Goal: Task Accomplishment & Management: Manage account settings

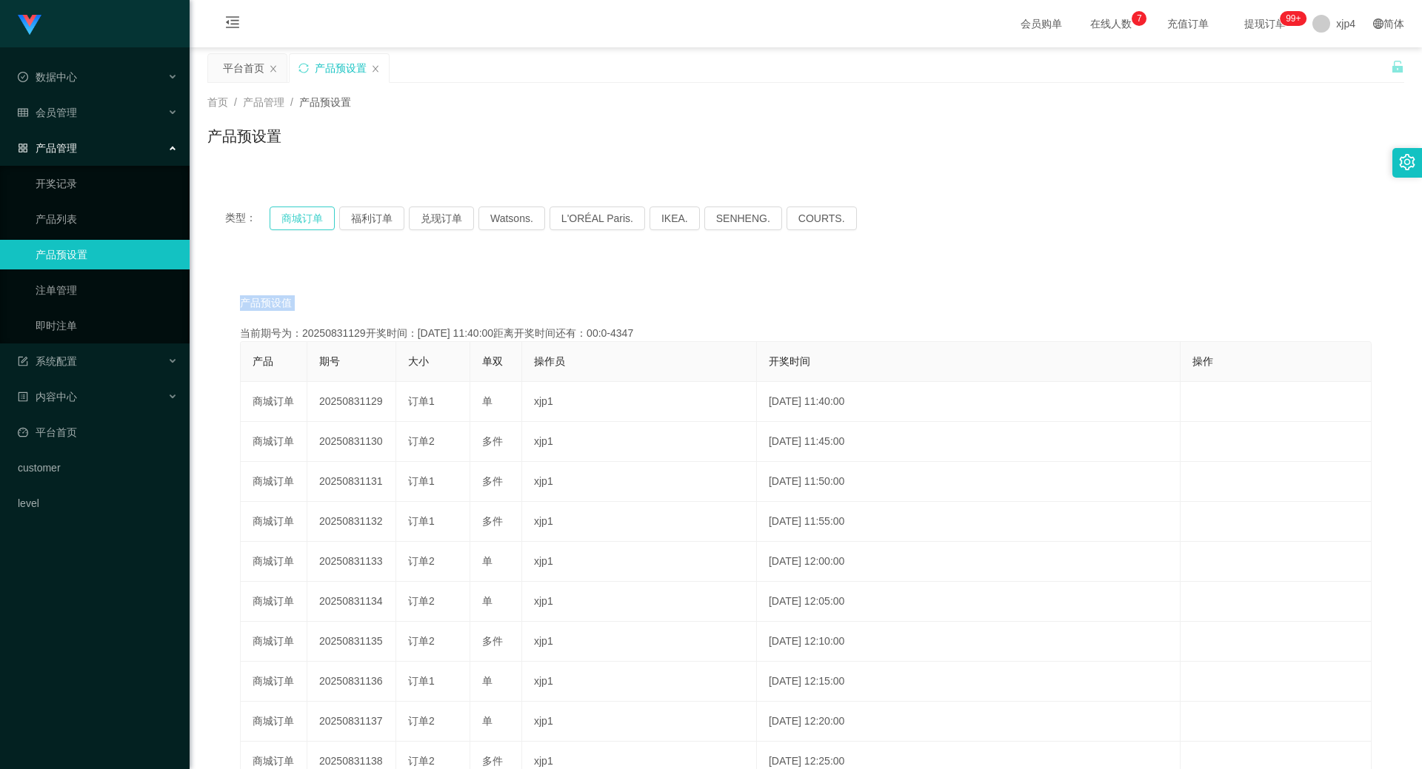
click at [297, 220] on button "商城订单" at bounding box center [302, 219] width 65 height 24
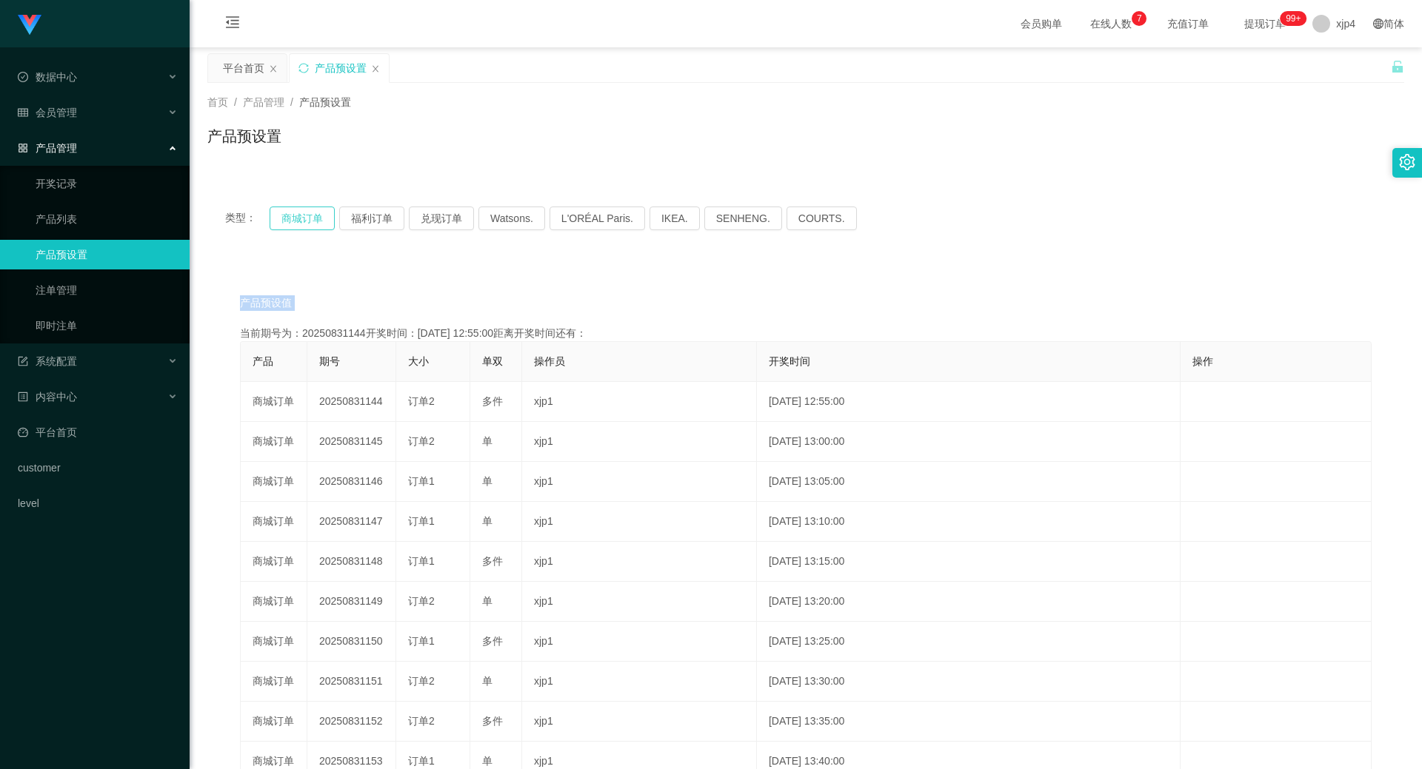
click at [297, 220] on button "商城订单" at bounding box center [302, 219] width 65 height 24
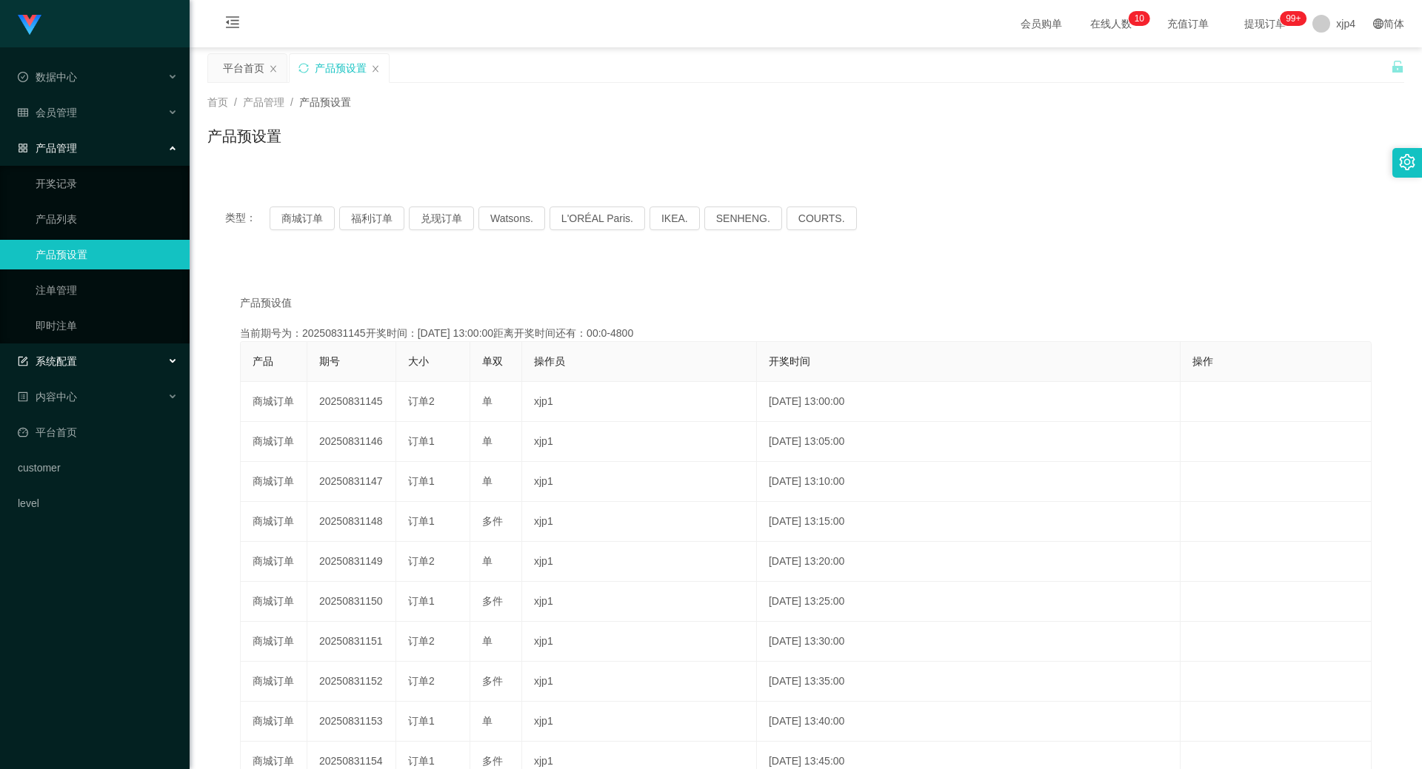
click at [77, 370] on div "系统配置" at bounding box center [95, 362] width 190 height 30
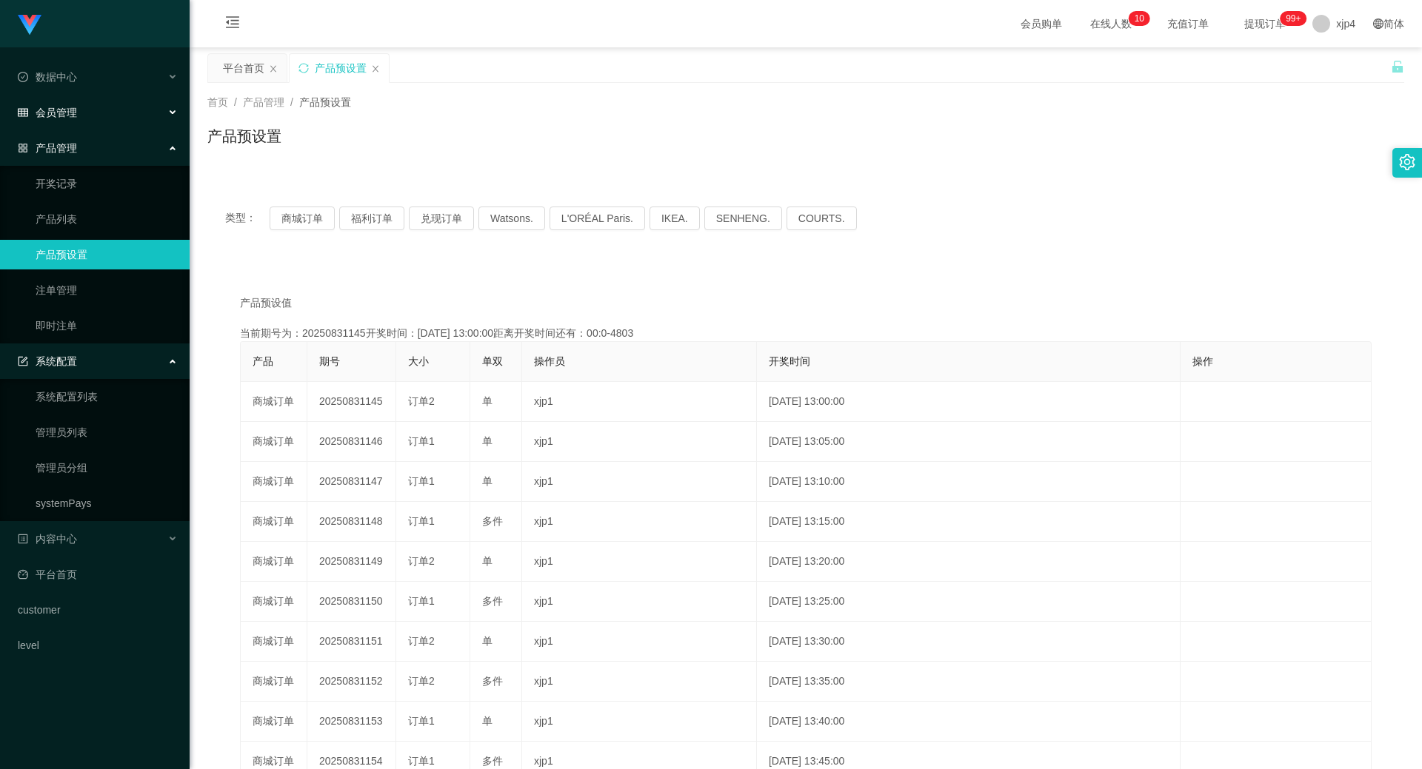
click at [70, 110] on span "会员管理" at bounding box center [47, 113] width 59 height 12
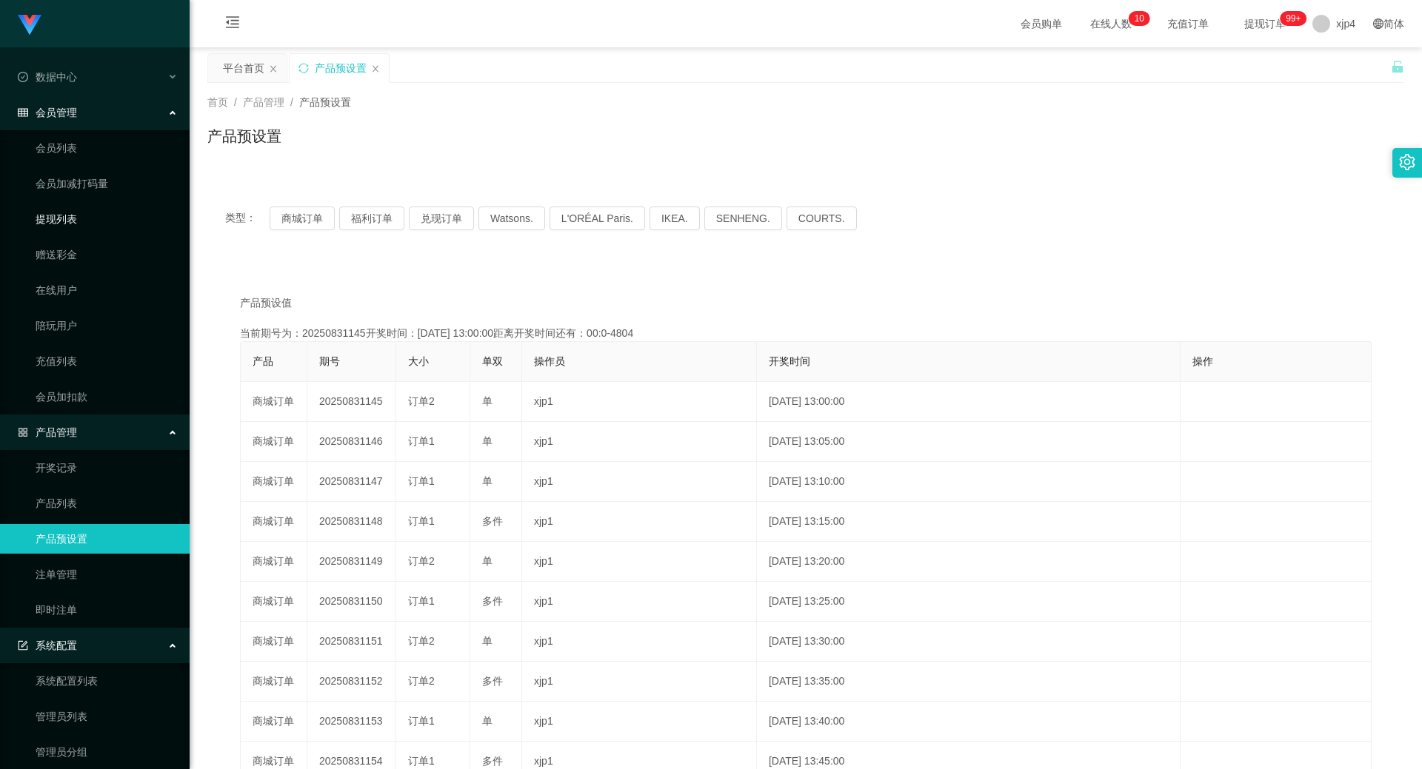
click at [67, 221] on link "提现列表" at bounding box center [107, 219] width 142 height 30
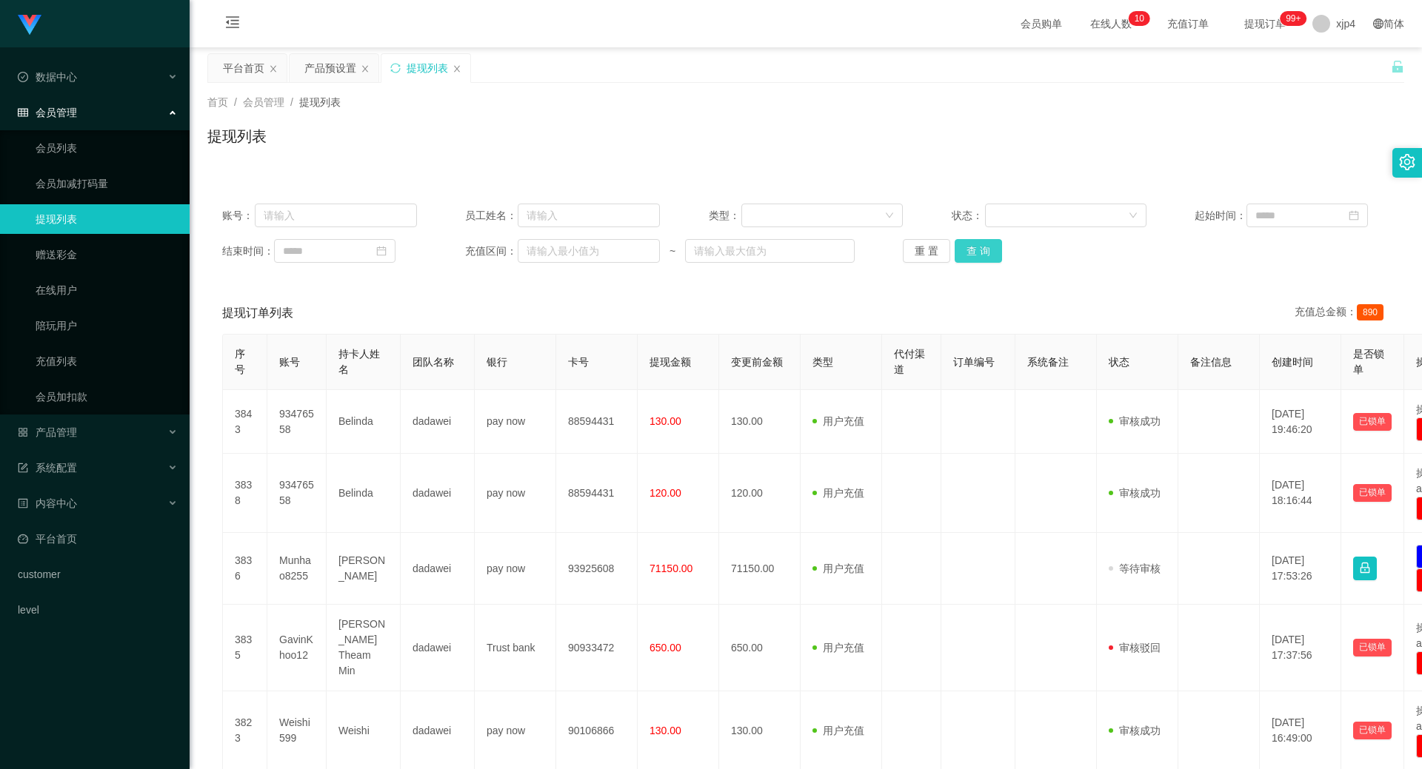
click at [983, 250] on button "查 询" at bounding box center [977, 251] width 47 height 24
click at [983, 250] on div "重 置 查 询" at bounding box center [1000, 251] width 195 height 24
click at [983, 250] on button "查 询" at bounding box center [977, 251] width 47 height 24
click at [983, 250] on div "重 置 查 询" at bounding box center [1000, 251] width 195 height 24
click at [983, 250] on button "查 询" at bounding box center [977, 251] width 47 height 24
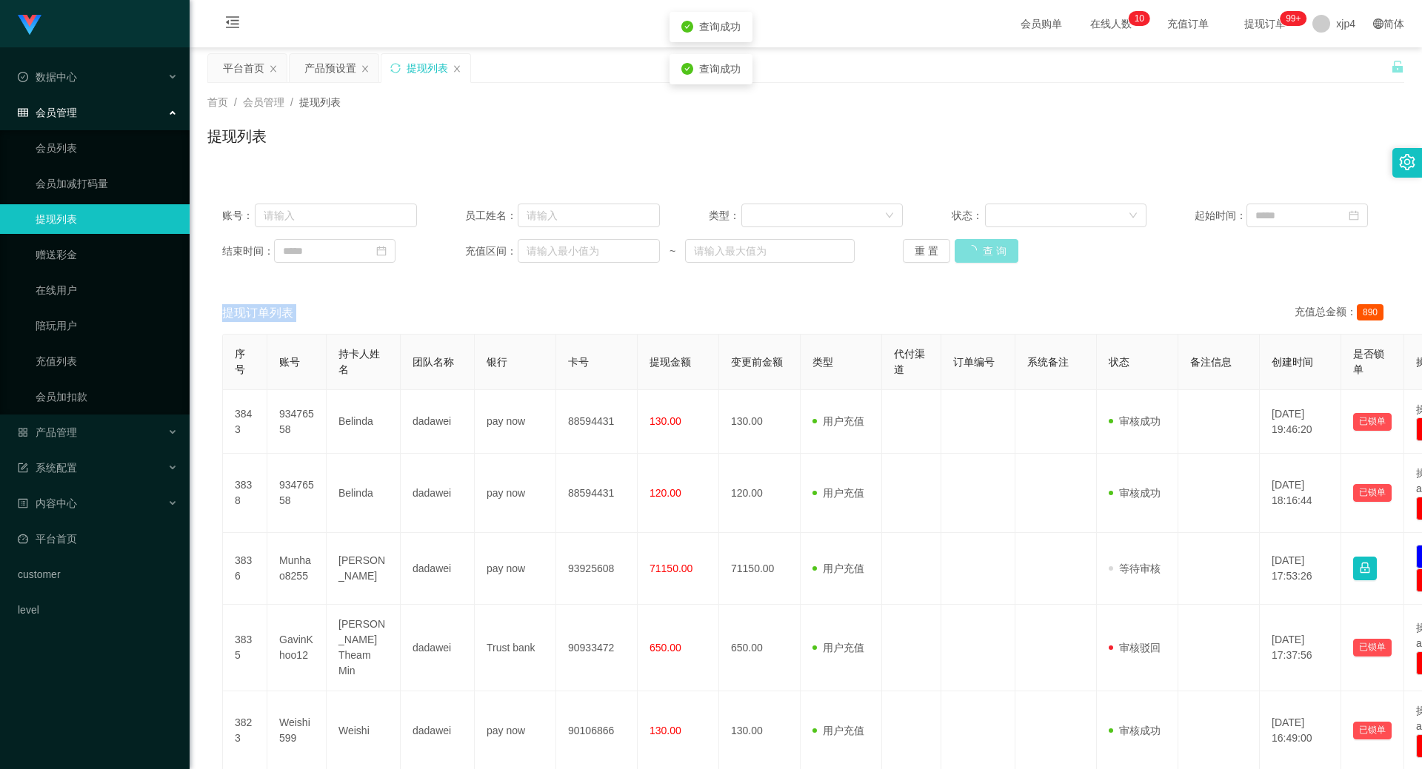
click at [983, 250] on div "重 置 查 询" at bounding box center [1000, 251] width 195 height 24
click at [63, 423] on div "产品管理" at bounding box center [95, 433] width 190 height 30
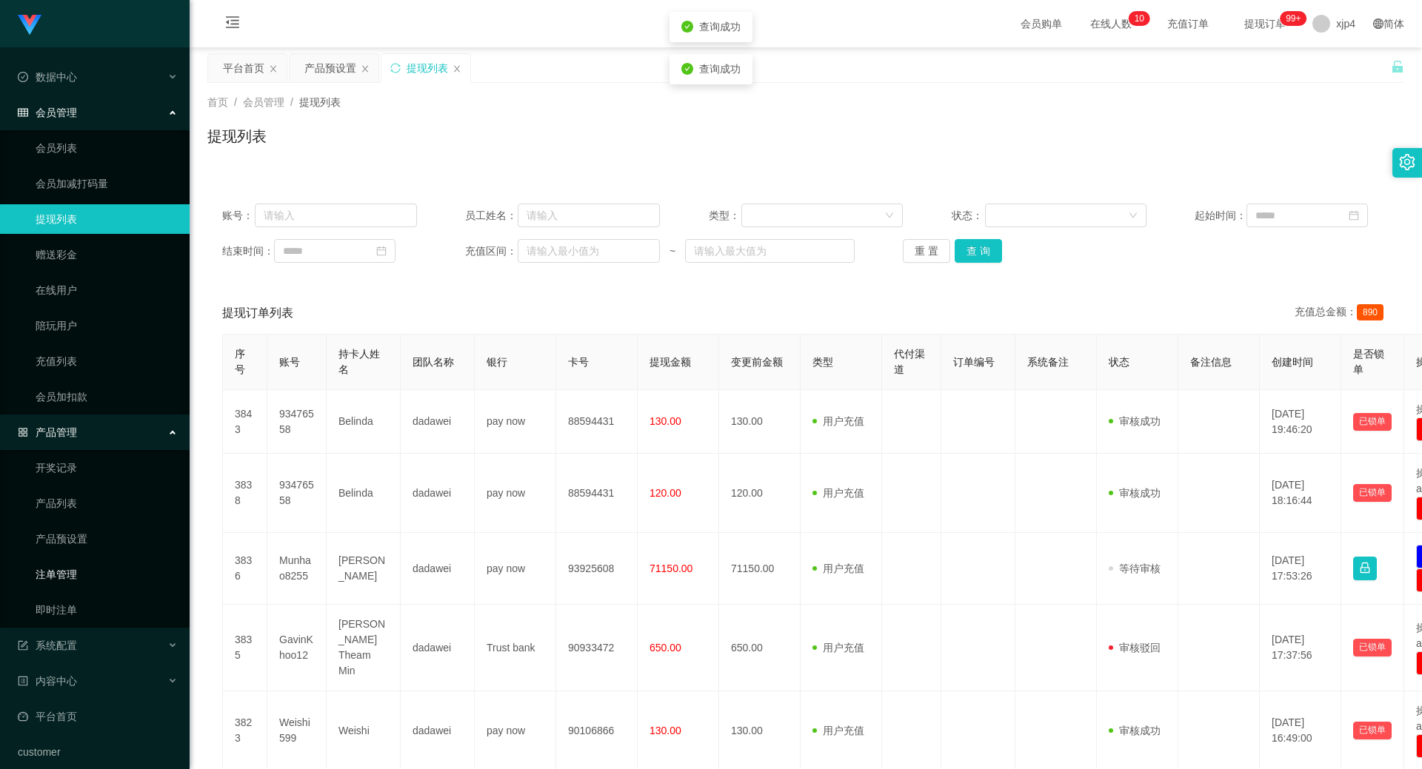
click at [73, 568] on link "注单管理" at bounding box center [107, 575] width 142 height 30
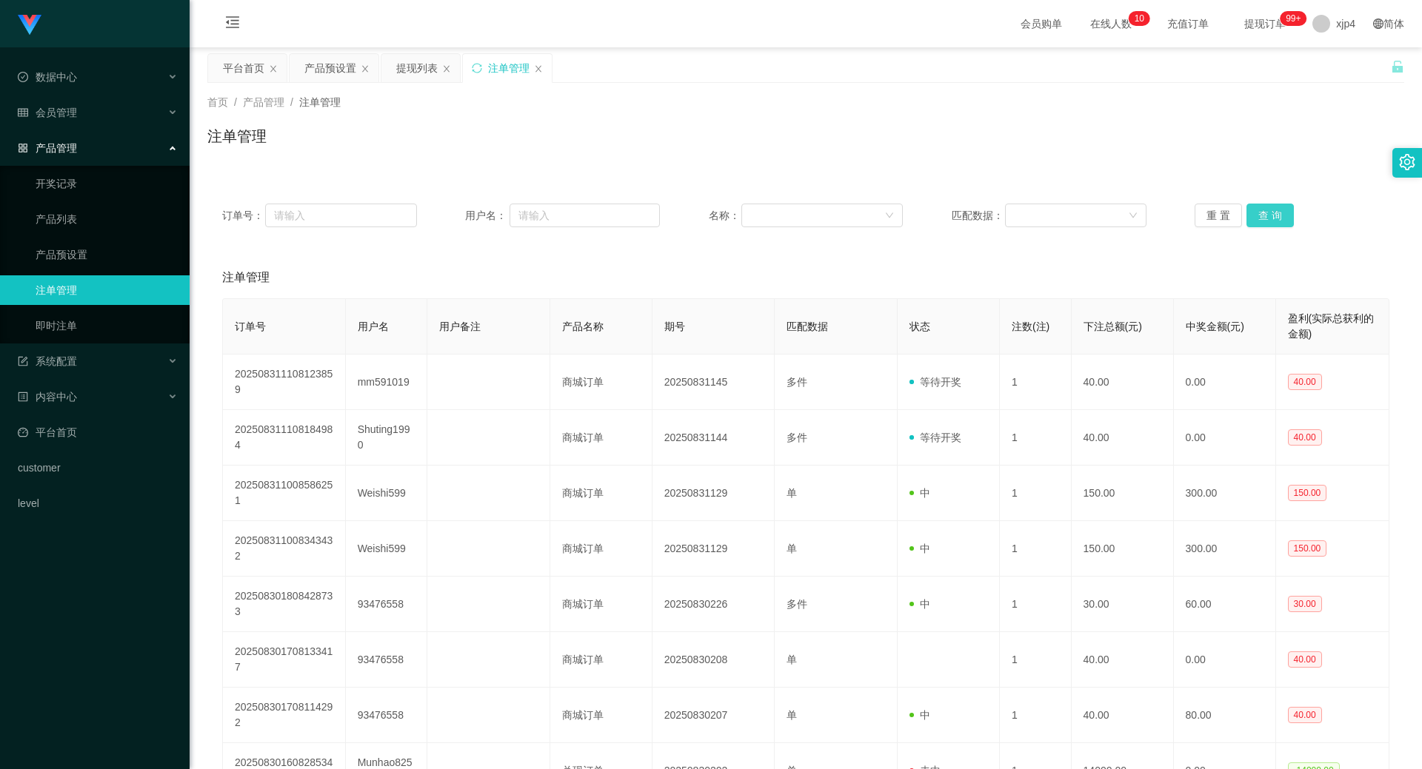
click at [1282, 204] on button "查 询" at bounding box center [1269, 216] width 47 height 24
click at [1282, 204] on div "重 置 查 询" at bounding box center [1291, 216] width 195 height 24
click at [1282, 204] on button "查 询" at bounding box center [1269, 216] width 47 height 24
click at [1282, 204] on div "重 置 查 询" at bounding box center [1291, 216] width 195 height 24
click at [1282, 204] on button "查 询" at bounding box center [1269, 216] width 47 height 24
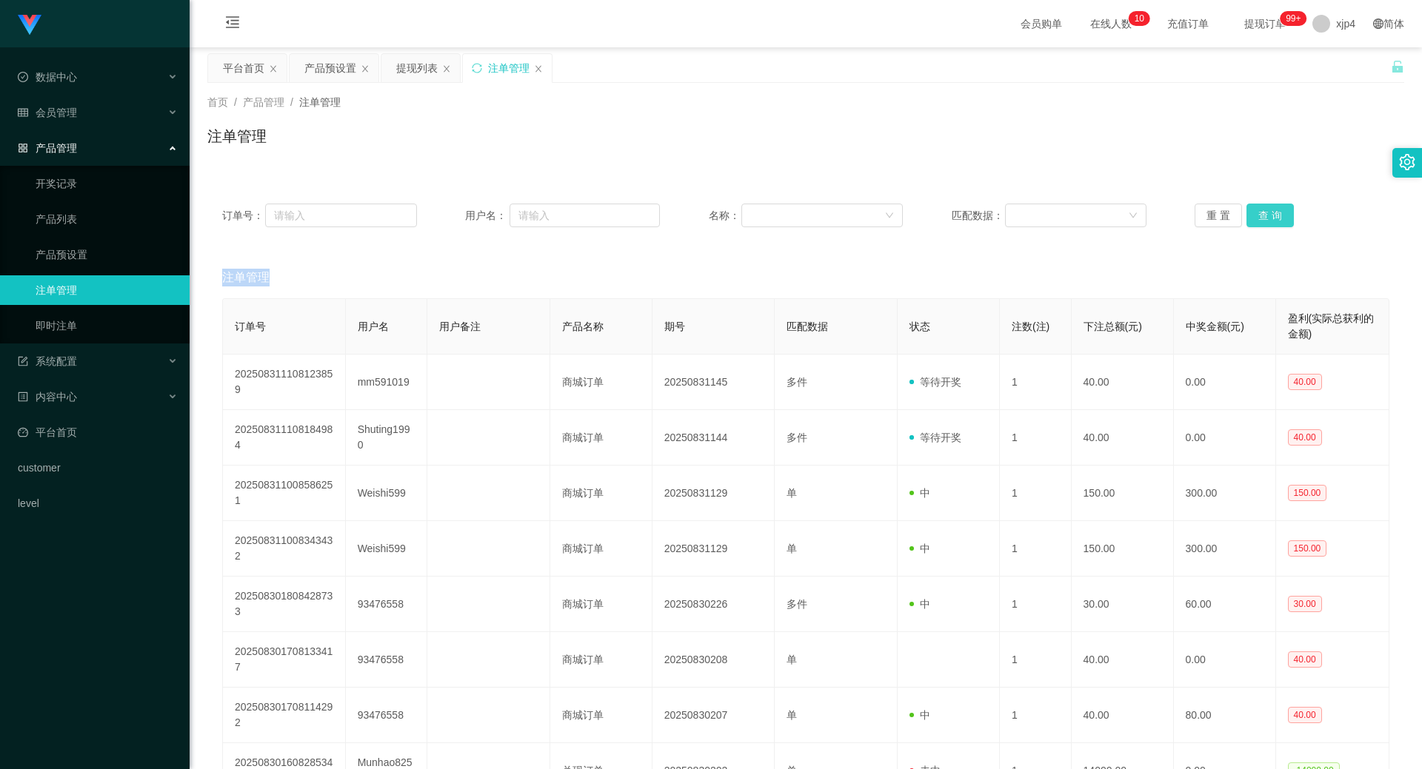
click at [1282, 204] on div "重 置 查 询" at bounding box center [1291, 216] width 195 height 24
click at [1282, 204] on button "查 询" at bounding box center [1269, 216] width 47 height 24
drag, startPoint x: 1282, startPoint y: 204, endPoint x: 1225, endPoint y: 229, distance: 62.3
click at [1281, 204] on div "重 置 查 询" at bounding box center [1291, 216] width 195 height 24
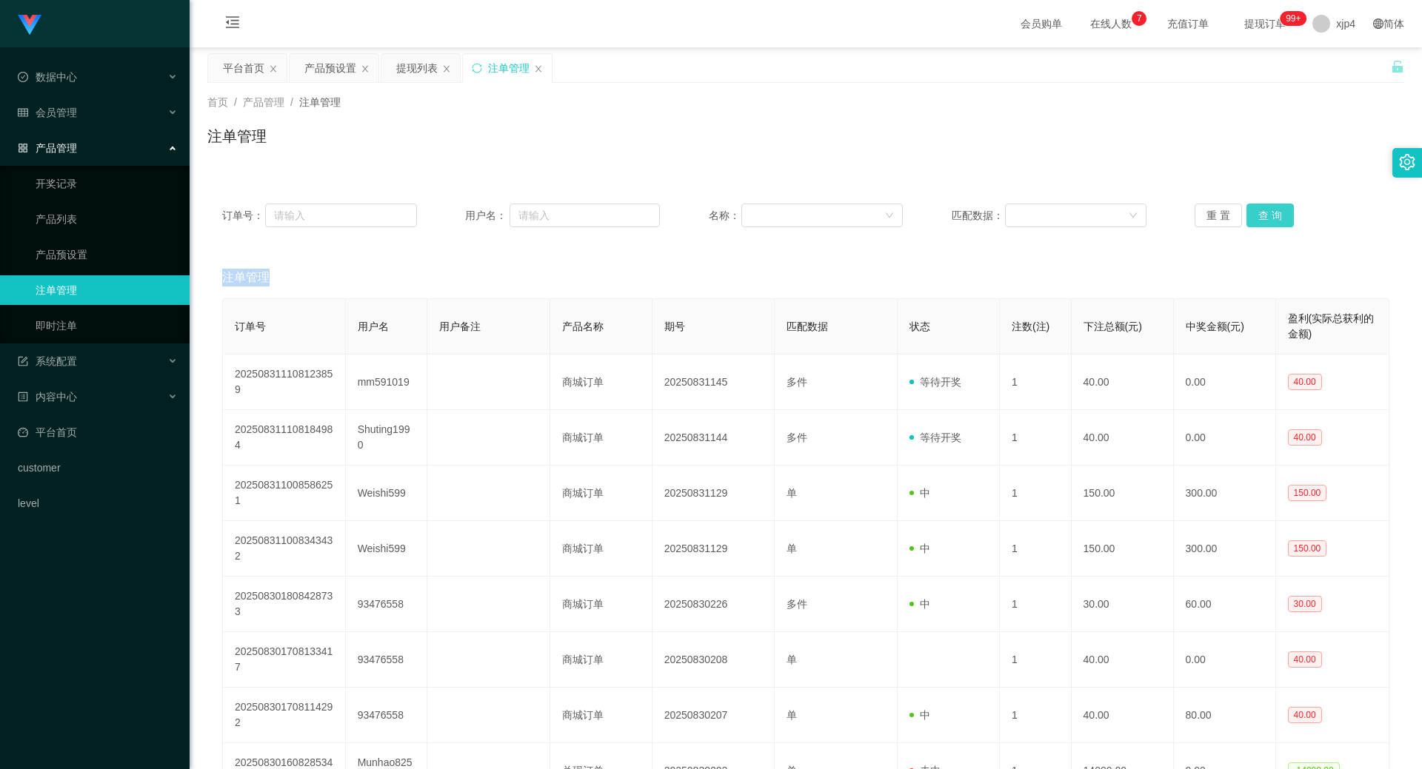
click at [1261, 213] on button "查 询" at bounding box center [1269, 216] width 47 height 24
click at [1261, 213] on div "重 置 查 询" at bounding box center [1291, 216] width 195 height 24
click at [1261, 213] on button "查 询" at bounding box center [1269, 216] width 47 height 24
click at [1261, 213] on div "重 置 查 询" at bounding box center [1291, 216] width 195 height 24
click at [1261, 213] on button "查 询" at bounding box center [1269, 216] width 47 height 24
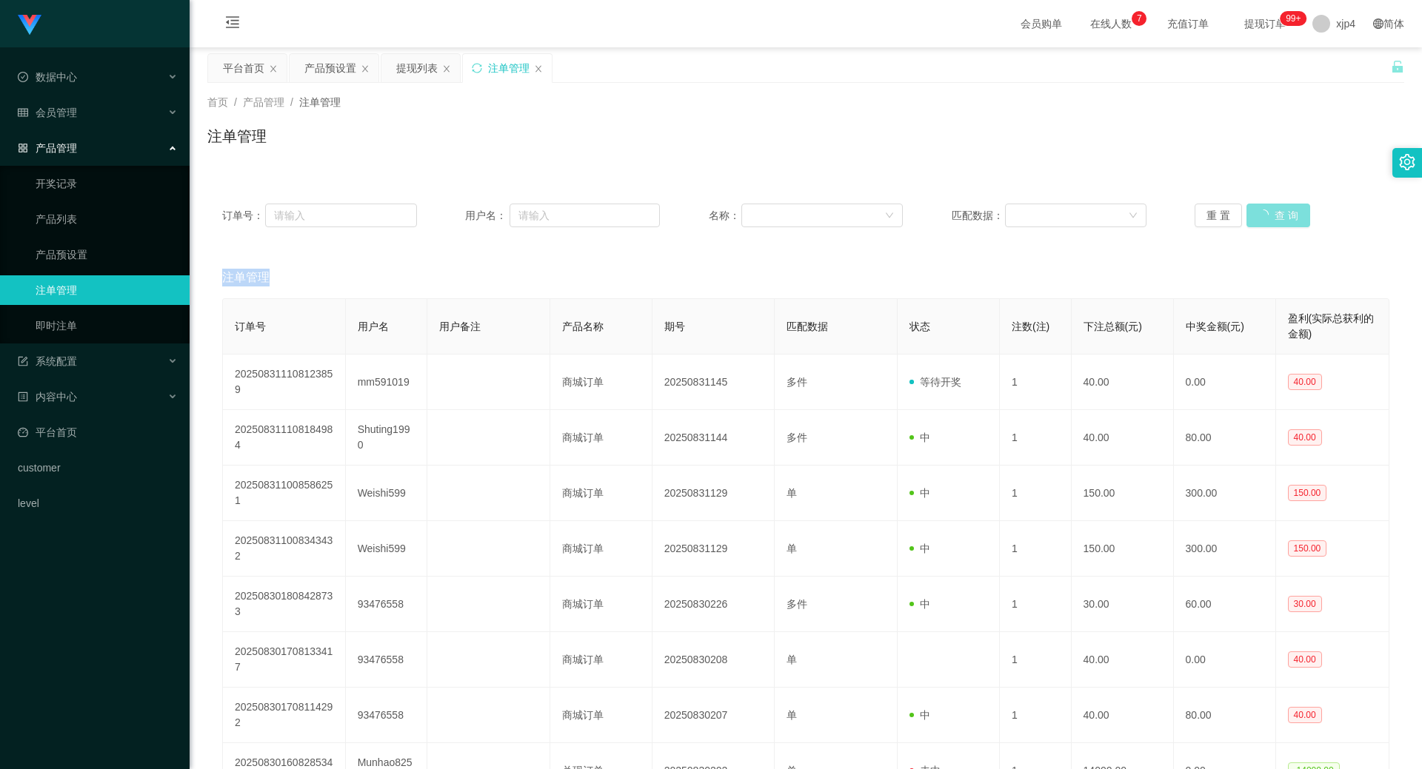
click at [1261, 213] on div "重 置 查 询" at bounding box center [1291, 216] width 195 height 24
click at [1261, 213] on button "查 询" at bounding box center [1269, 216] width 47 height 24
click at [1261, 213] on div "重 置 查 询" at bounding box center [1291, 216] width 195 height 24
click at [1261, 213] on button "查 询" at bounding box center [1269, 216] width 47 height 24
click at [1261, 213] on div "重 置 查 询" at bounding box center [1291, 216] width 195 height 24
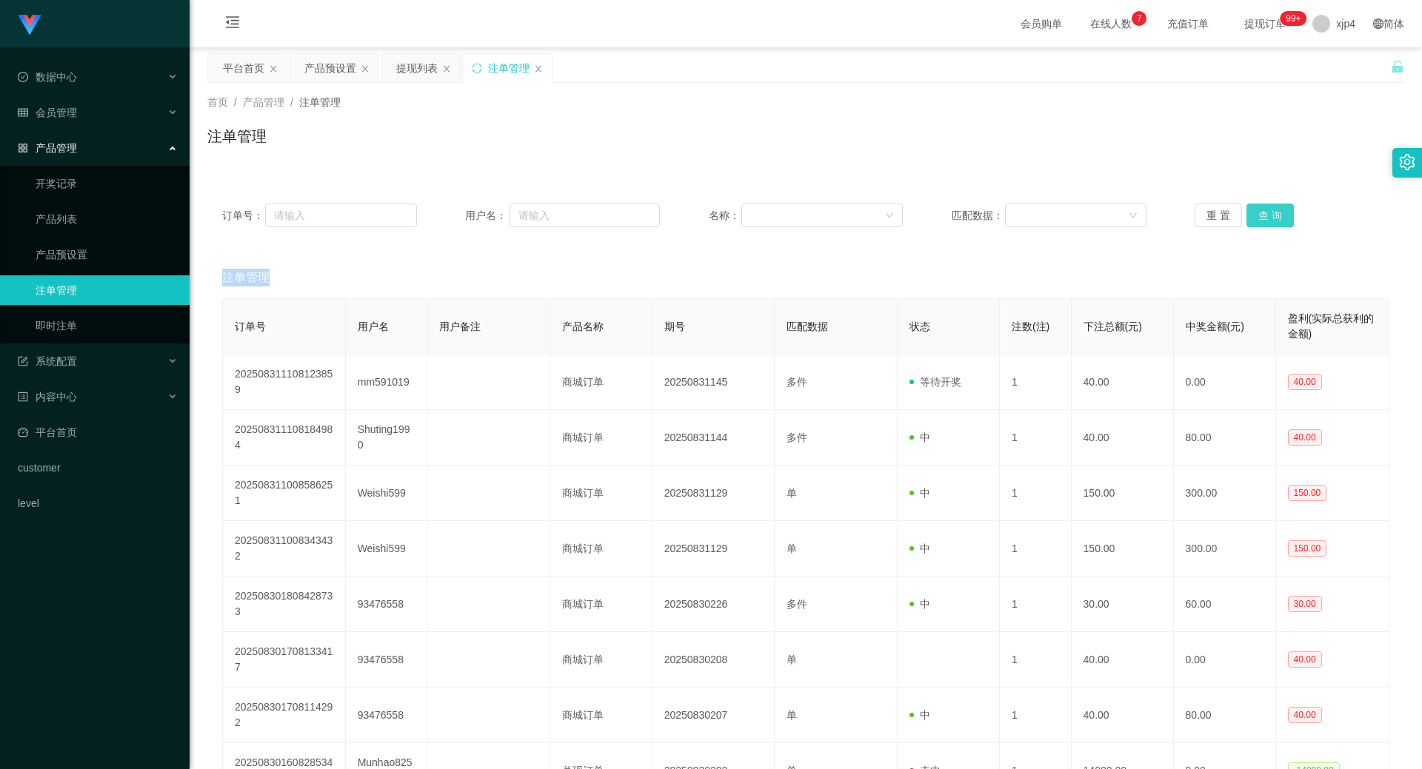
click at [1261, 213] on button "查 询" at bounding box center [1269, 216] width 47 height 24
click at [1261, 213] on div "重 置 查 询" at bounding box center [1291, 216] width 195 height 24
click at [1261, 213] on button "查 询" at bounding box center [1269, 216] width 47 height 24
click at [1261, 213] on div "重 置 查 询" at bounding box center [1291, 216] width 195 height 24
click at [1261, 213] on button "查 询" at bounding box center [1269, 216] width 47 height 24
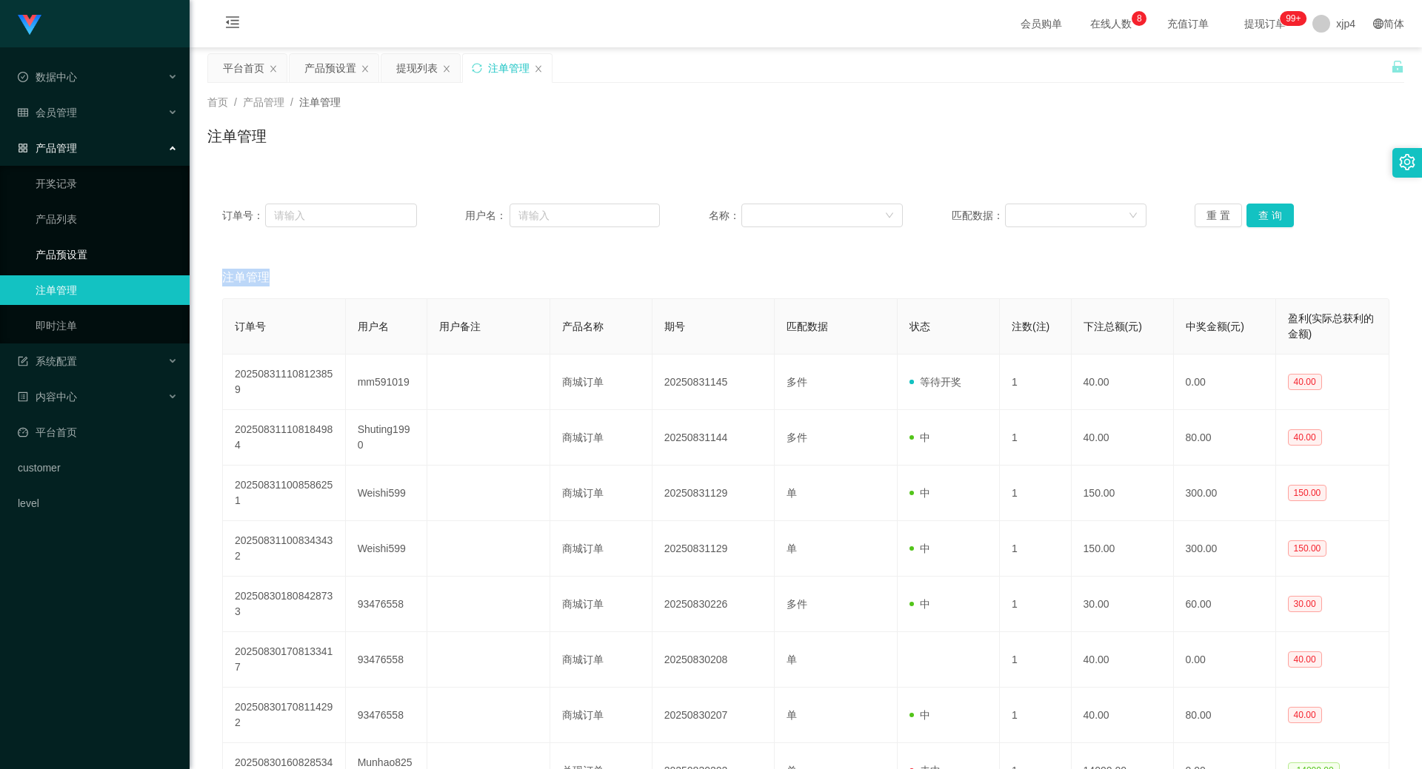
click at [64, 246] on link "产品预设置" at bounding box center [107, 255] width 142 height 30
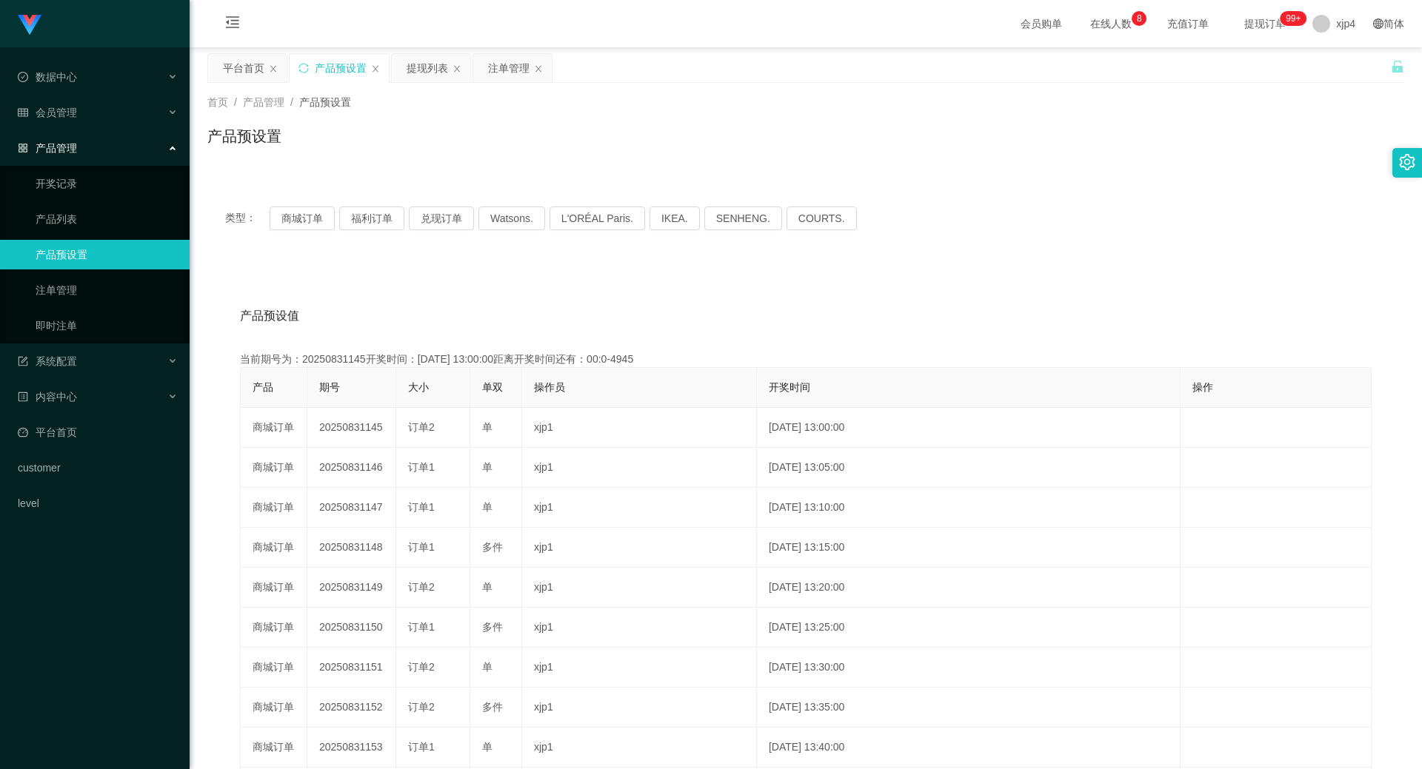
click at [280, 205] on div "类型： 商城订单 福利订单 兑现订单 Watsons. L'ORÉAL Paris. IKEA. [GEOGRAPHIC_DATA]. COURTS." at bounding box center [805, 218] width 1197 height 59
click at [284, 212] on button "商城订单" at bounding box center [302, 219] width 65 height 24
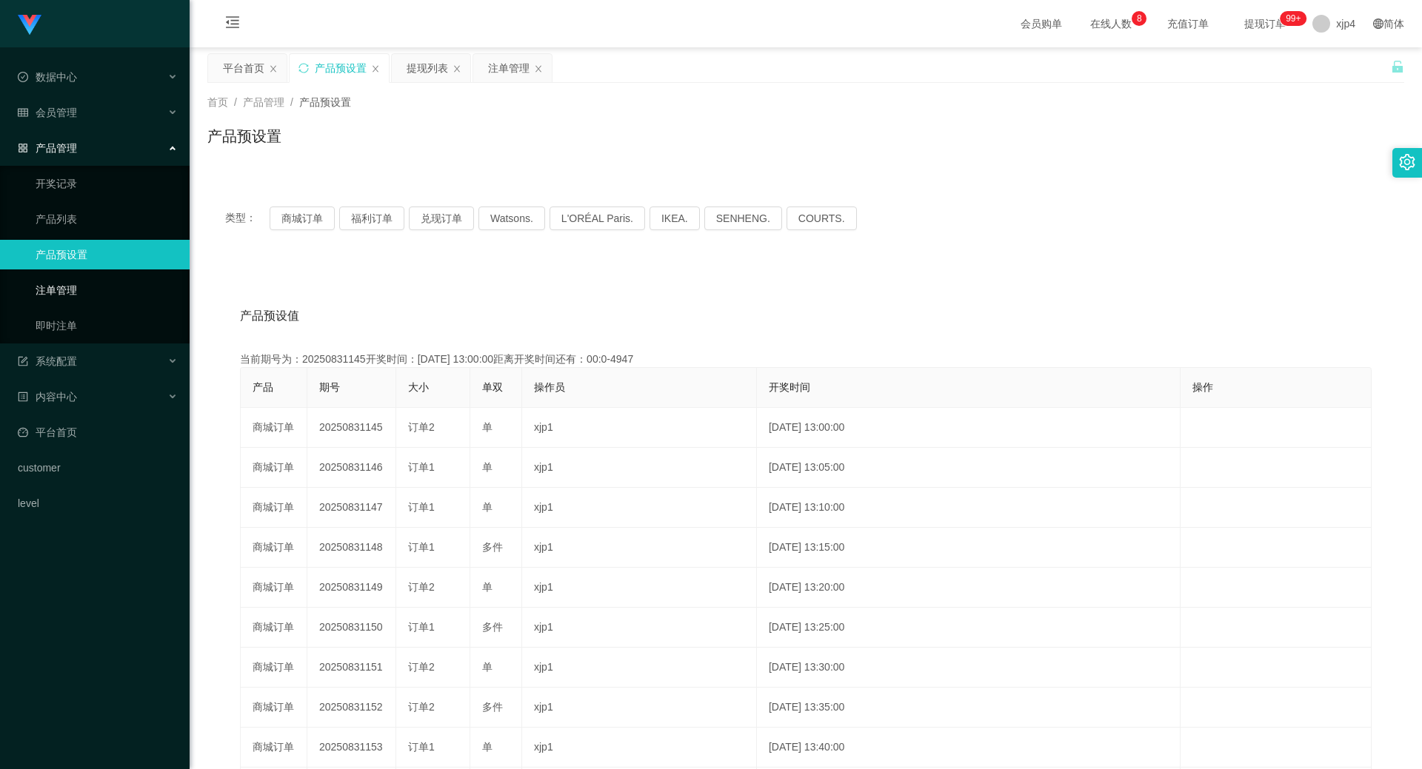
click at [87, 284] on link "注单管理" at bounding box center [107, 290] width 142 height 30
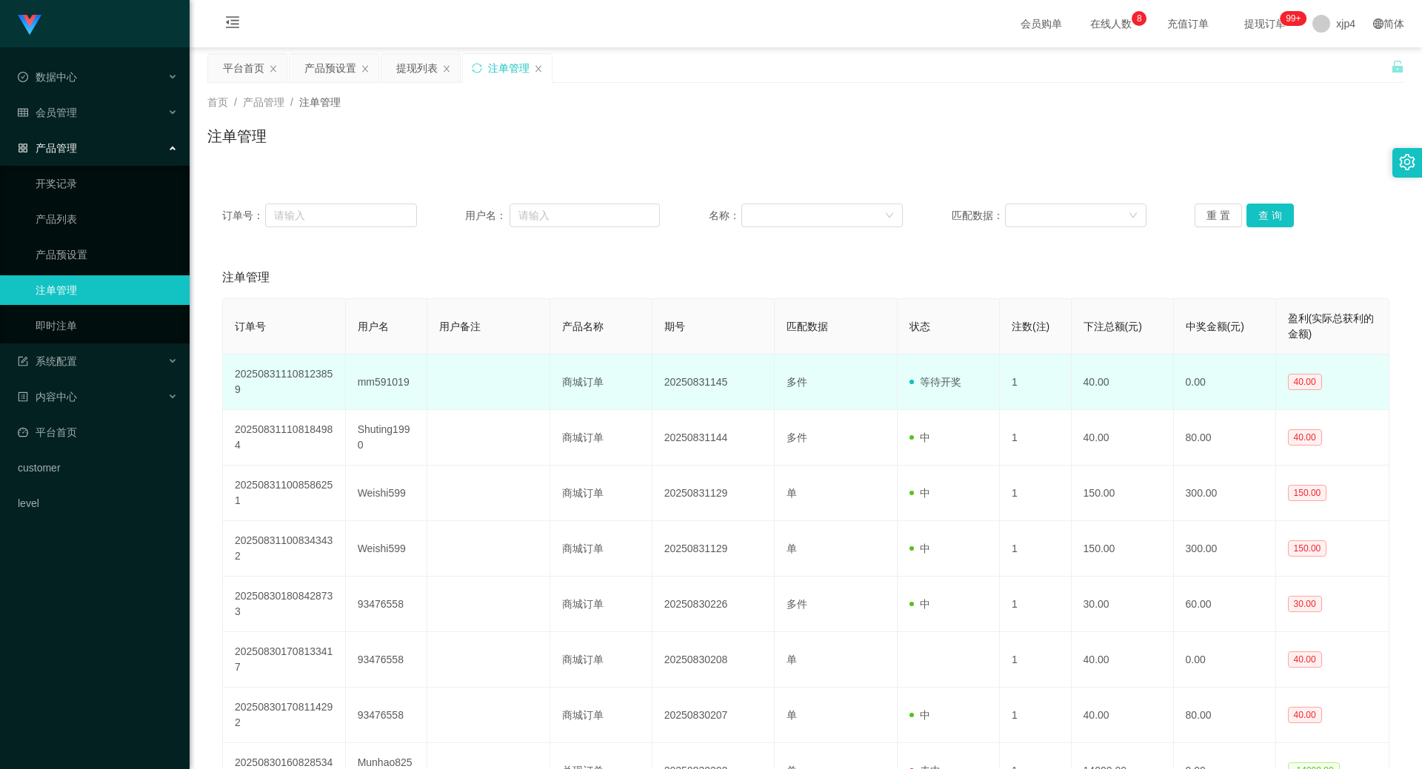
click at [385, 378] on td "mm591019" at bounding box center [386, 383] width 81 height 56
copy td "mm591019"
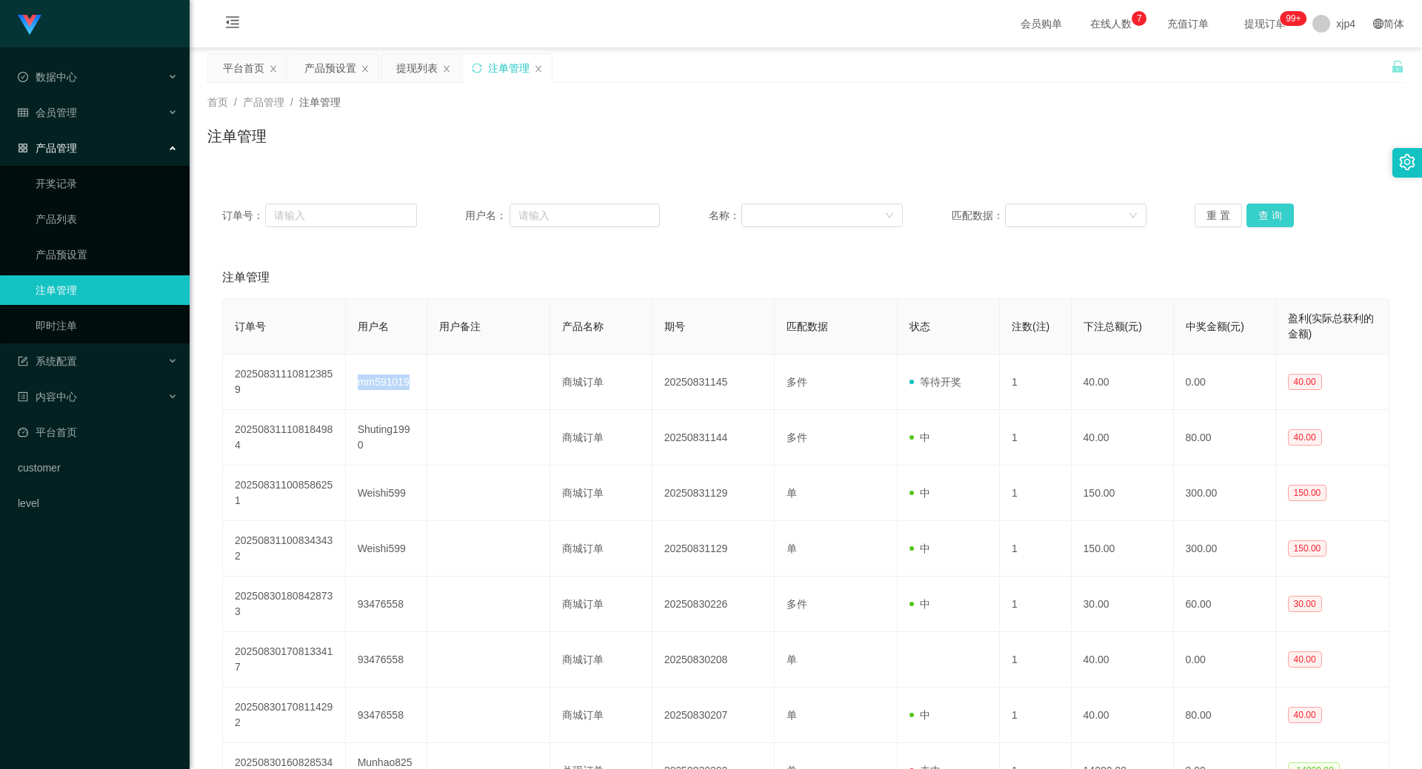
click at [1265, 218] on button "查 询" at bounding box center [1269, 216] width 47 height 24
click at [1265, 218] on div "重 置 查 询" at bounding box center [1291, 216] width 195 height 24
click at [1265, 218] on button "查 询" at bounding box center [1269, 216] width 47 height 24
click at [1265, 218] on div "重 置 查 询" at bounding box center [1291, 216] width 195 height 24
click at [67, 115] on span "会员管理" at bounding box center [47, 113] width 59 height 12
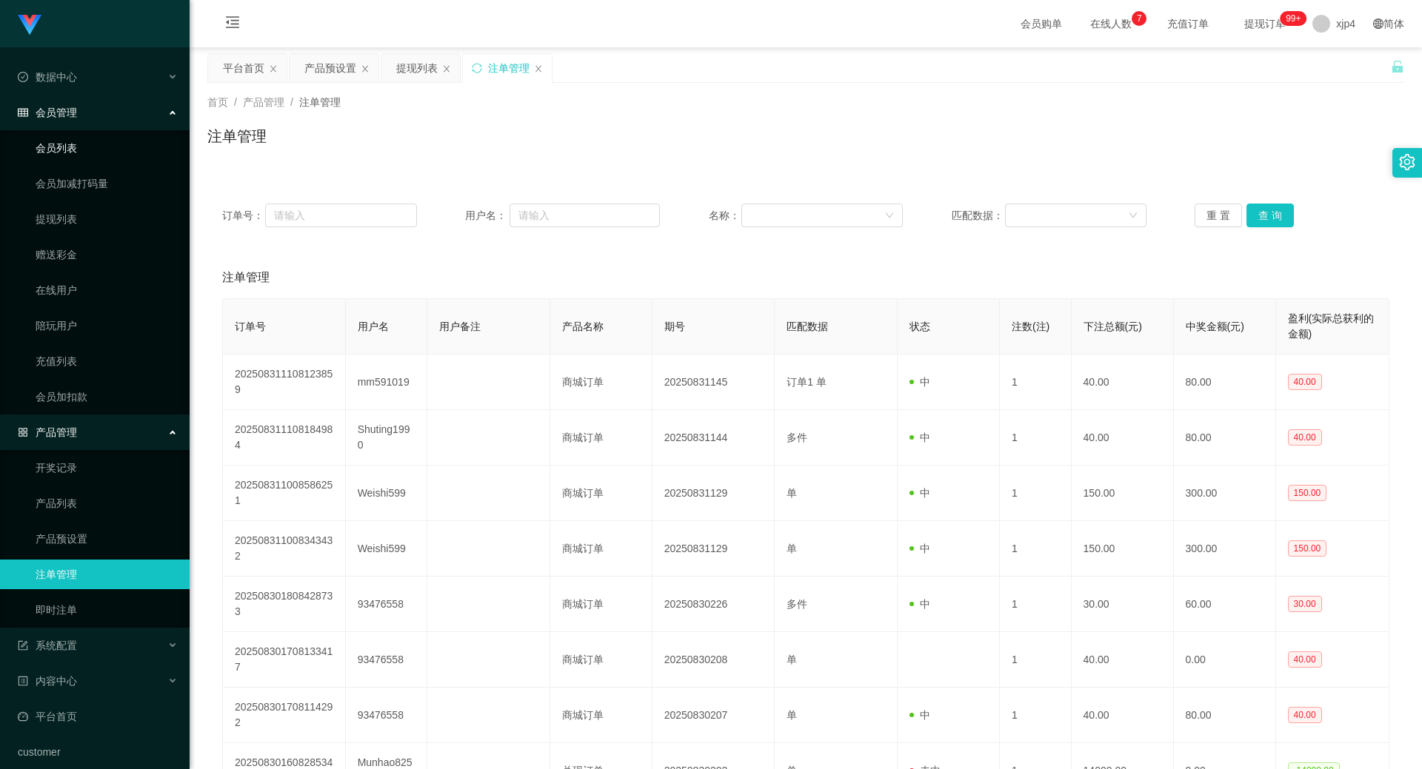
click at [64, 155] on link "会员列表" at bounding box center [107, 148] width 142 height 30
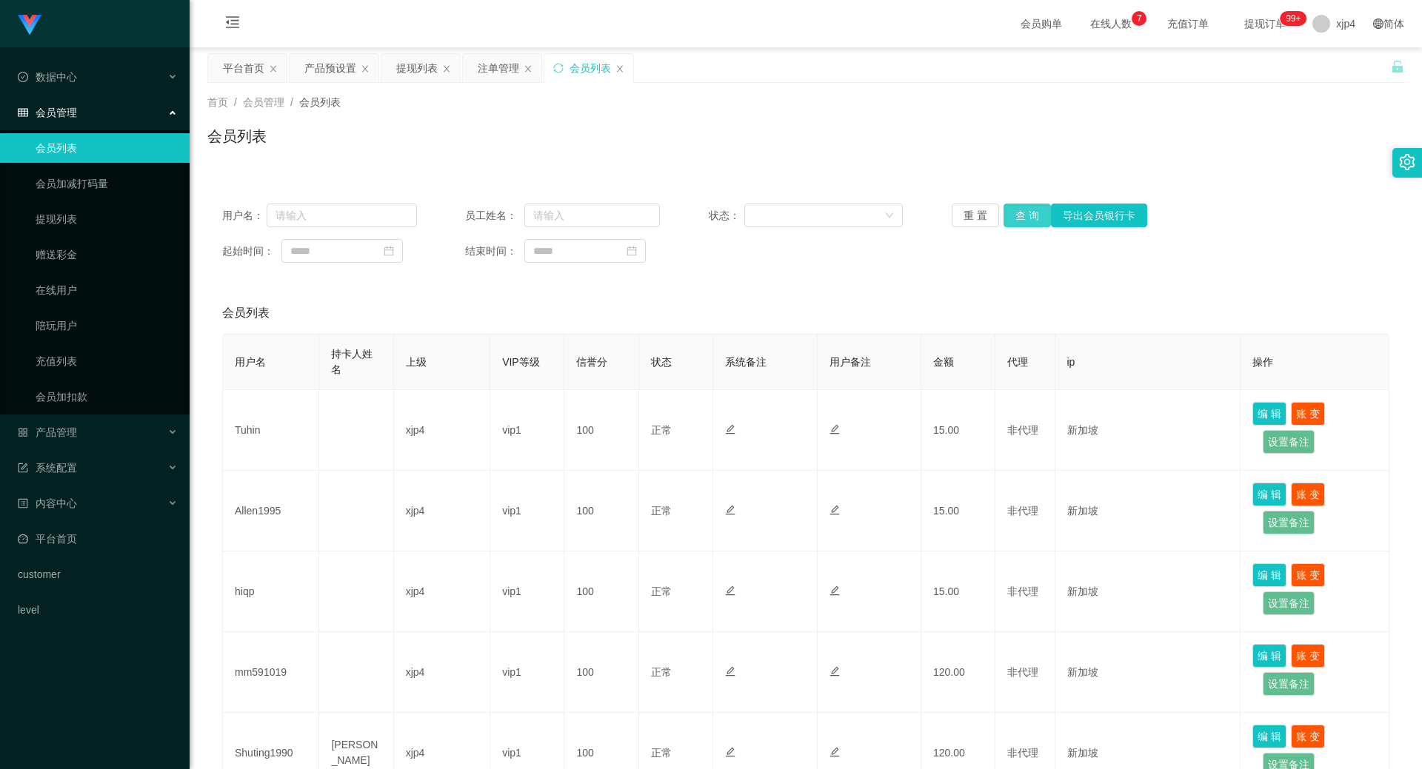
click at [1015, 219] on button "查 询" at bounding box center [1026, 216] width 47 height 24
click at [1015, 219] on div "重 置 查 询 导出会员银行卡" at bounding box center [1049, 216] width 195 height 24
click at [1015, 219] on button "查 询" at bounding box center [1026, 216] width 47 height 24
click at [1015, 219] on div "重 置 查 询 导出会员银行卡" at bounding box center [1049, 216] width 195 height 24
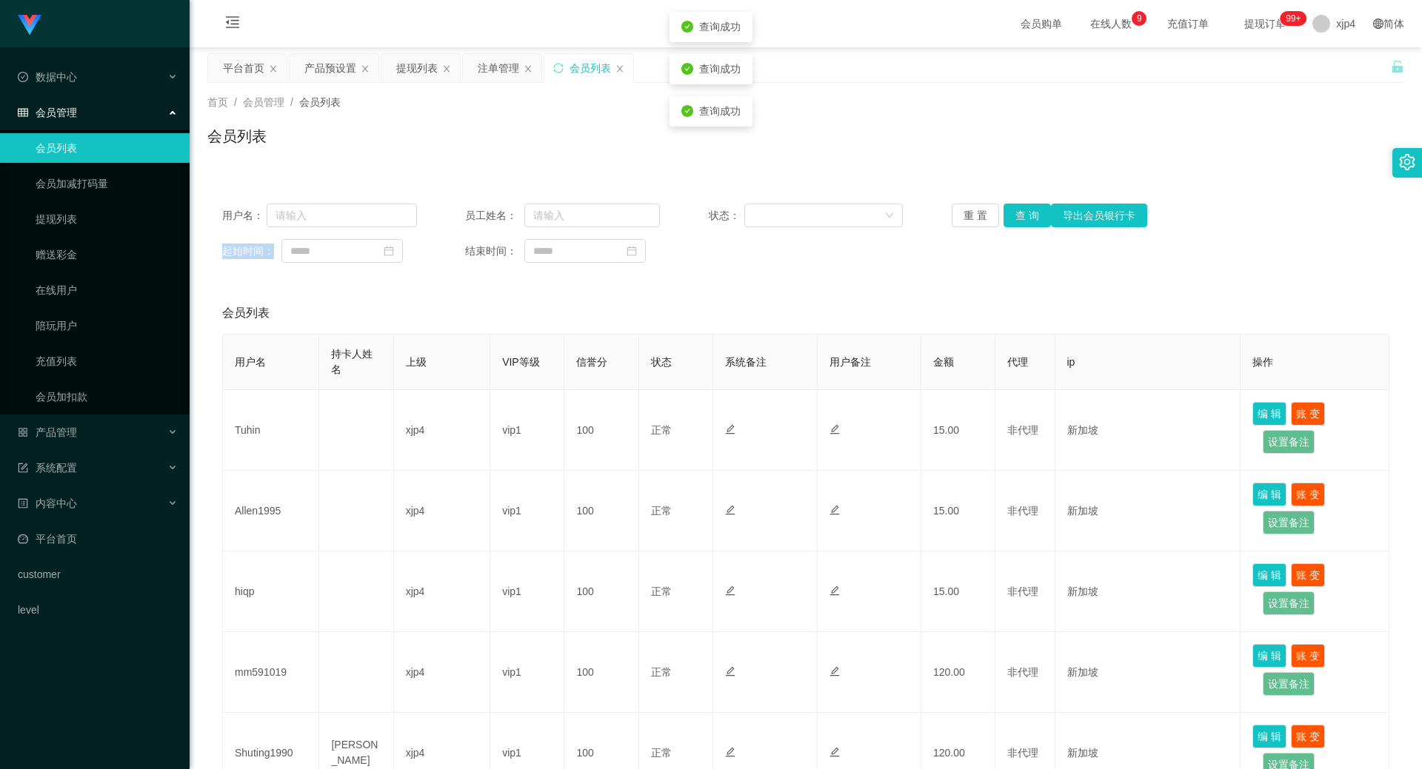
scroll to position [74, 0]
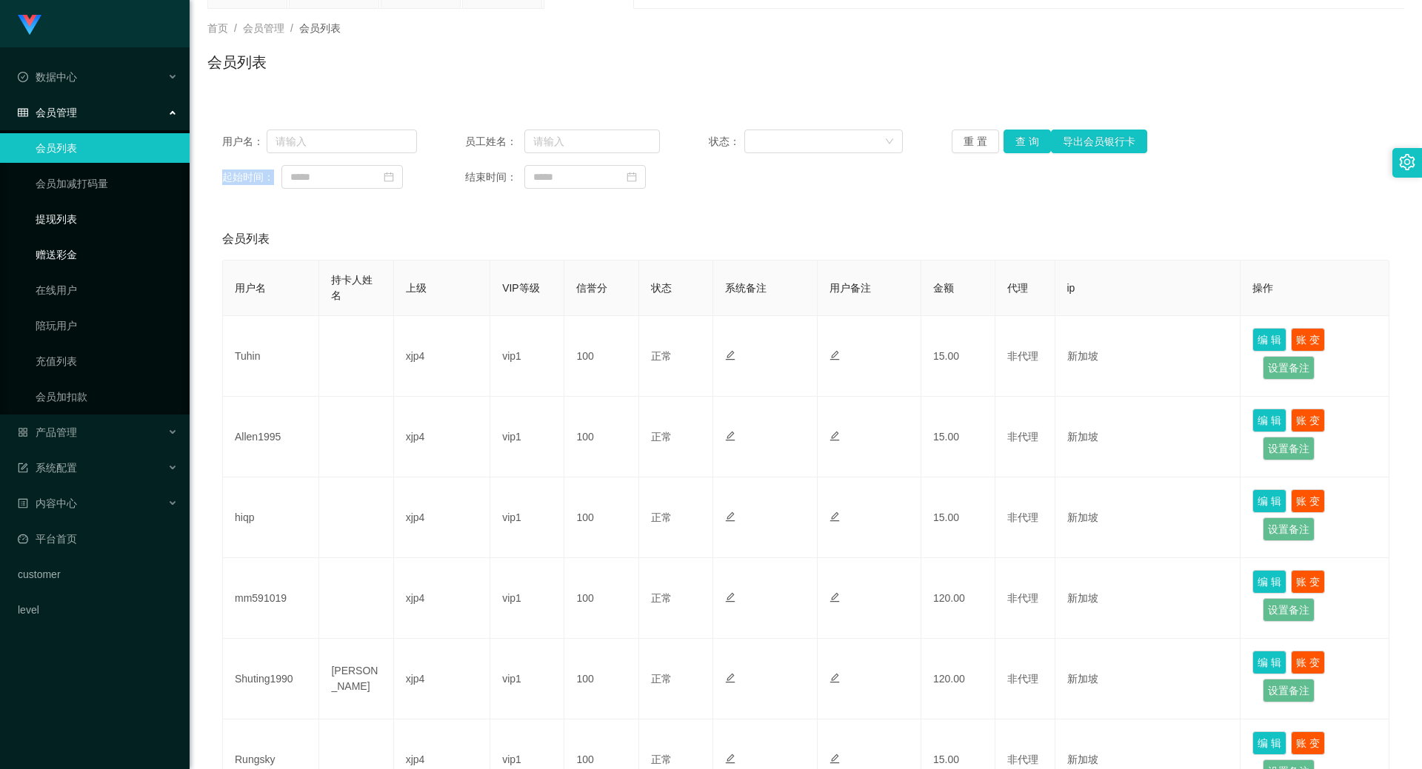
click at [73, 219] on link "提现列表" at bounding box center [107, 219] width 142 height 30
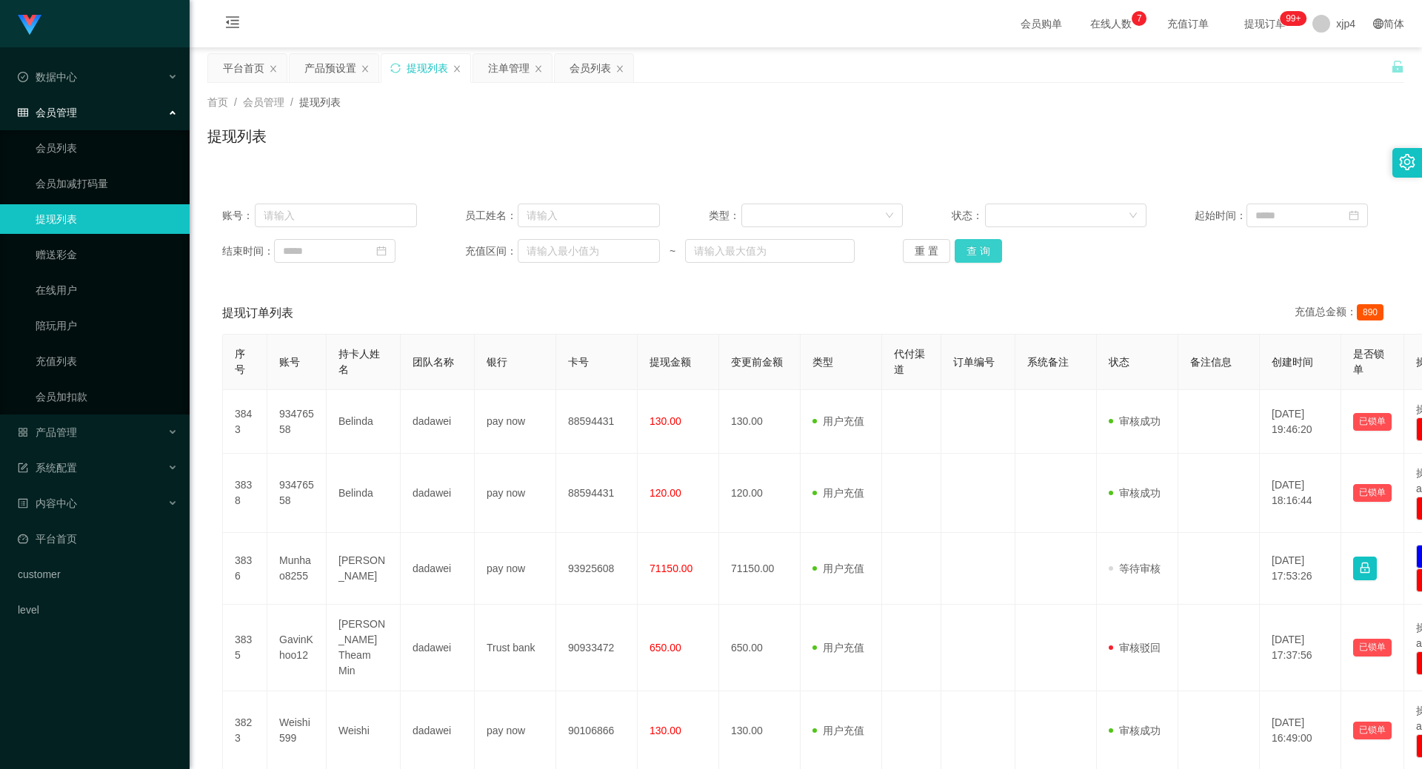
click at [989, 246] on button "查 询" at bounding box center [977, 251] width 47 height 24
click at [989, 246] on div "重 置 查 询" at bounding box center [1000, 251] width 195 height 24
click at [989, 246] on button "查 询" at bounding box center [977, 251] width 47 height 24
click at [989, 246] on div "重 置 查 询" at bounding box center [1000, 251] width 195 height 24
click at [989, 246] on button "查 询" at bounding box center [977, 251] width 47 height 24
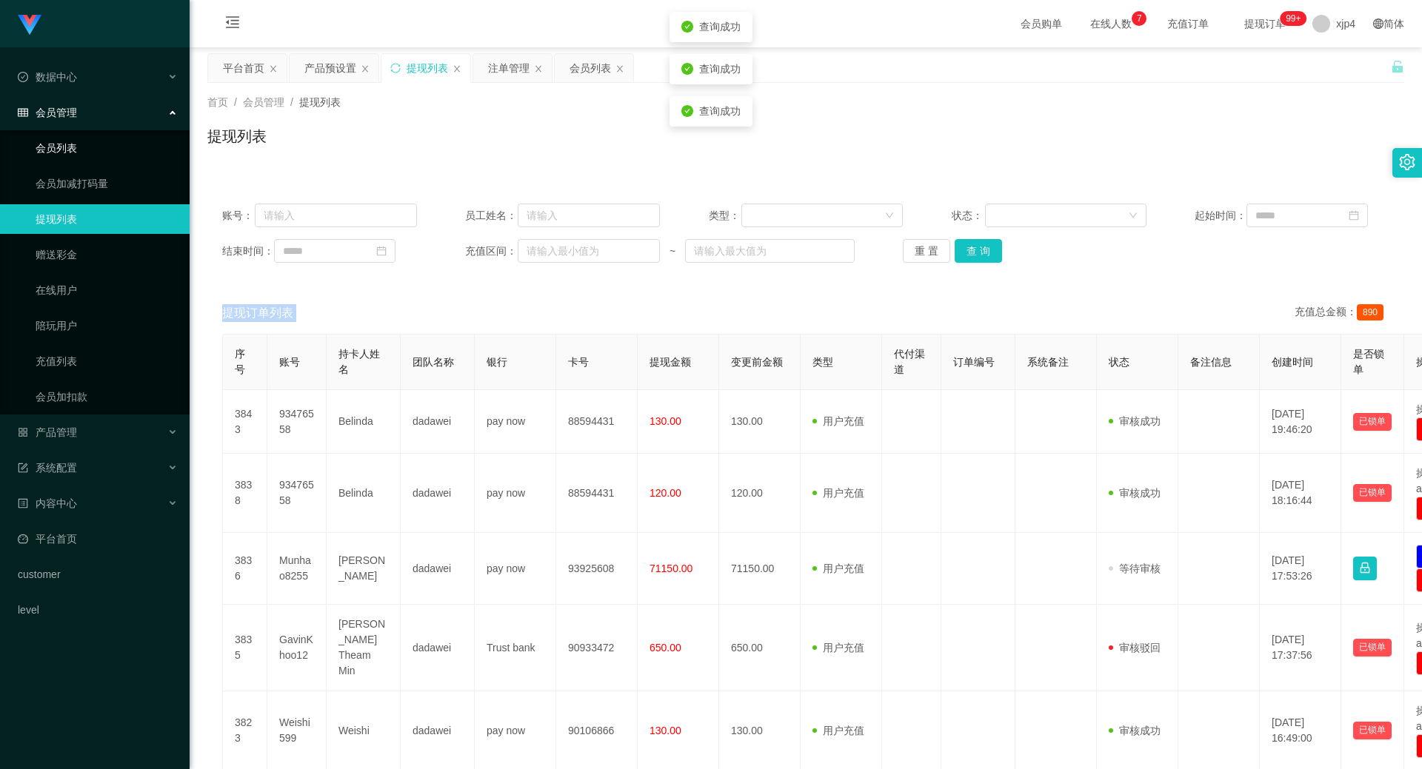
click at [134, 153] on link "会员列表" at bounding box center [107, 148] width 142 height 30
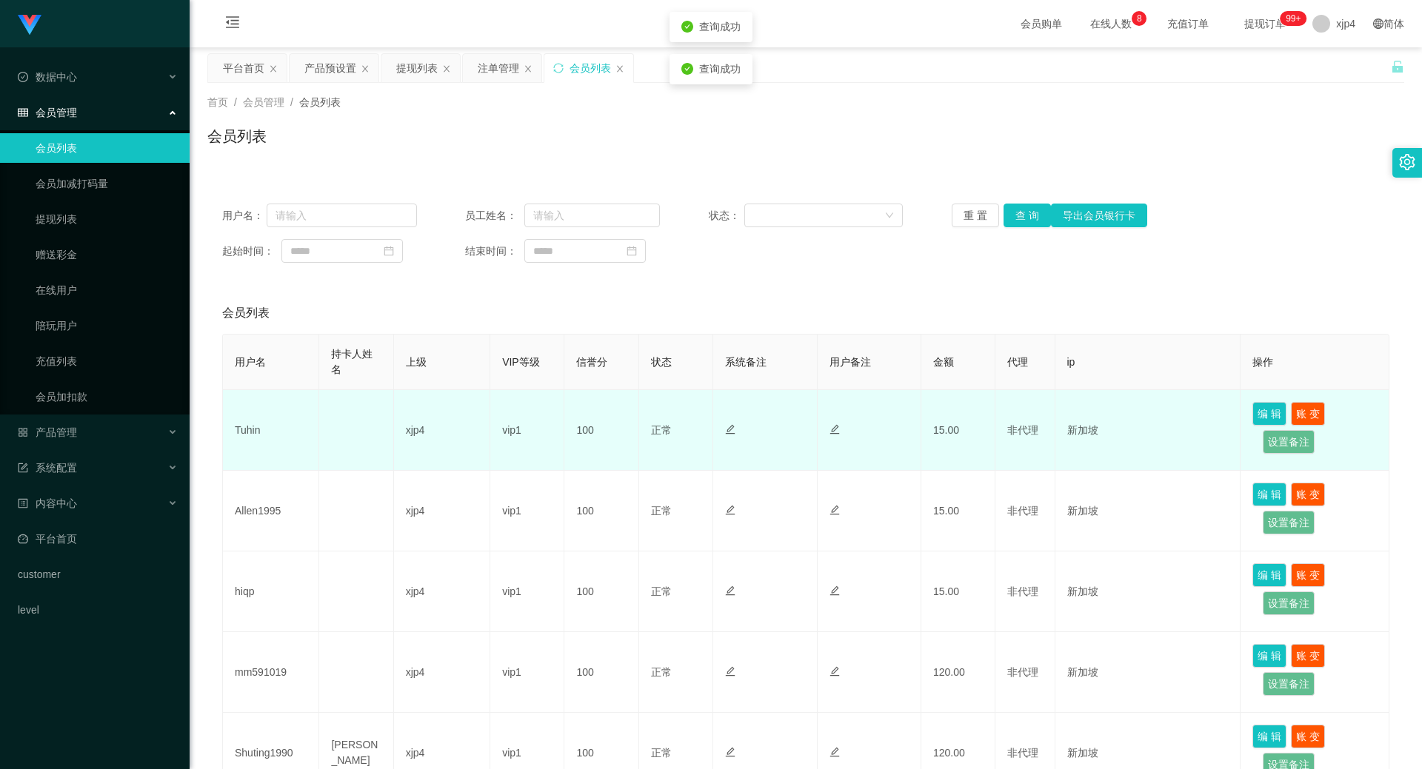
scroll to position [74, 0]
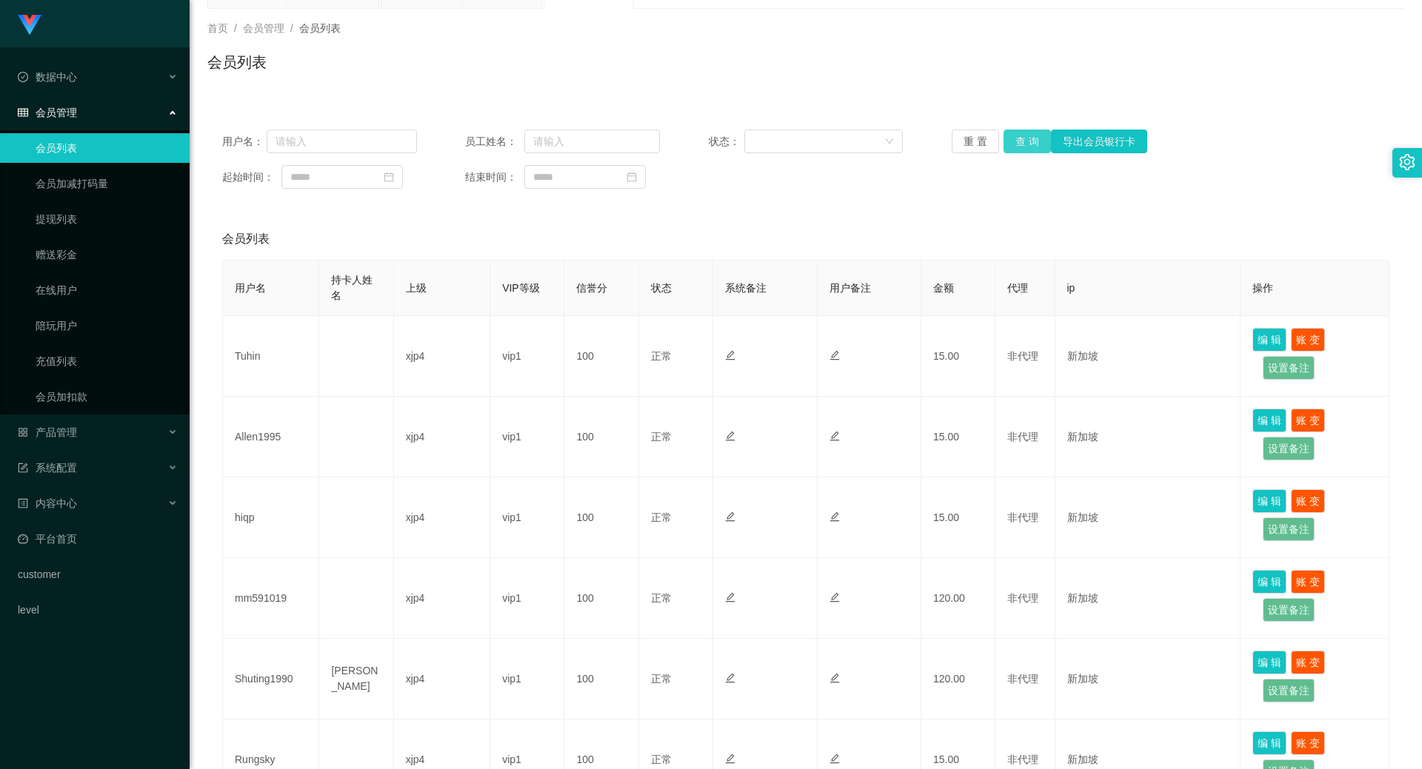
click at [1027, 145] on button "查 询" at bounding box center [1026, 142] width 47 height 24
click at [1027, 145] on div "重 置 查 询 导出会员银行卡" at bounding box center [1049, 142] width 195 height 24
click at [87, 225] on link "提现列表" at bounding box center [107, 219] width 142 height 30
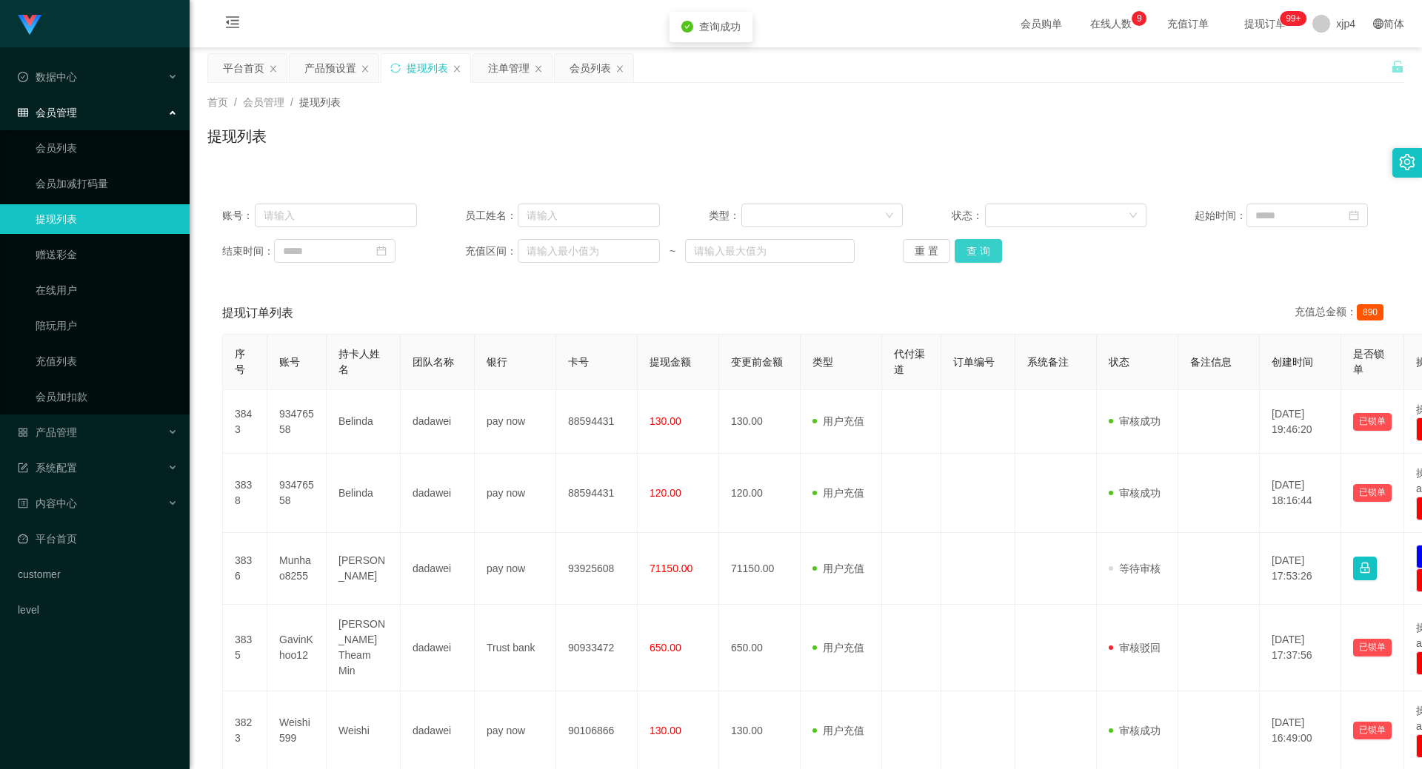
click at [962, 244] on button "查 询" at bounding box center [977, 251] width 47 height 24
click at [962, 244] on div "重 置 查 询" at bounding box center [1000, 251] width 195 height 24
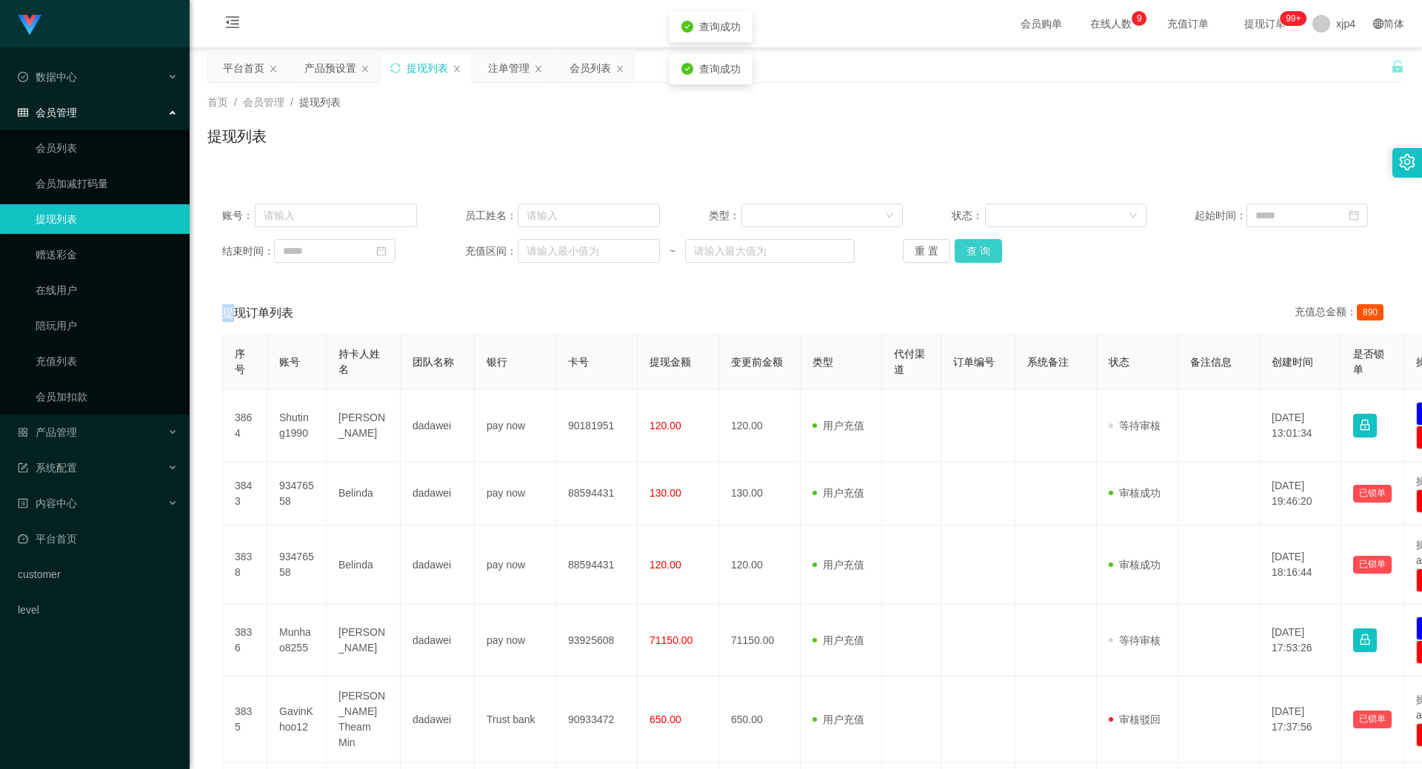
click at [962, 244] on button "查 询" at bounding box center [977, 251] width 47 height 24
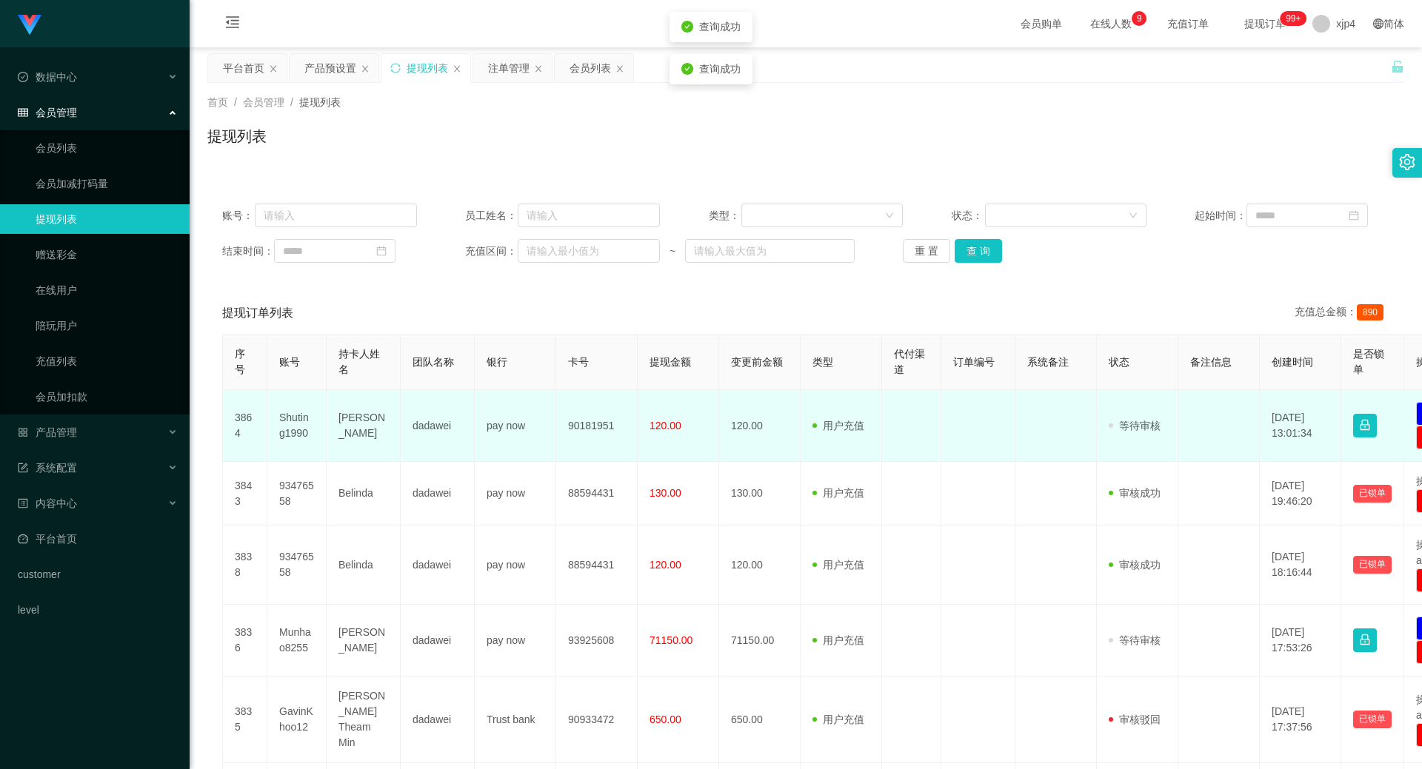
click at [293, 423] on td "Shuting1990" at bounding box center [296, 426] width 59 height 72
copy td "Shuting1990"
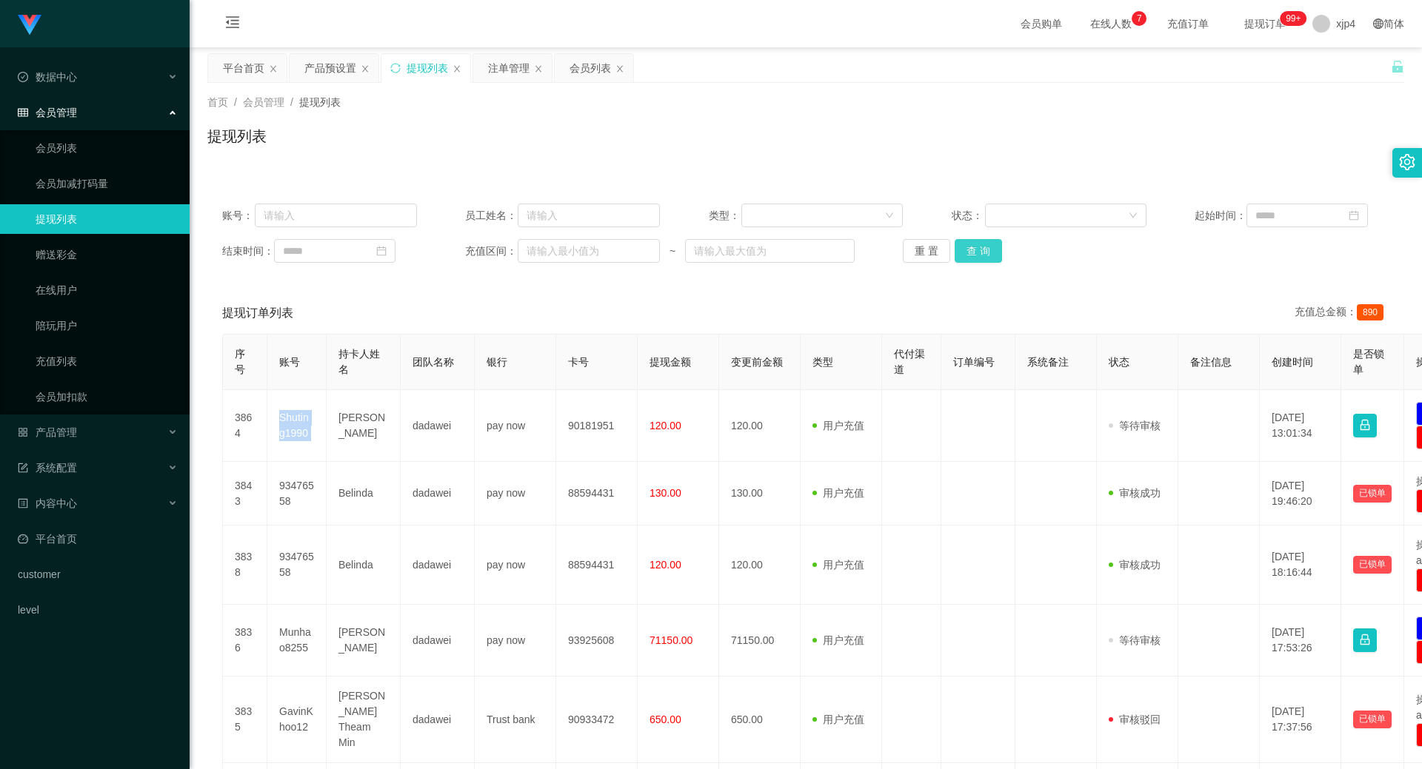
click at [977, 253] on button "查 询" at bounding box center [977, 251] width 47 height 24
click at [977, 253] on div "重 置 查 询" at bounding box center [1000, 251] width 195 height 24
click at [977, 253] on button "查 询" at bounding box center [977, 251] width 47 height 24
click at [966, 250] on button "查 询" at bounding box center [977, 251] width 47 height 24
click at [966, 250] on div "重 置 查 询" at bounding box center [1000, 251] width 195 height 24
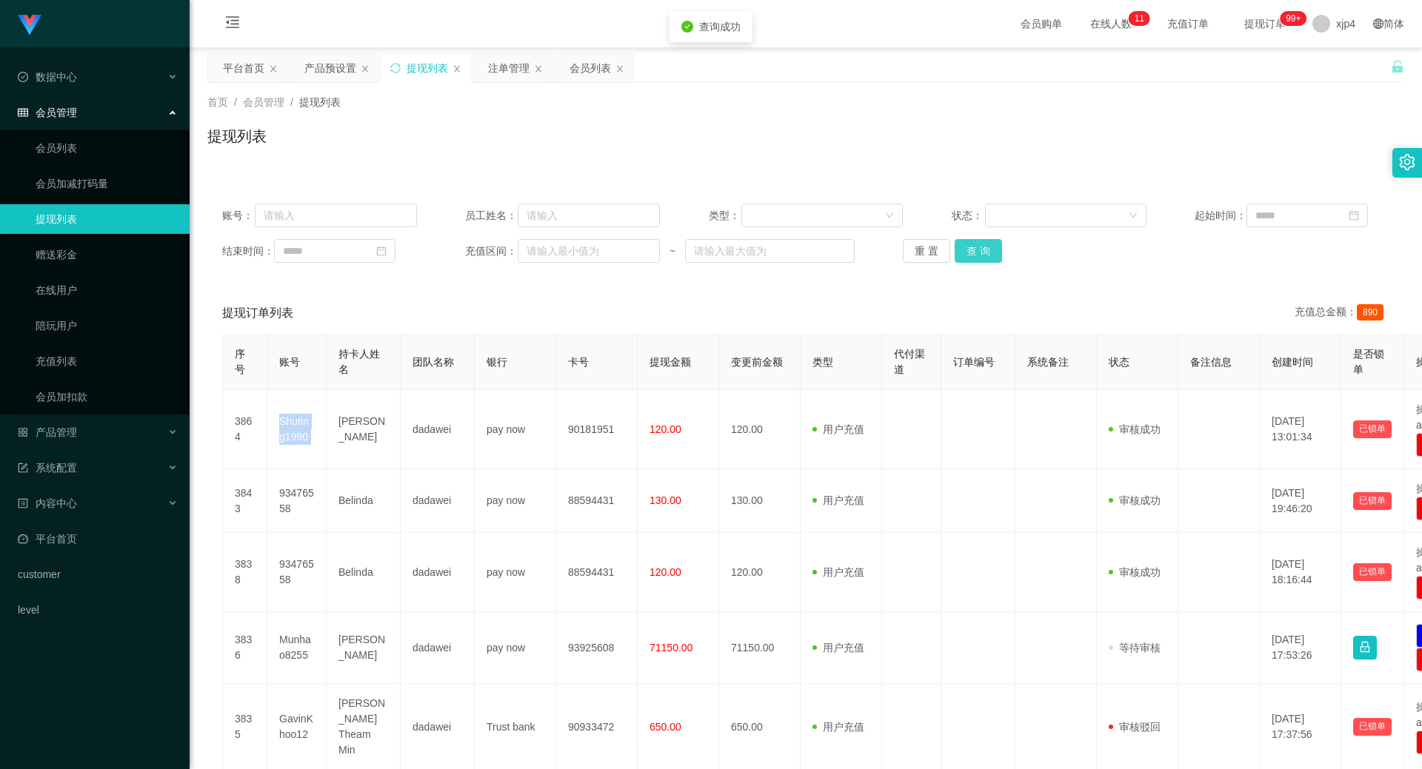
click at [966, 250] on button "查 询" at bounding box center [977, 251] width 47 height 24
click at [957, 249] on button "查 询" at bounding box center [977, 251] width 47 height 24
click at [957, 249] on div "重 置 查 询" at bounding box center [1000, 251] width 195 height 24
click at [957, 249] on button "查 询" at bounding box center [977, 251] width 47 height 24
click at [957, 249] on div "重 置 查 询" at bounding box center [1000, 251] width 195 height 24
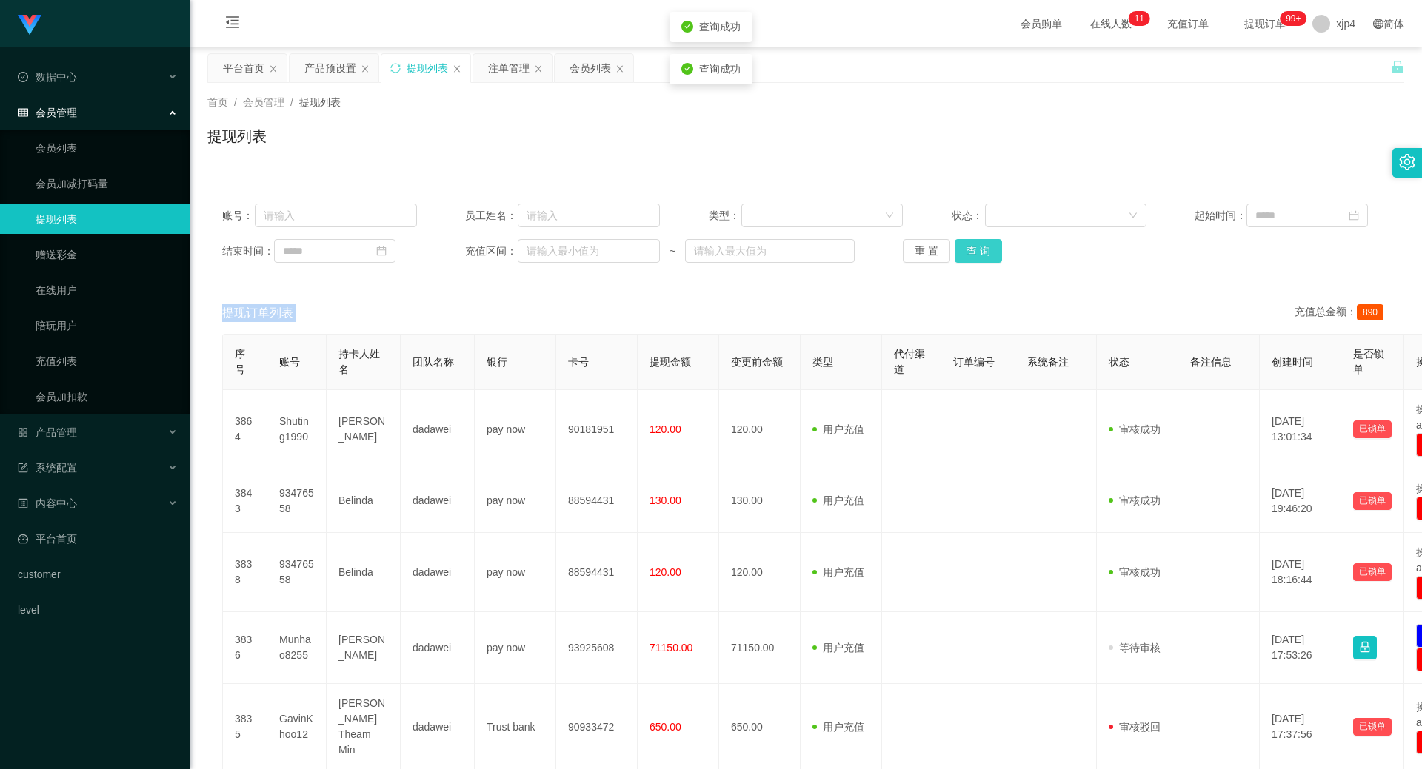
click at [957, 249] on button "查 询" at bounding box center [977, 251] width 47 height 24
click at [957, 249] on div "重 置 查 询" at bounding box center [1000, 251] width 195 height 24
click at [130, 146] on link "会员列表" at bounding box center [107, 148] width 142 height 30
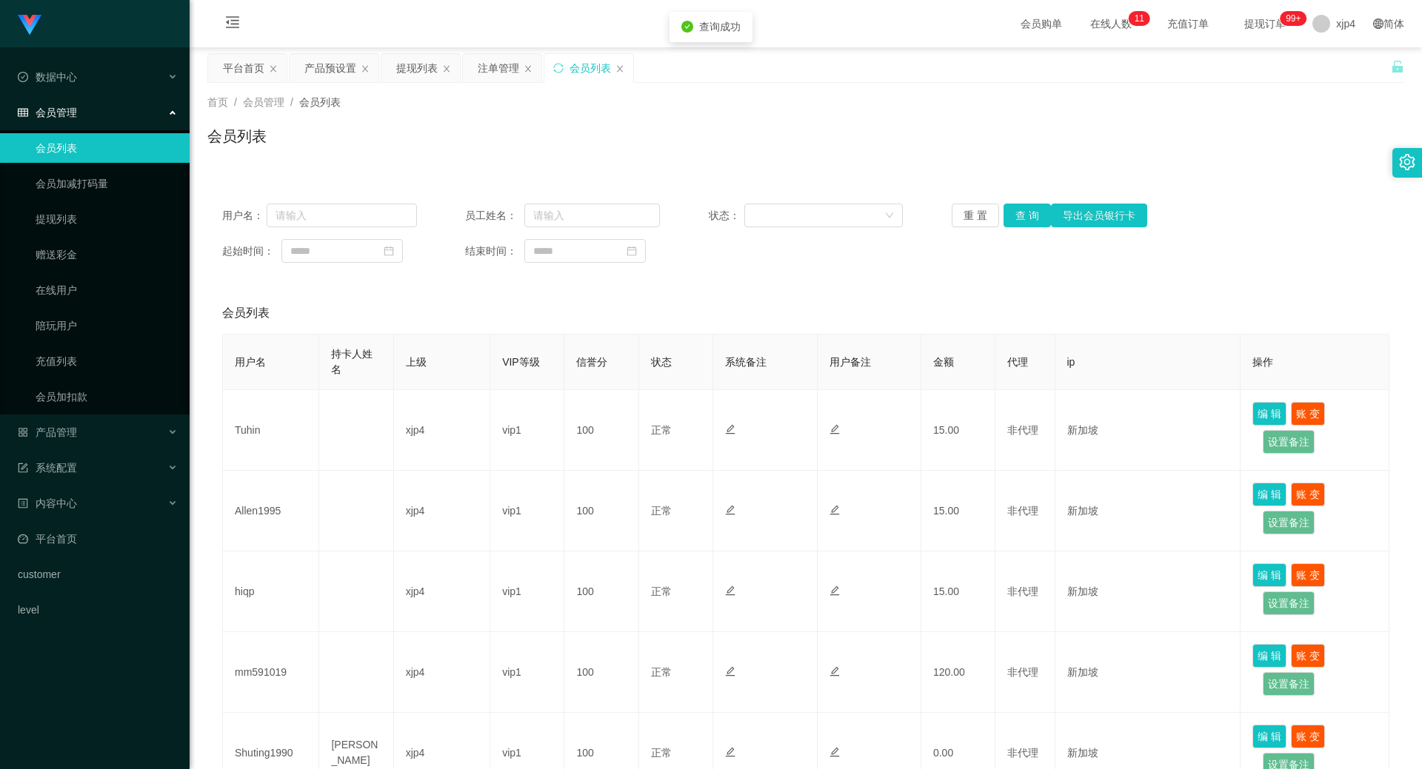
scroll to position [74, 0]
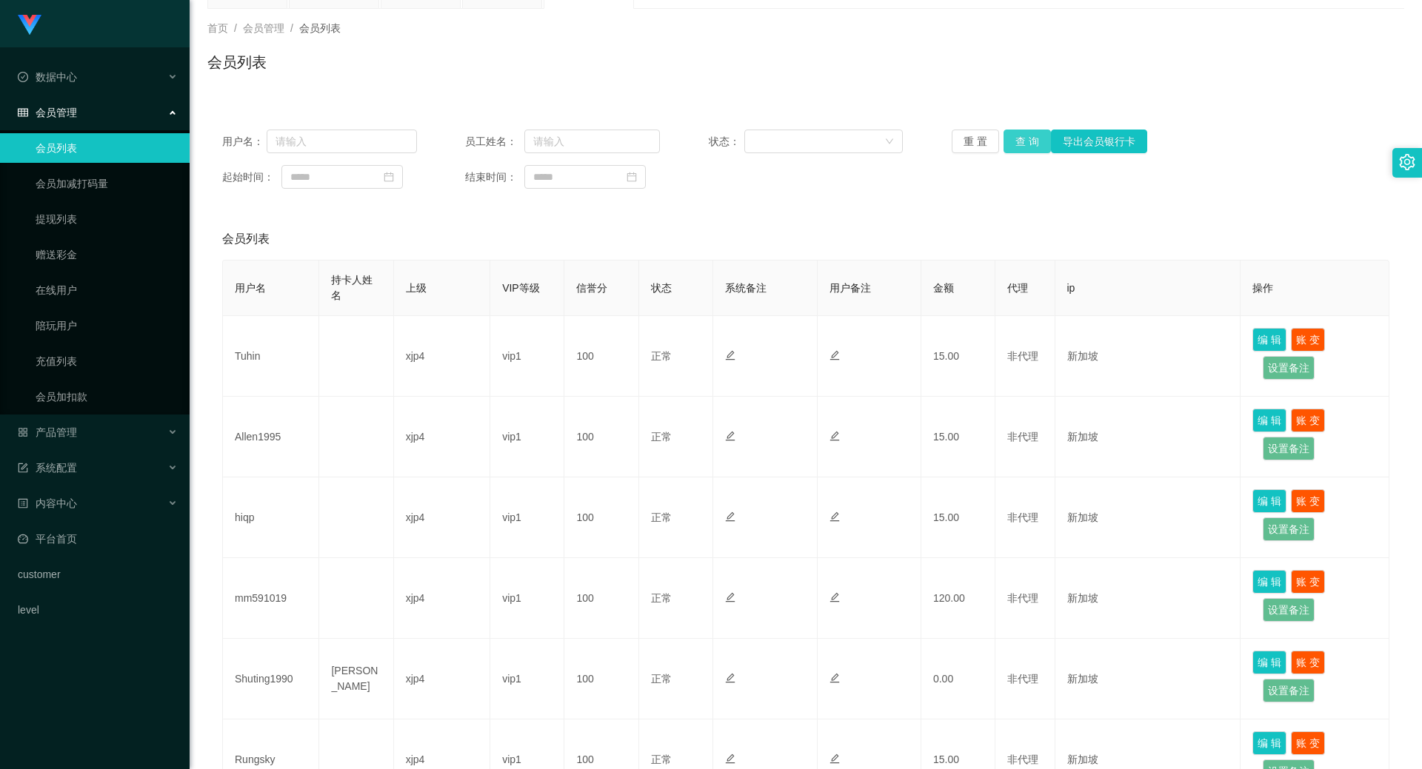
click at [1038, 144] on button "查 询" at bounding box center [1026, 142] width 47 height 24
click at [1038, 144] on div "重 置 查 询 导出会员银行卡" at bounding box center [1049, 142] width 195 height 24
click at [1038, 144] on button "查 询" at bounding box center [1026, 142] width 47 height 24
click at [1038, 144] on div "重 置 查 询 导出会员银行卡" at bounding box center [1049, 142] width 195 height 24
click at [1038, 144] on button "查 询" at bounding box center [1026, 142] width 47 height 24
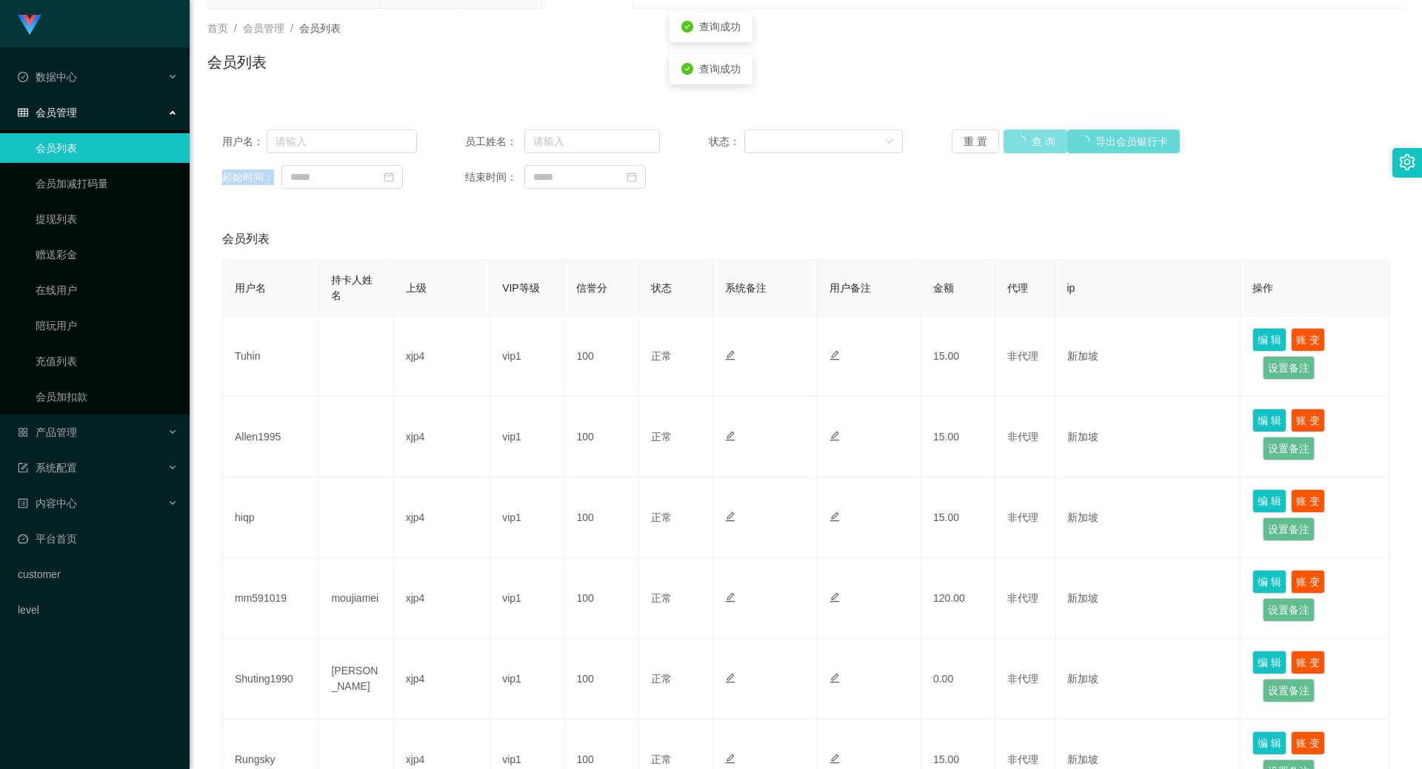
click at [1038, 144] on div "重 置 查 询 导出会员银行卡" at bounding box center [1049, 142] width 195 height 24
click at [1038, 144] on button "查 询" at bounding box center [1026, 142] width 47 height 24
click at [1038, 144] on div "重 置 查 询 导出会员银行卡" at bounding box center [1049, 142] width 195 height 24
click at [1038, 144] on button "查 询" at bounding box center [1026, 142] width 47 height 24
click at [1038, 144] on div "重 置 查 询 导出会员银行卡" at bounding box center [1049, 142] width 195 height 24
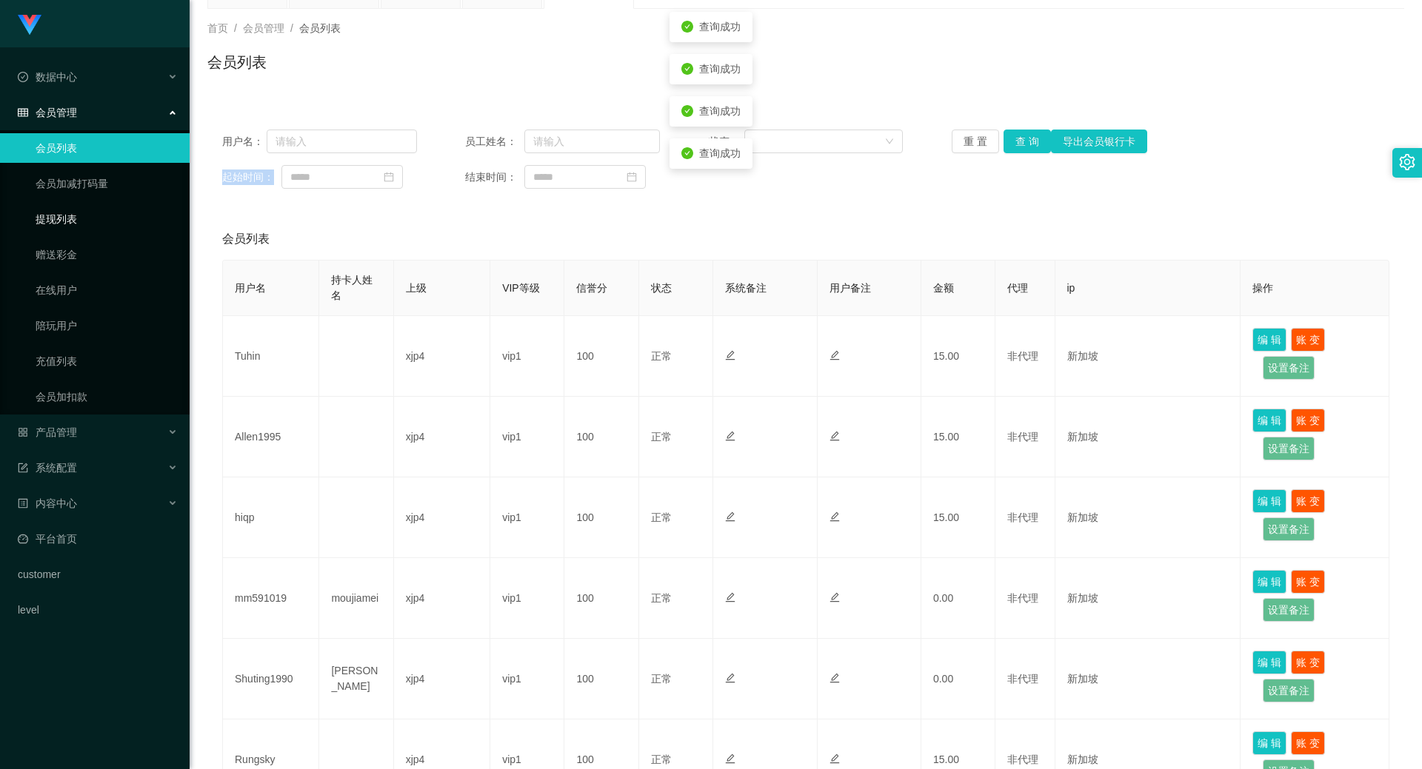
click at [75, 226] on link "提现列表" at bounding box center [107, 219] width 142 height 30
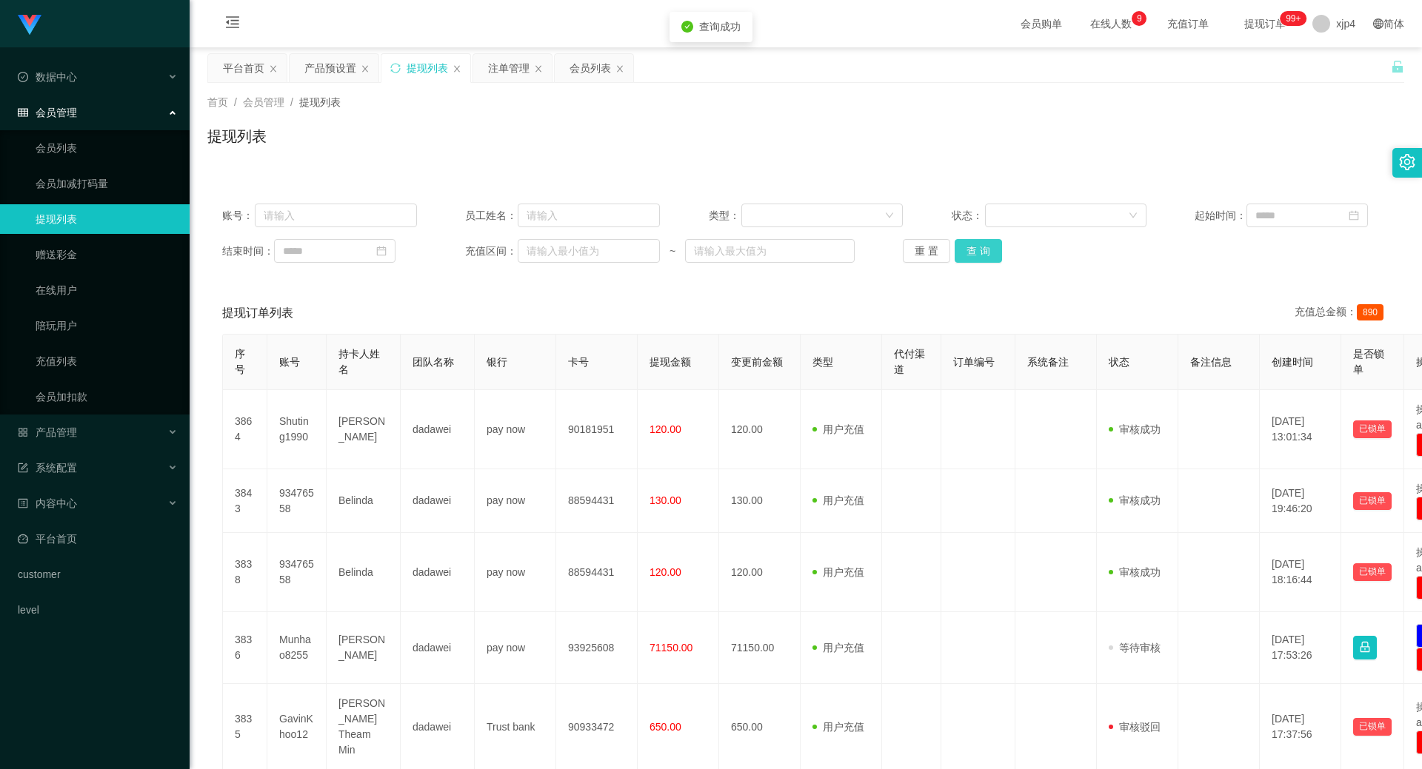
click at [963, 252] on button "查 询" at bounding box center [977, 251] width 47 height 24
click at [963, 252] on div "重 置 查 询" at bounding box center [1000, 251] width 195 height 24
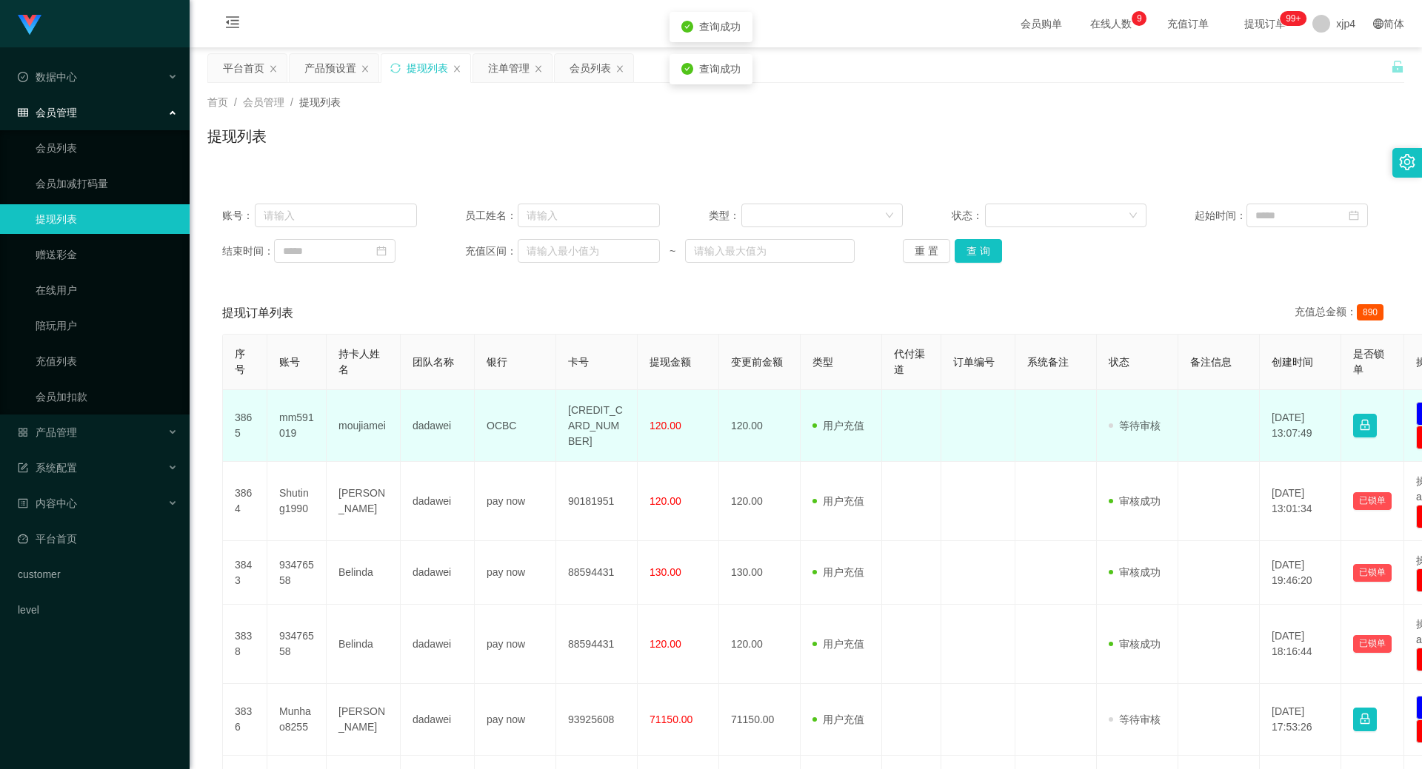
click at [284, 419] on td "mm591019" at bounding box center [296, 426] width 59 height 72
copy td "mm591019"
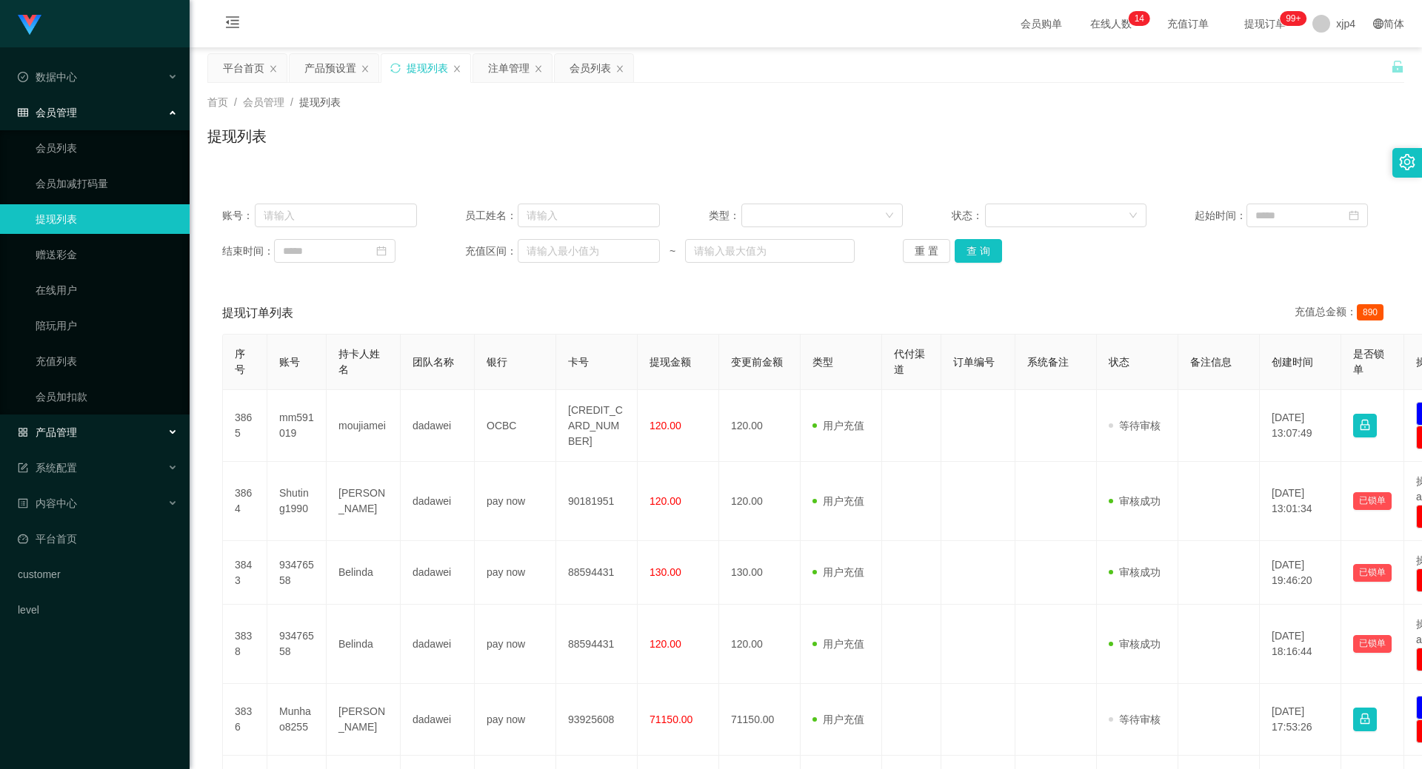
click at [101, 429] on div "产品管理" at bounding box center [95, 433] width 190 height 30
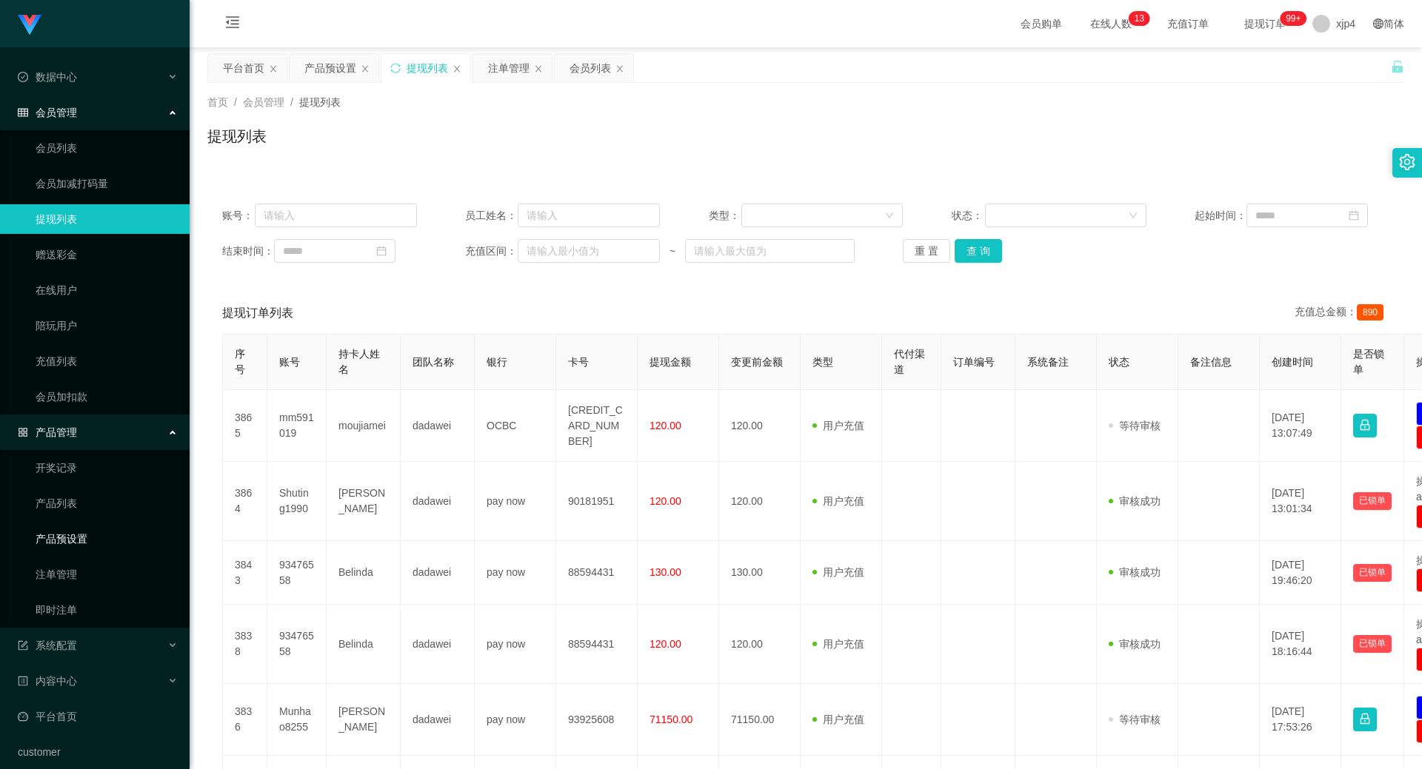
click at [88, 546] on link "产品预设置" at bounding box center [107, 539] width 142 height 30
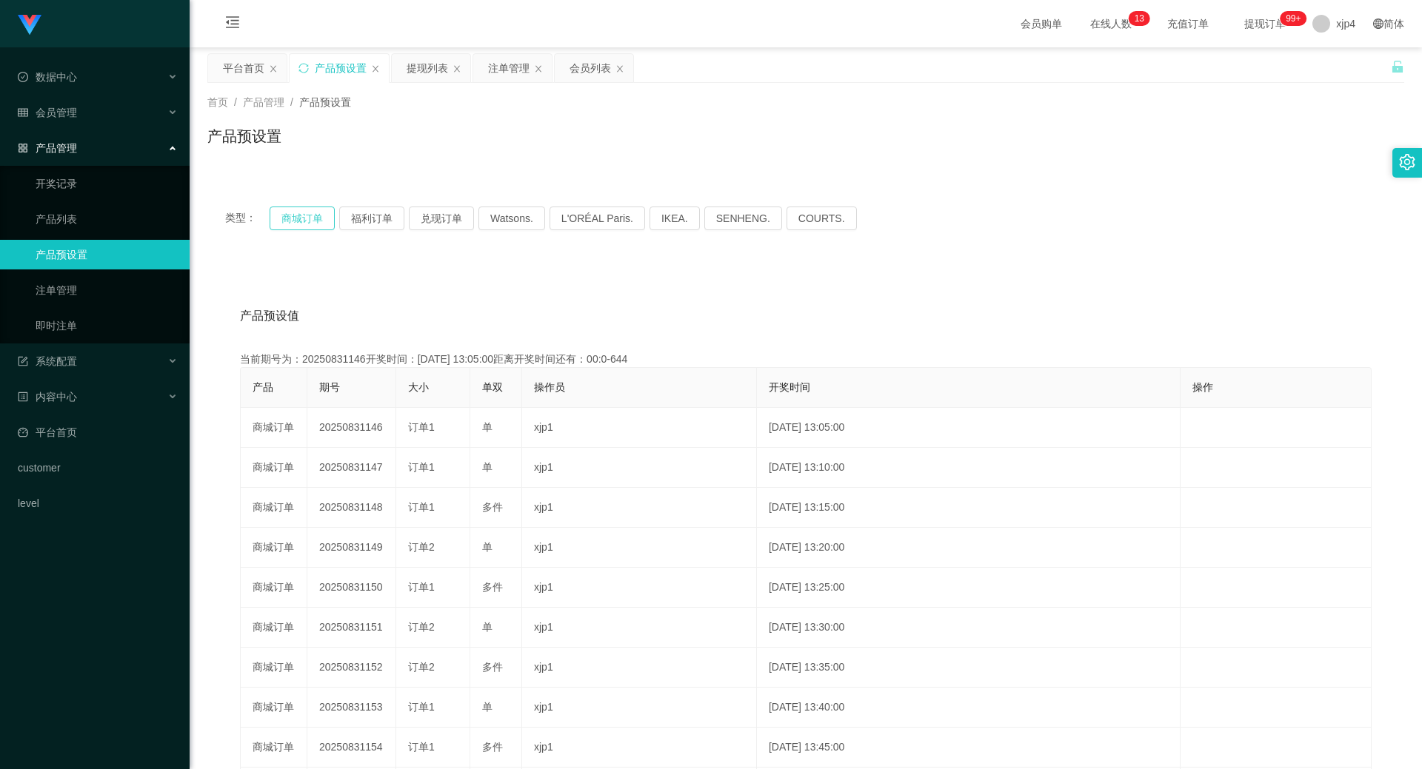
click at [312, 217] on button "商城订单" at bounding box center [302, 219] width 65 height 24
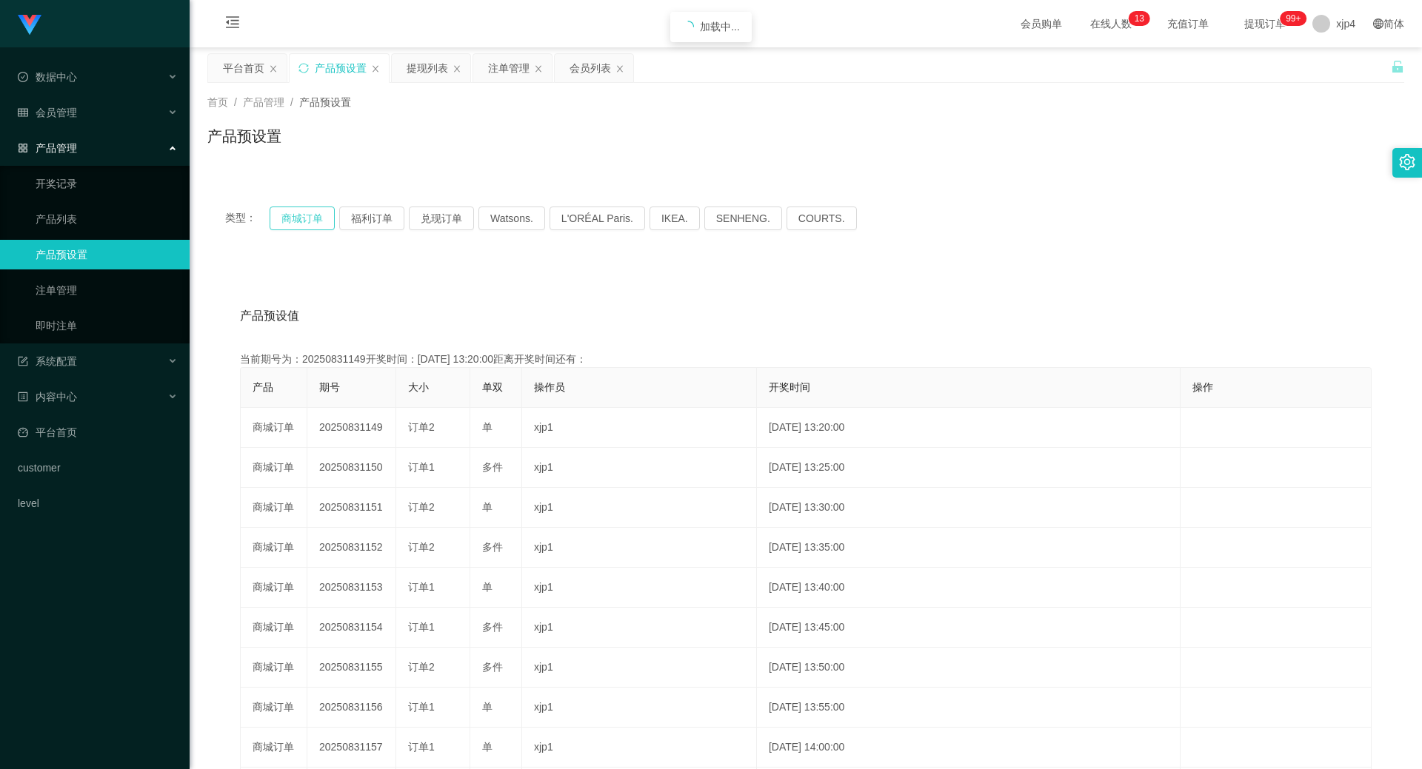
click at [312, 217] on button "商城订单" at bounding box center [302, 219] width 65 height 24
click at [311, 221] on button "商城订单" at bounding box center [302, 219] width 65 height 24
click at [90, 282] on link "注单管理" at bounding box center [107, 290] width 142 height 30
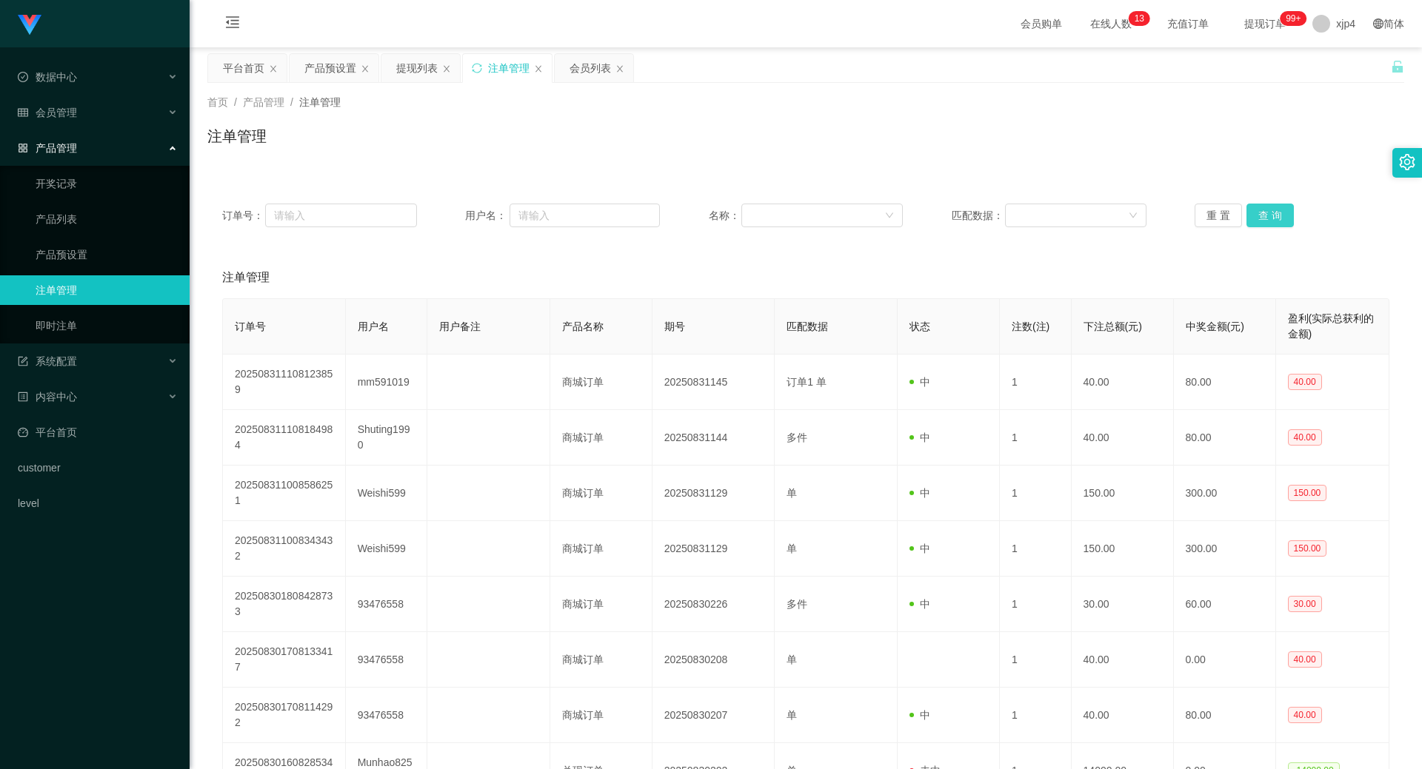
click at [1248, 215] on button "查 询" at bounding box center [1269, 216] width 47 height 24
click at [118, 286] on link "注单管理" at bounding box center [107, 290] width 142 height 30
click at [1269, 217] on button "查 询" at bounding box center [1269, 216] width 47 height 24
click at [1269, 217] on div "重 置 查 询" at bounding box center [1291, 216] width 195 height 24
click at [96, 119] on div "会员管理" at bounding box center [95, 113] width 190 height 30
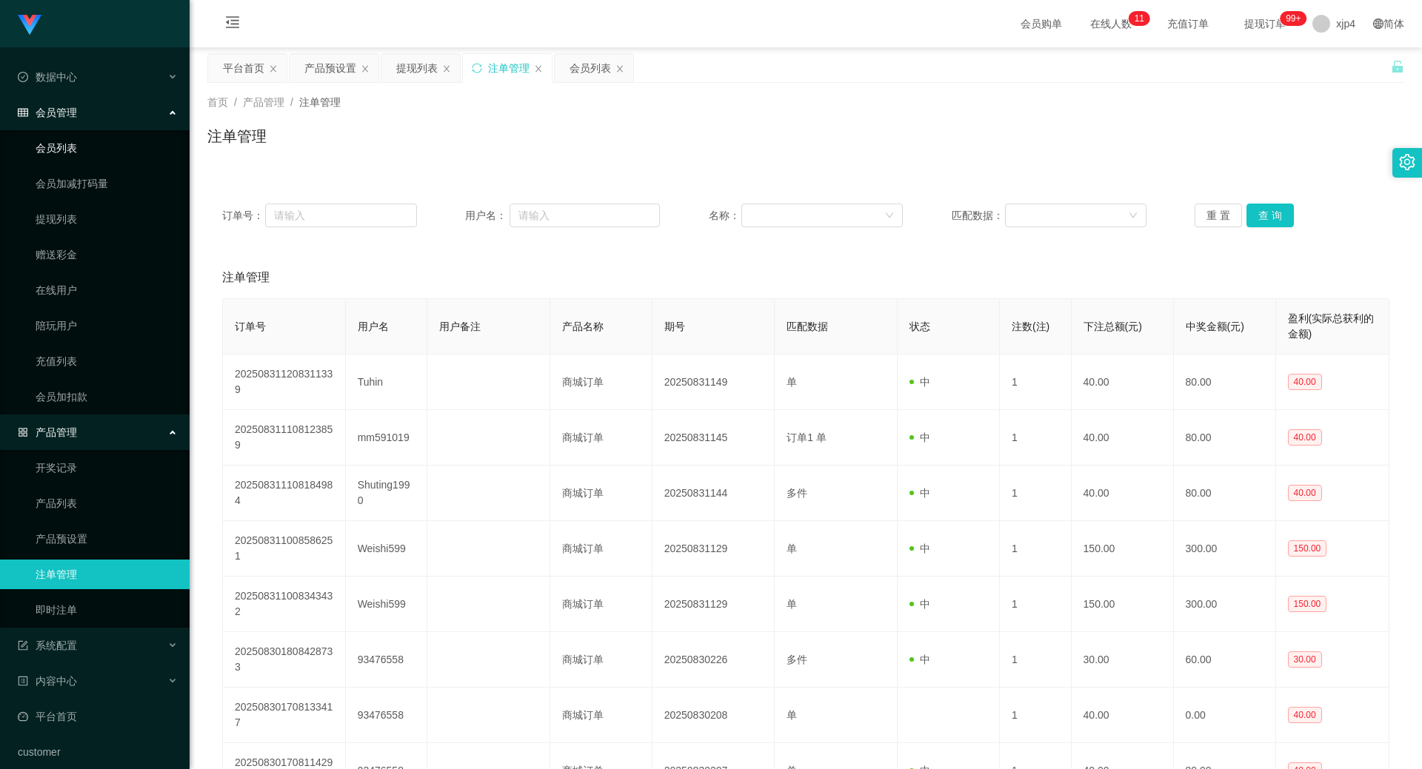
click at [81, 142] on link "会员列表" at bounding box center [107, 148] width 142 height 30
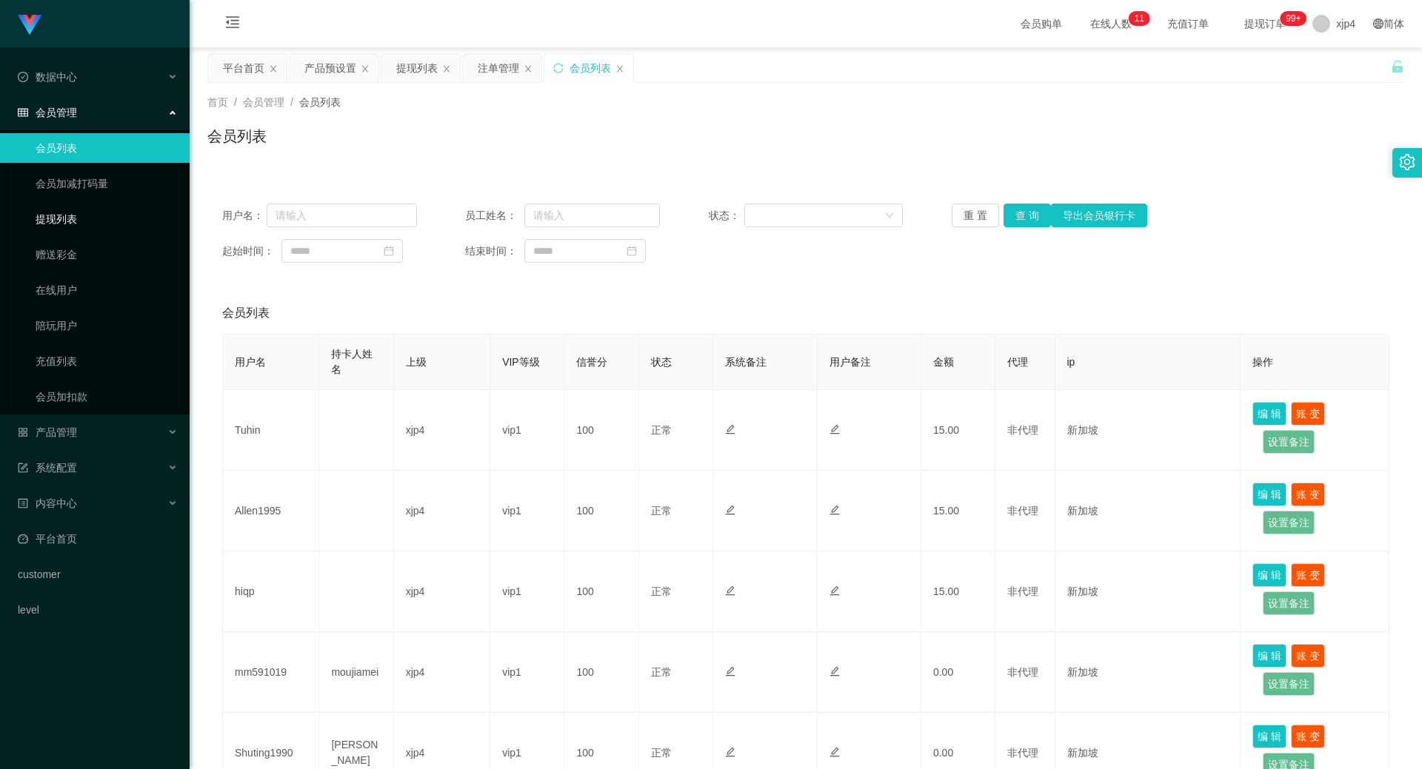
click at [75, 213] on link "提现列表" at bounding box center [107, 219] width 142 height 30
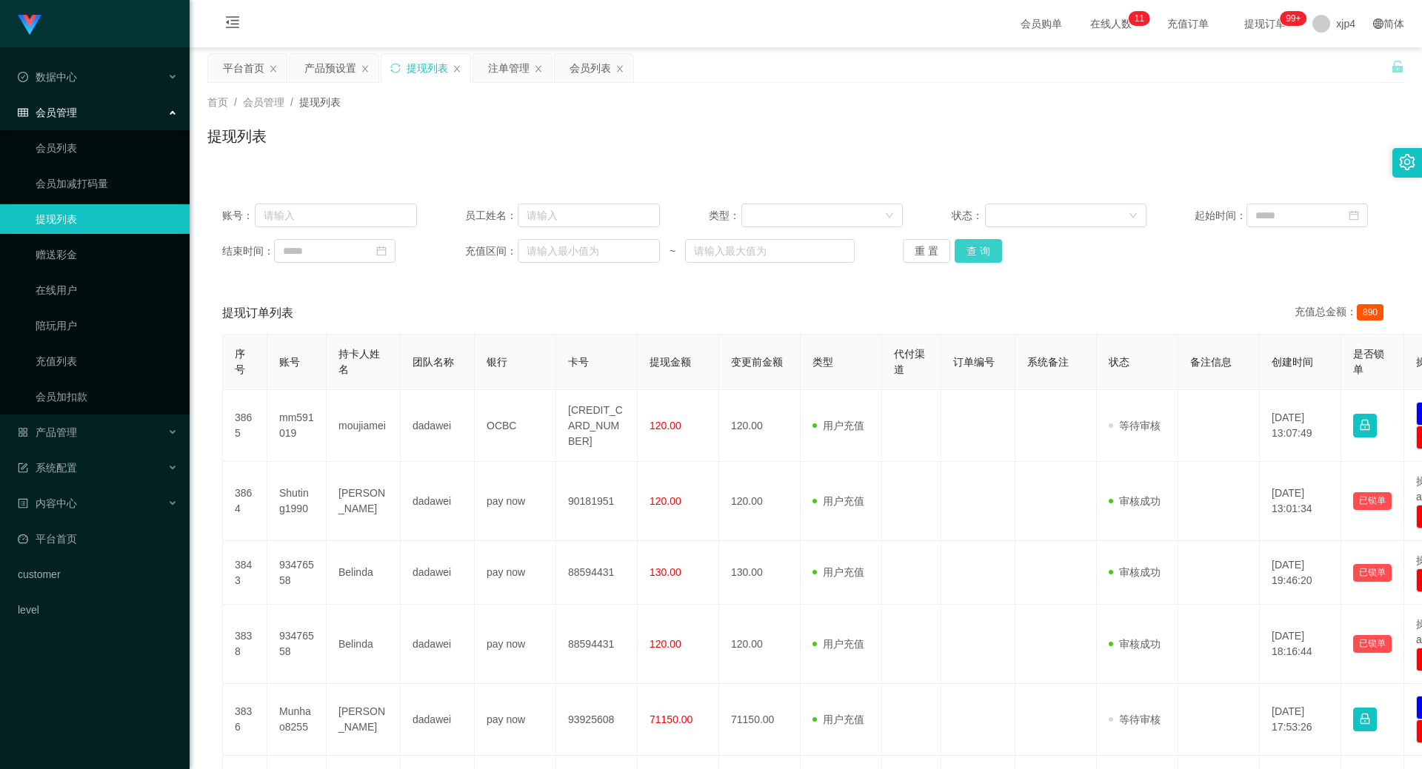
click at [973, 255] on button "查 询" at bounding box center [977, 251] width 47 height 24
click at [973, 255] on div "重 置 查 询" at bounding box center [1000, 251] width 195 height 24
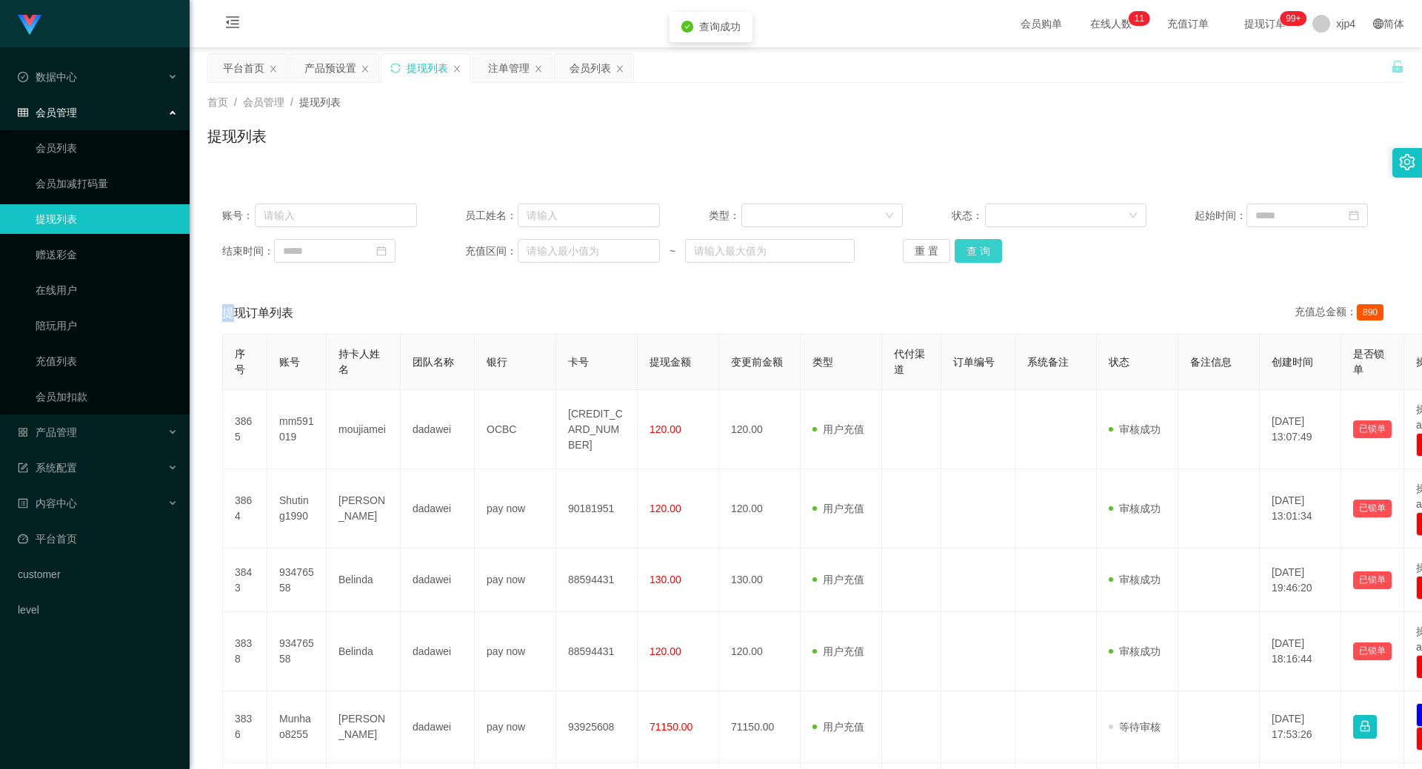
click at [973, 255] on button "查 询" at bounding box center [977, 251] width 47 height 24
click at [973, 255] on div "重 置 查 询" at bounding box center [1000, 251] width 195 height 24
click at [977, 251] on button "查 询" at bounding box center [977, 251] width 47 height 24
click at [977, 251] on div "重 置 查 询" at bounding box center [1000, 251] width 195 height 24
click at [81, 150] on link "会员列表" at bounding box center [107, 148] width 142 height 30
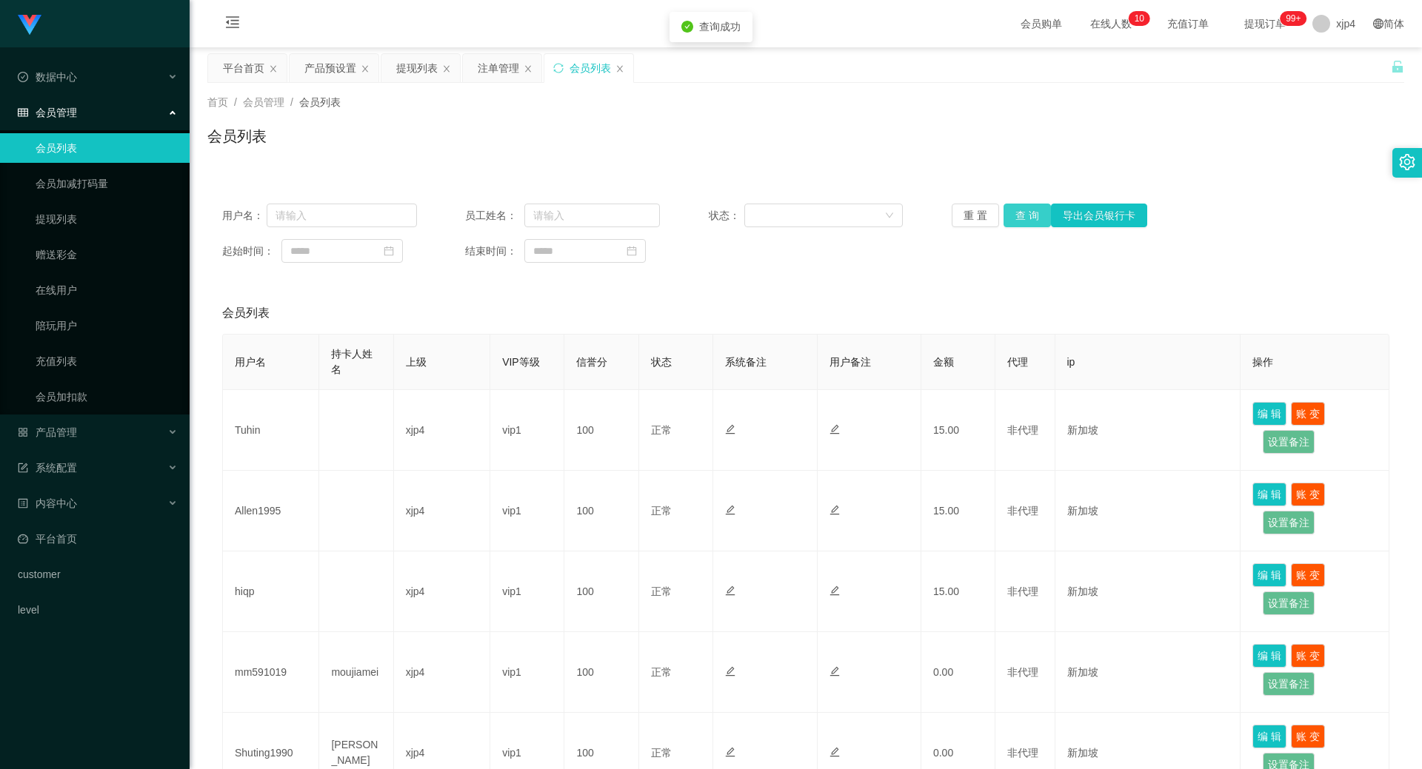
click at [1027, 215] on button "查 询" at bounding box center [1026, 216] width 47 height 24
click at [1027, 215] on div "重 置 查 询 导出会员银行卡" at bounding box center [1049, 216] width 195 height 24
click at [1027, 215] on button "查 询" at bounding box center [1035, 216] width 64 height 24
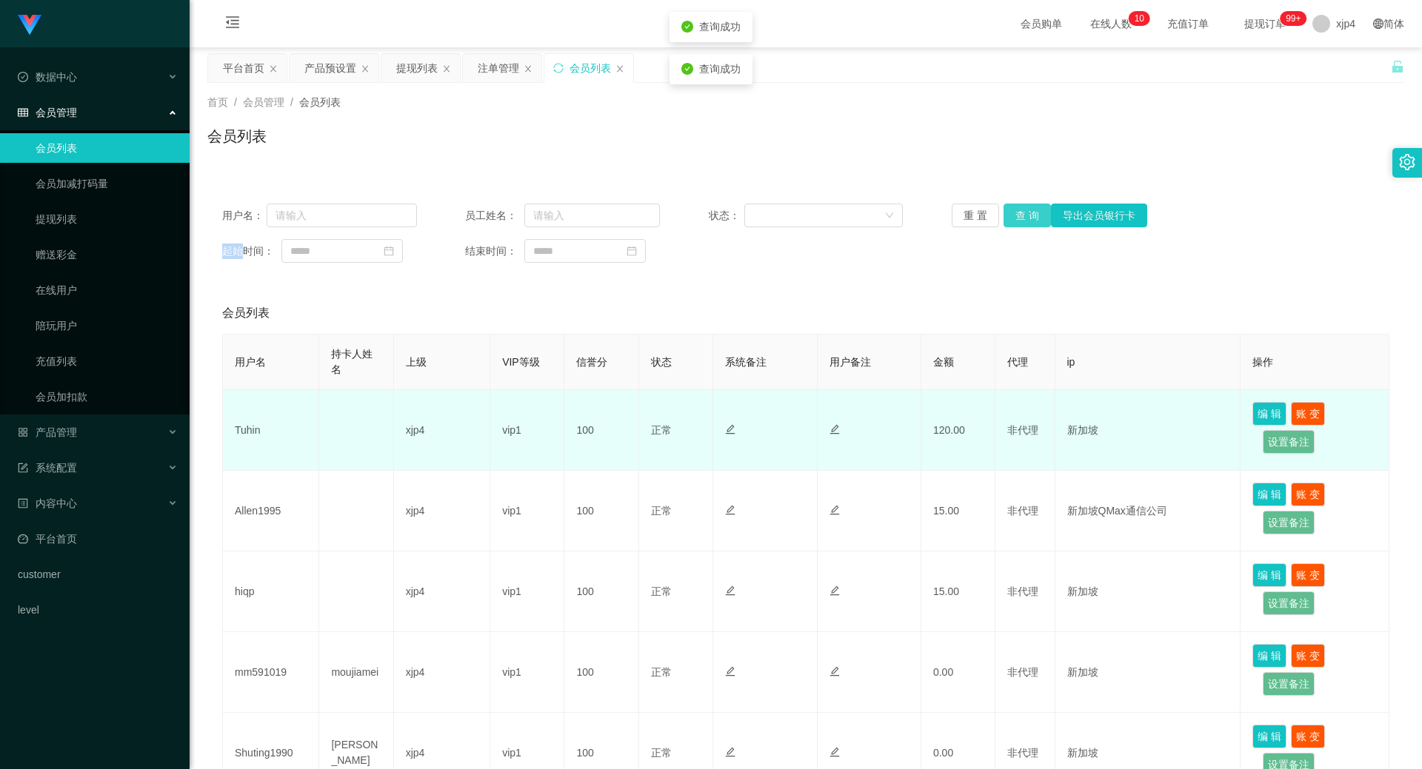
scroll to position [148, 0]
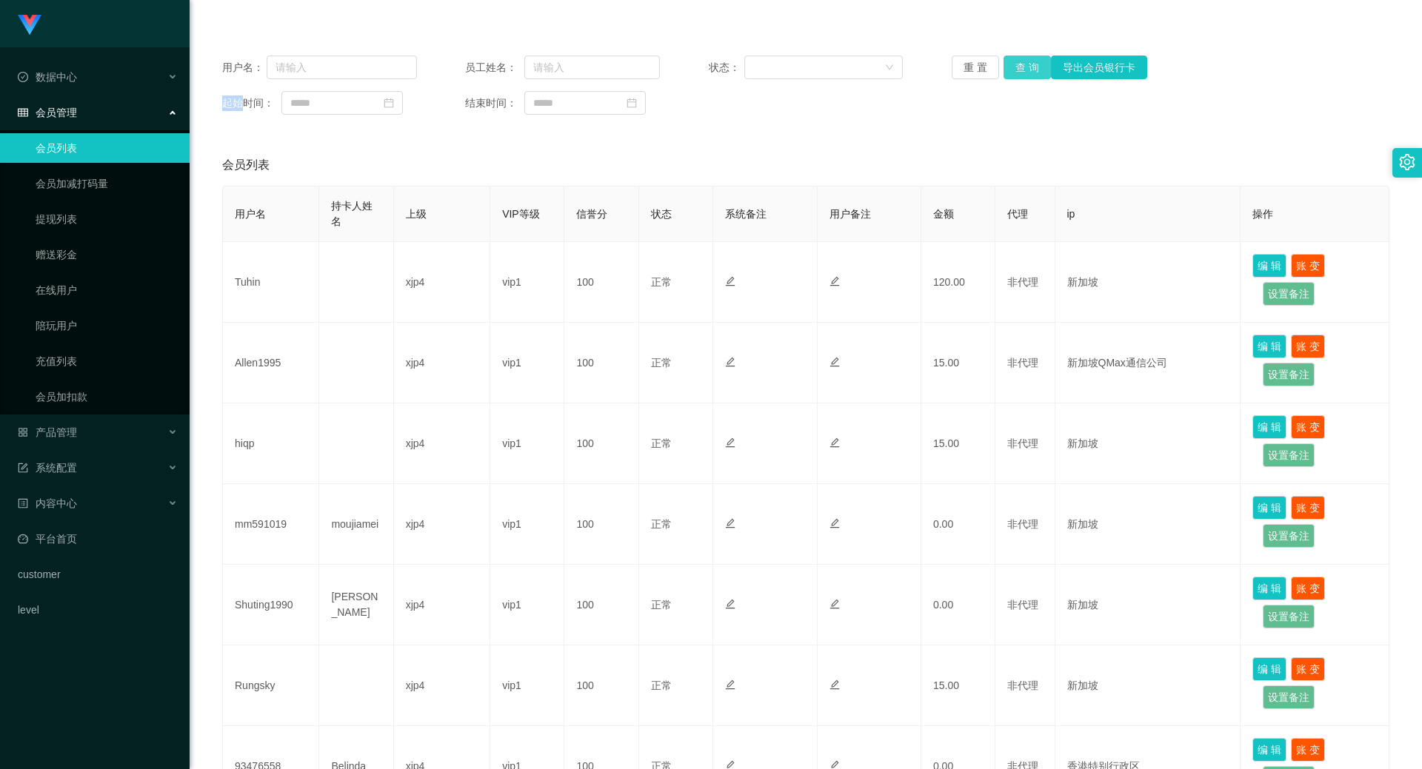
click at [1025, 70] on button "查 询" at bounding box center [1026, 68] width 47 height 24
click at [1025, 70] on div "重 置 查 询 导出会员银行卡" at bounding box center [1049, 68] width 195 height 24
click at [1025, 70] on button "查 询" at bounding box center [1026, 68] width 47 height 24
click at [1025, 70] on div "重 置 查 询 导出会员银行卡" at bounding box center [1049, 68] width 195 height 24
click at [86, 227] on link "提现列表" at bounding box center [107, 219] width 142 height 30
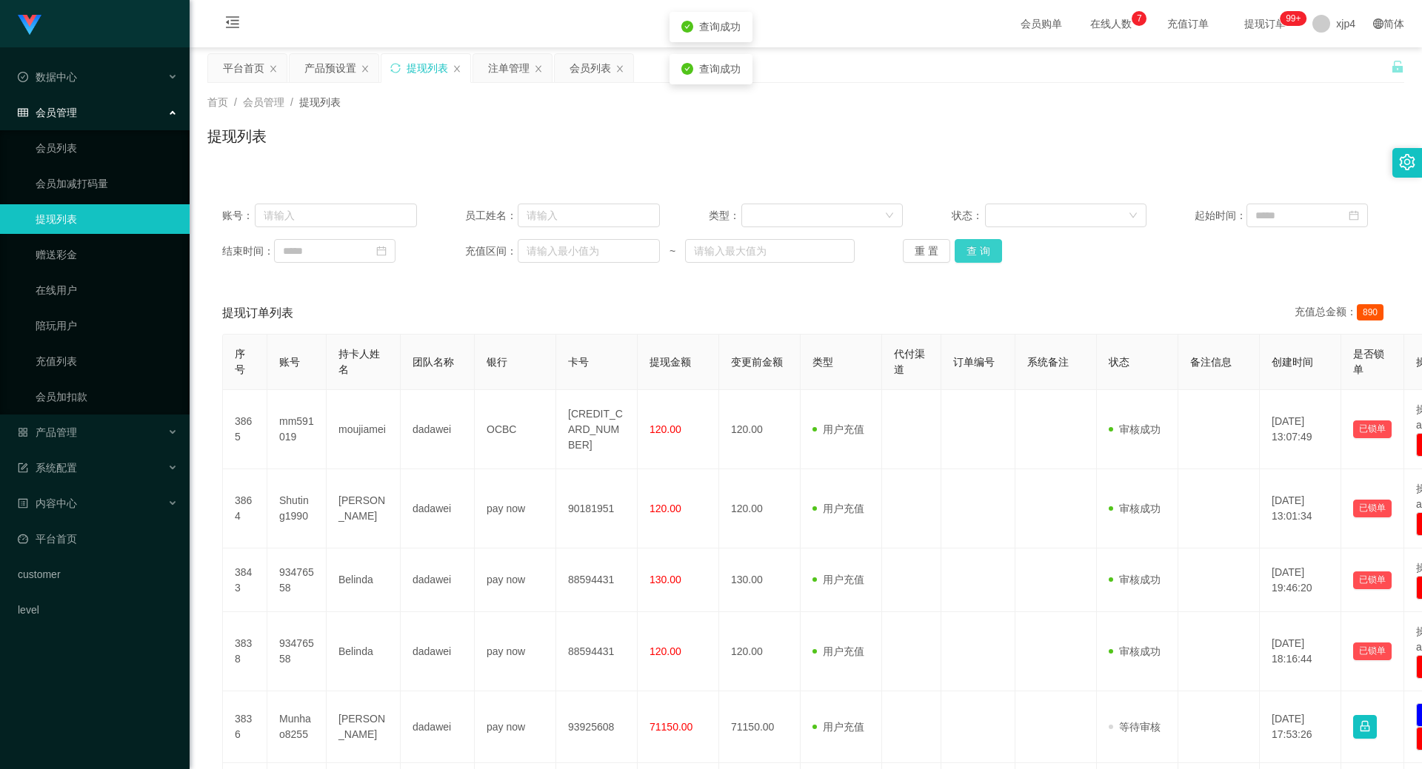
click at [971, 251] on button "查 询" at bounding box center [977, 251] width 47 height 24
click at [971, 251] on div "重 置 查 询" at bounding box center [1000, 251] width 195 height 24
click at [971, 251] on button "查 询" at bounding box center [986, 251] width 64 height 24
click at [971, 251] on div "重 置 查 询" at bounding box center [1000, 251] width 195 height 24
click at [971, 251] on button "查 询" at bounding box center [977, 251] width 47 height 24
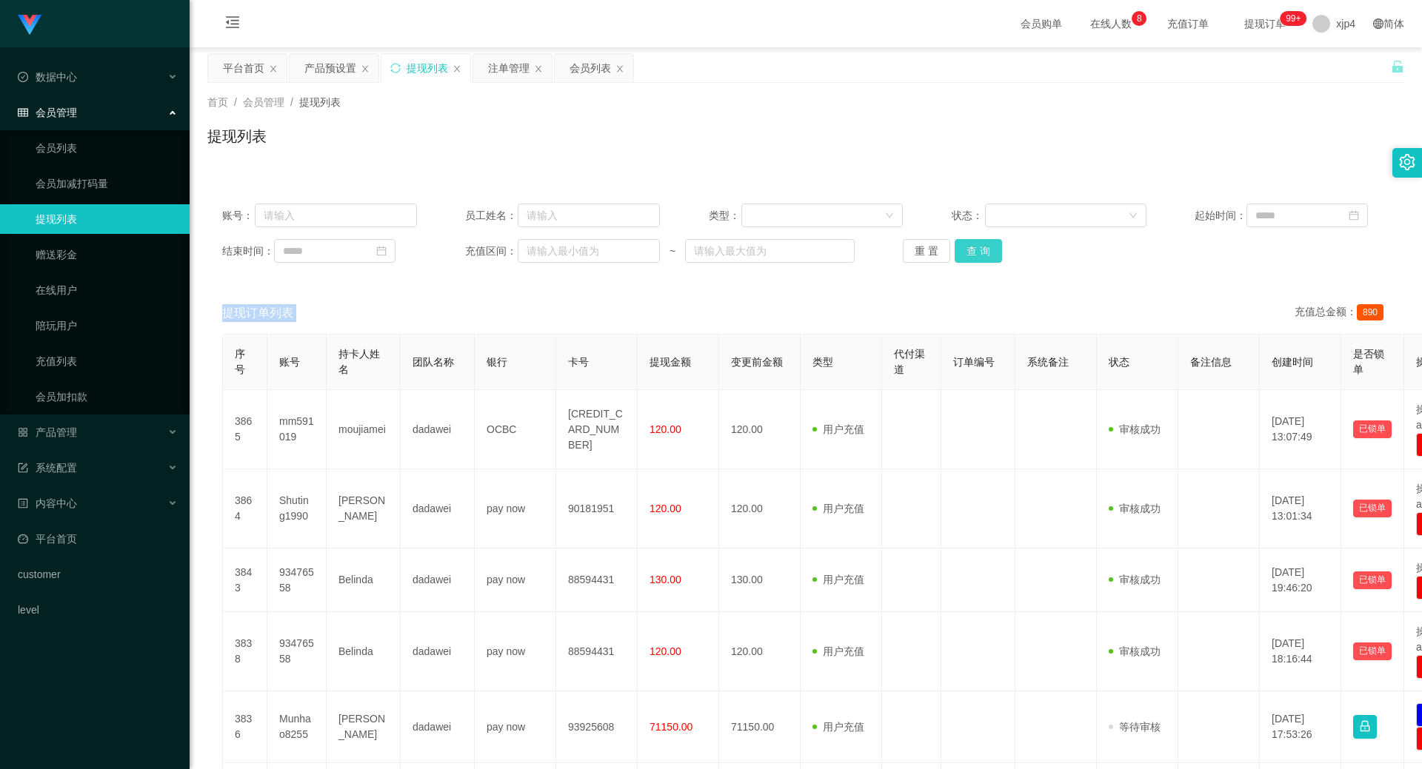
click at [975, 256] on button "查 询" at bounding box center [977, 251] width 47 height 24
click at [975, 256] on div "重 置 查 询" at bounding box center [1000, 251] width 195 height 24
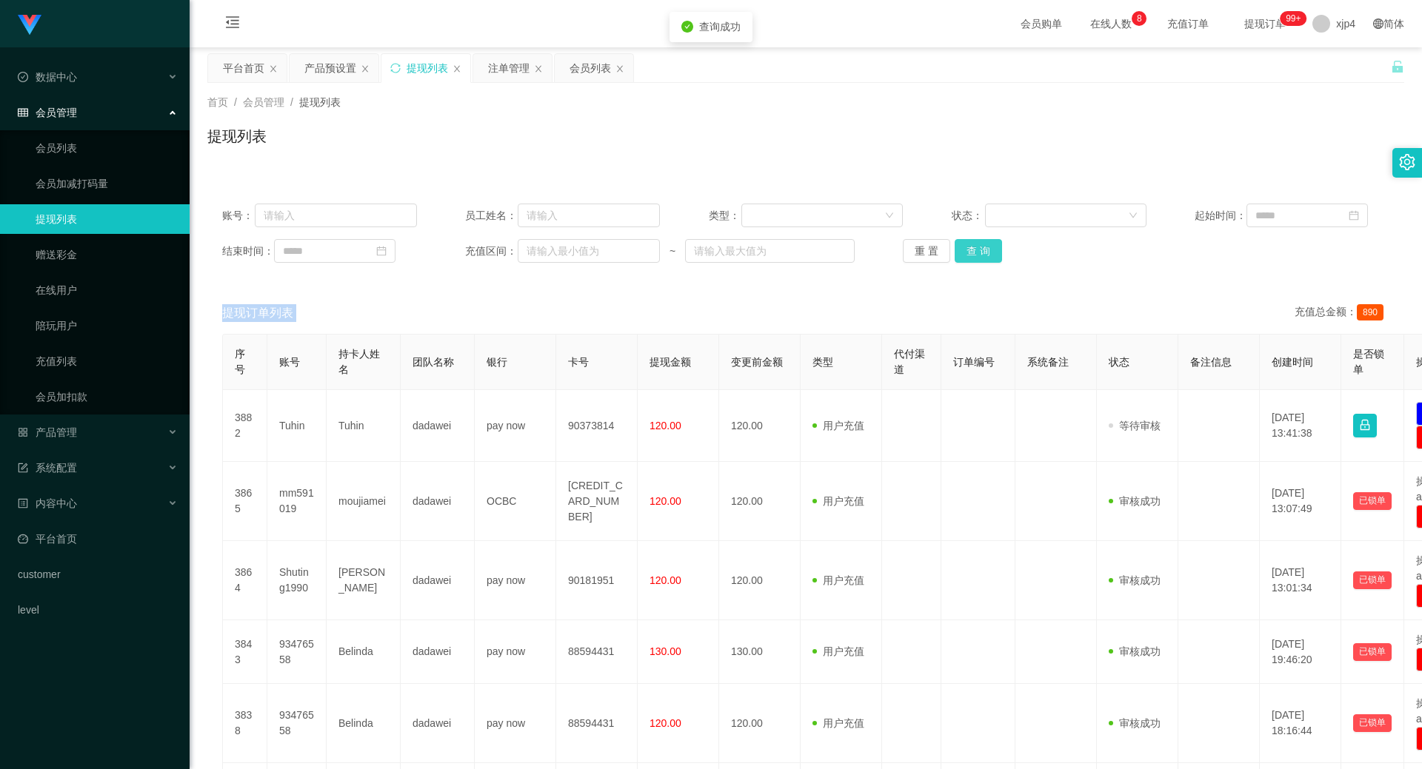
click at [975, 256] on button "查 询" at bounding box center [977, 251] width 47 height 24
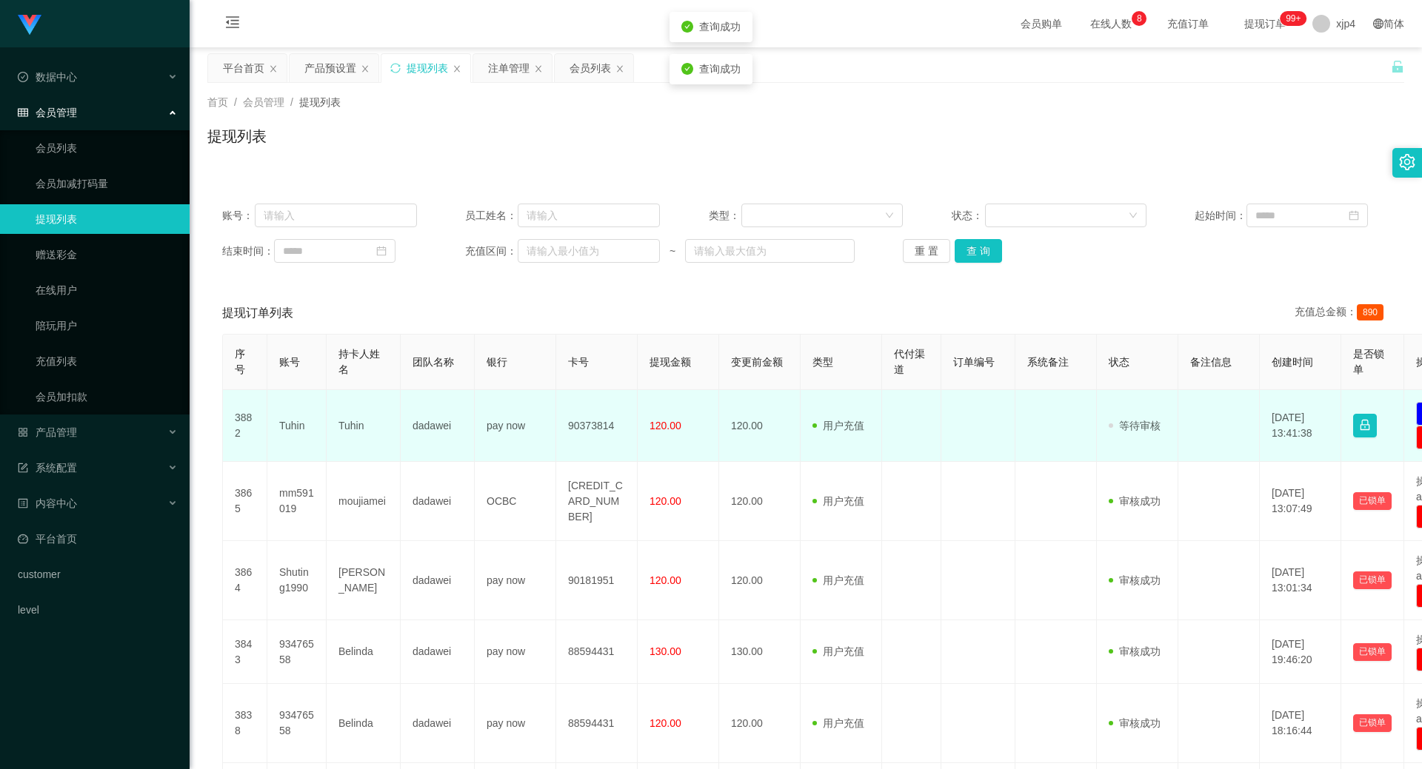
click at [300, 428] on td "Tuhin" at bounding box center [296, 426] width 59 height 72
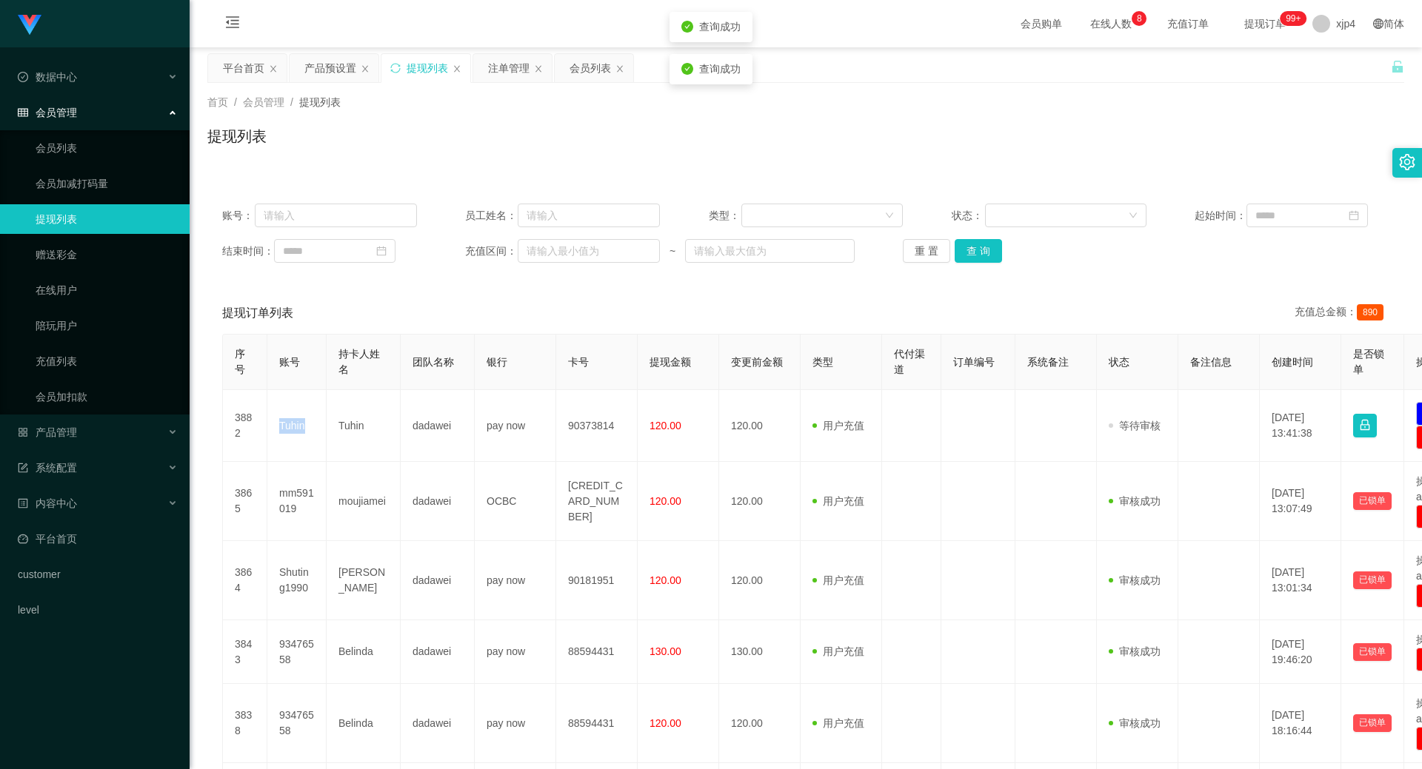
copy td "Tuhin"
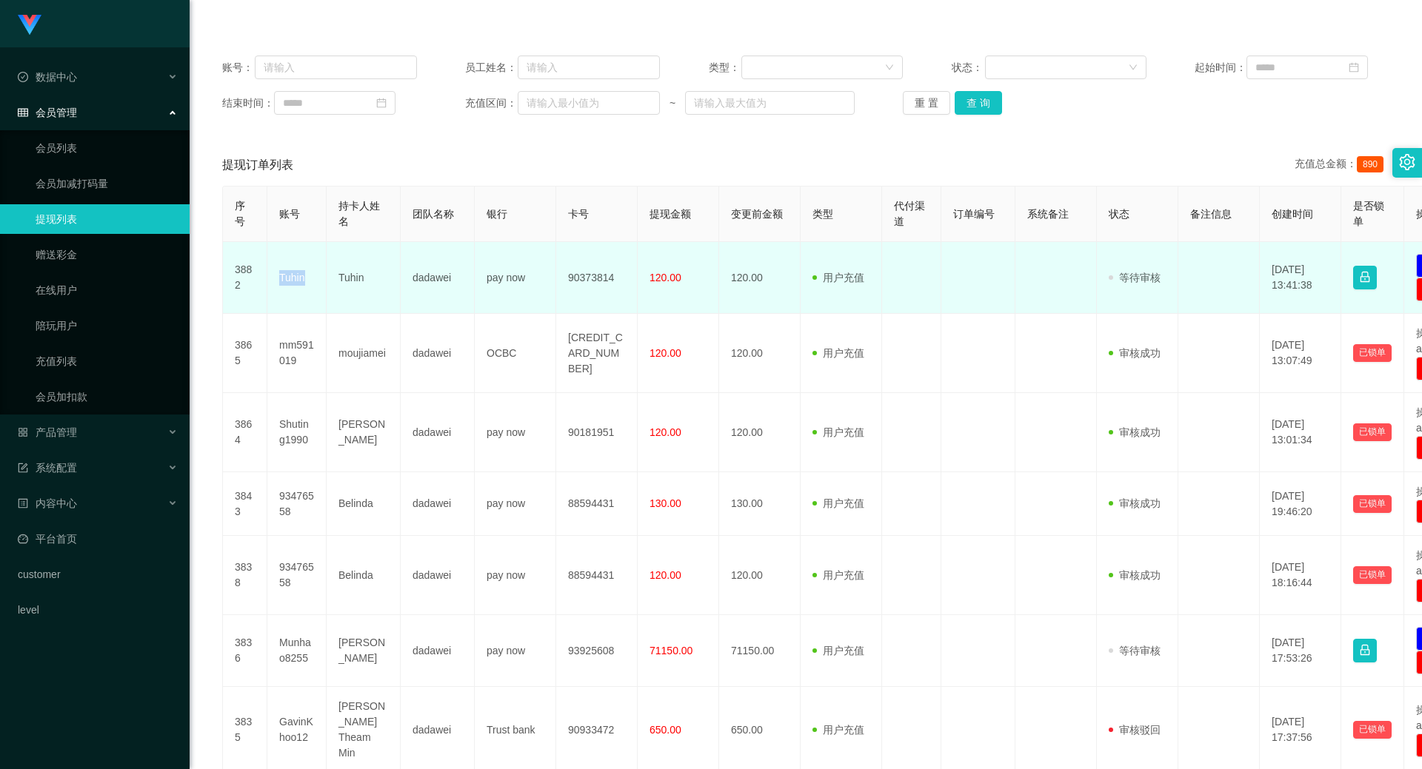
scroll to position [296, 0]
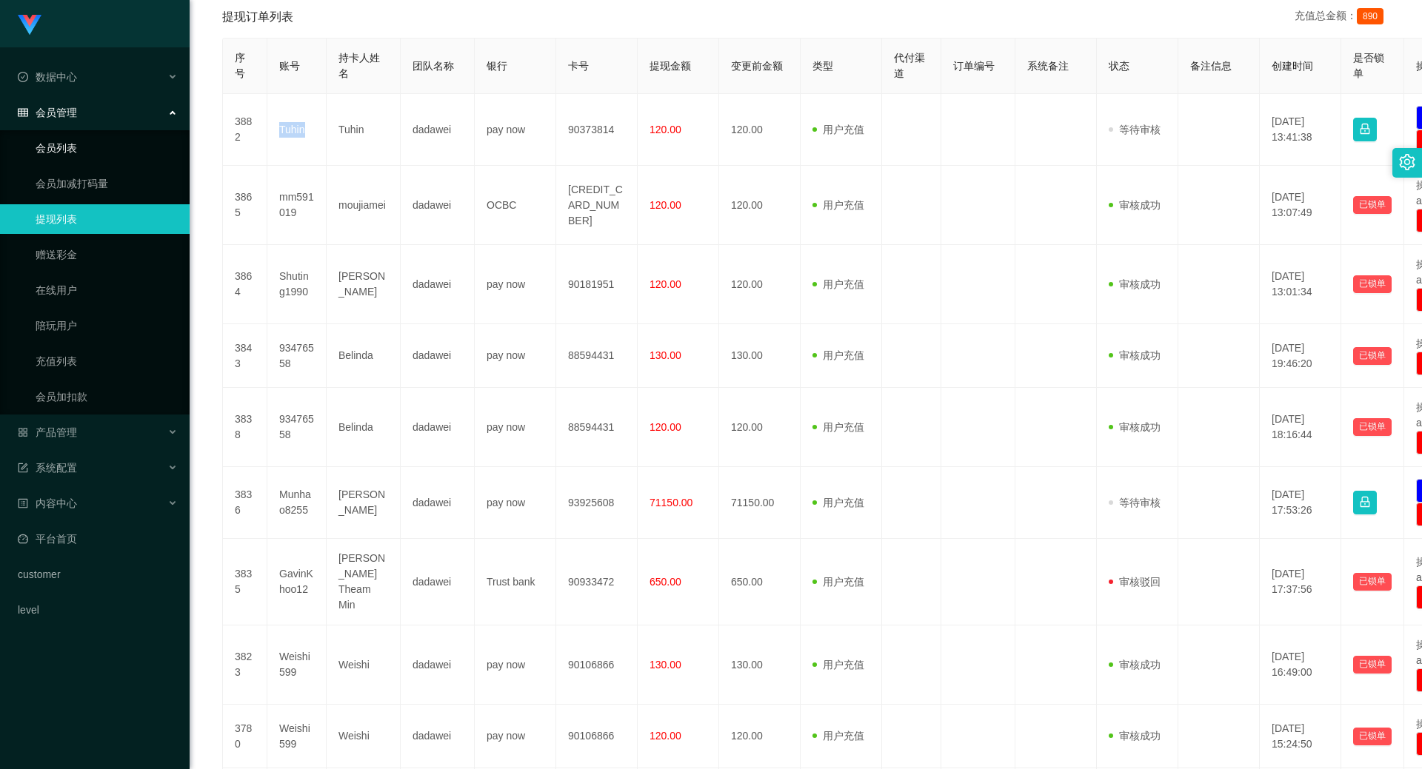
click at [101, 148] on link "会员列表" at bounding box center [107, 148] width 142 height 30
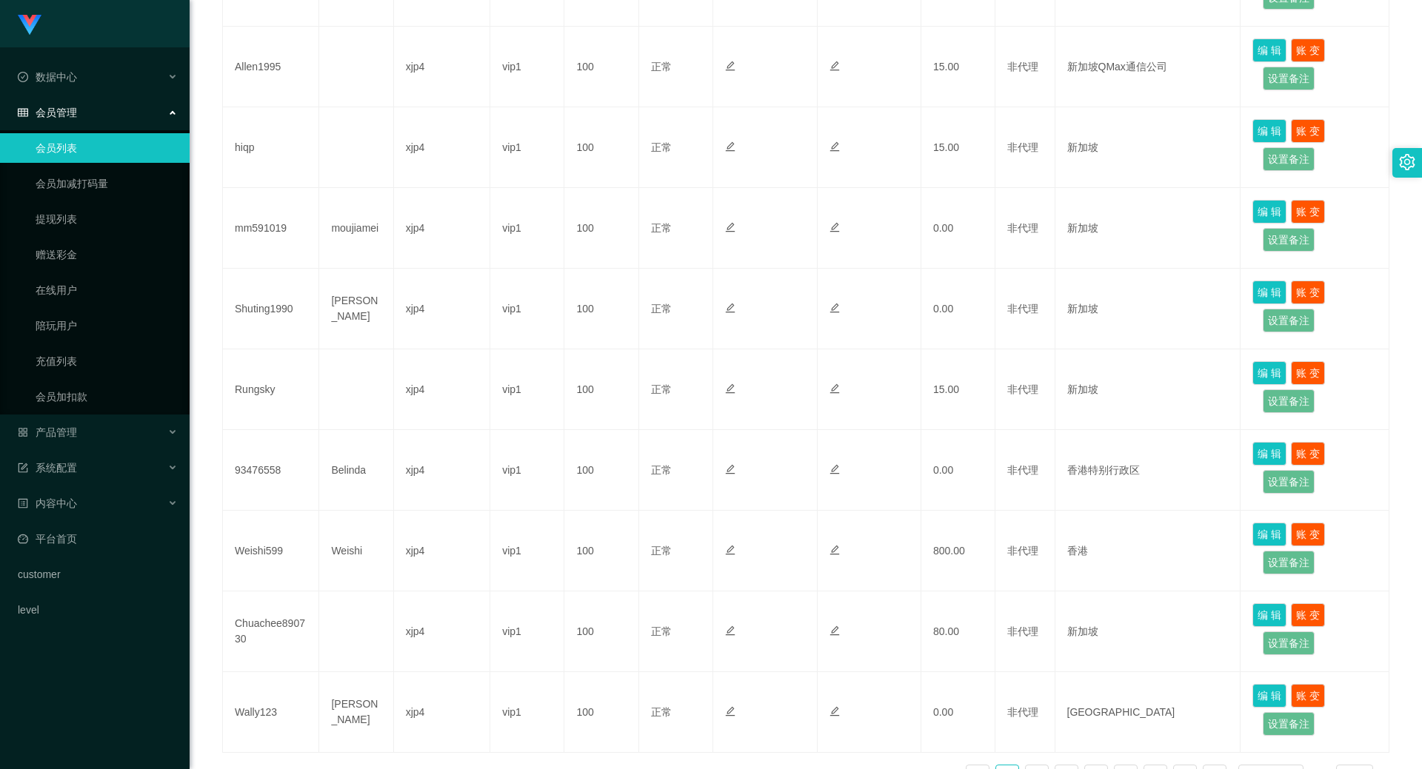
scroll to position [518, 0]
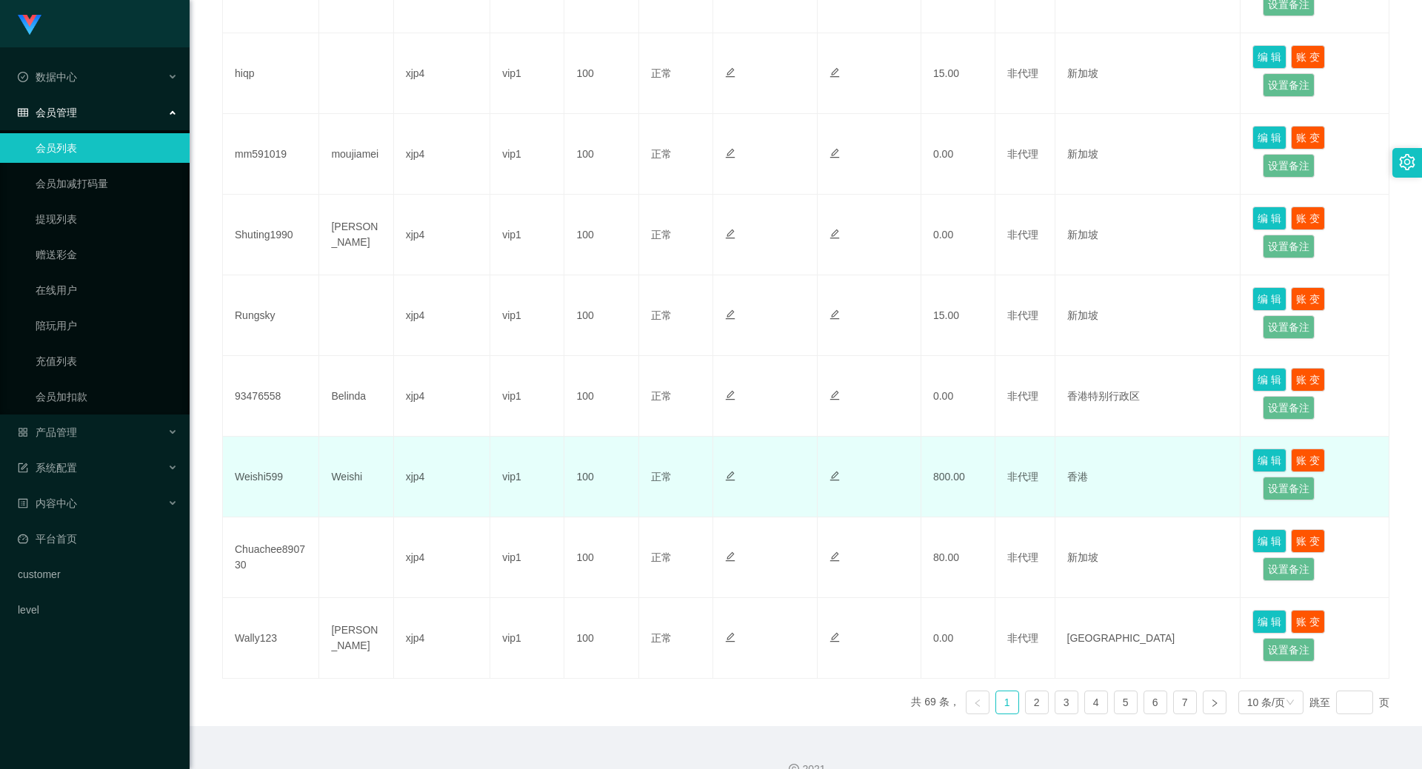
click at [266, 475] on td "Weishi599" at bounding box center [271, 477] width 96 height 81
copy td "Weishi599"
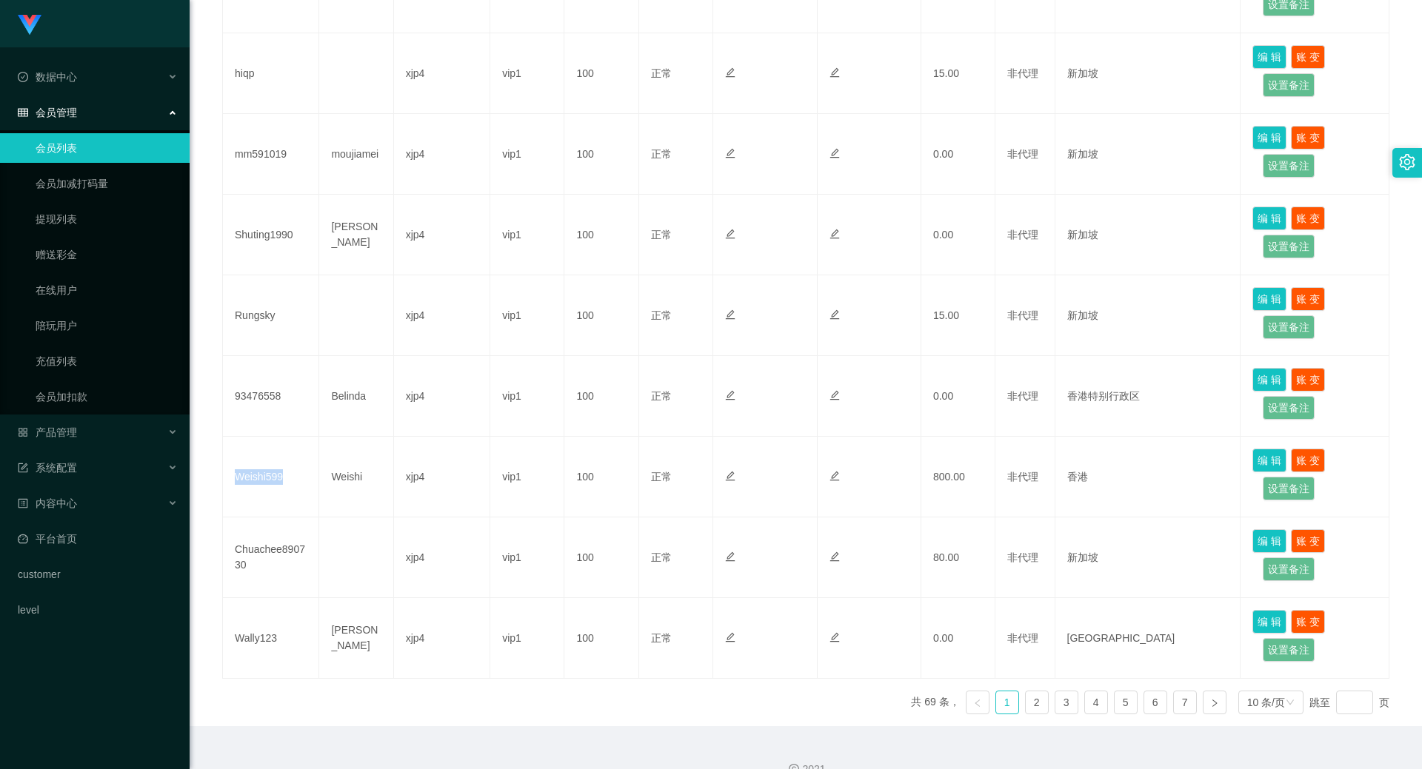
click at [80, 148] on link "会员列表" at bounding box center [107, 148] width 142 height 30
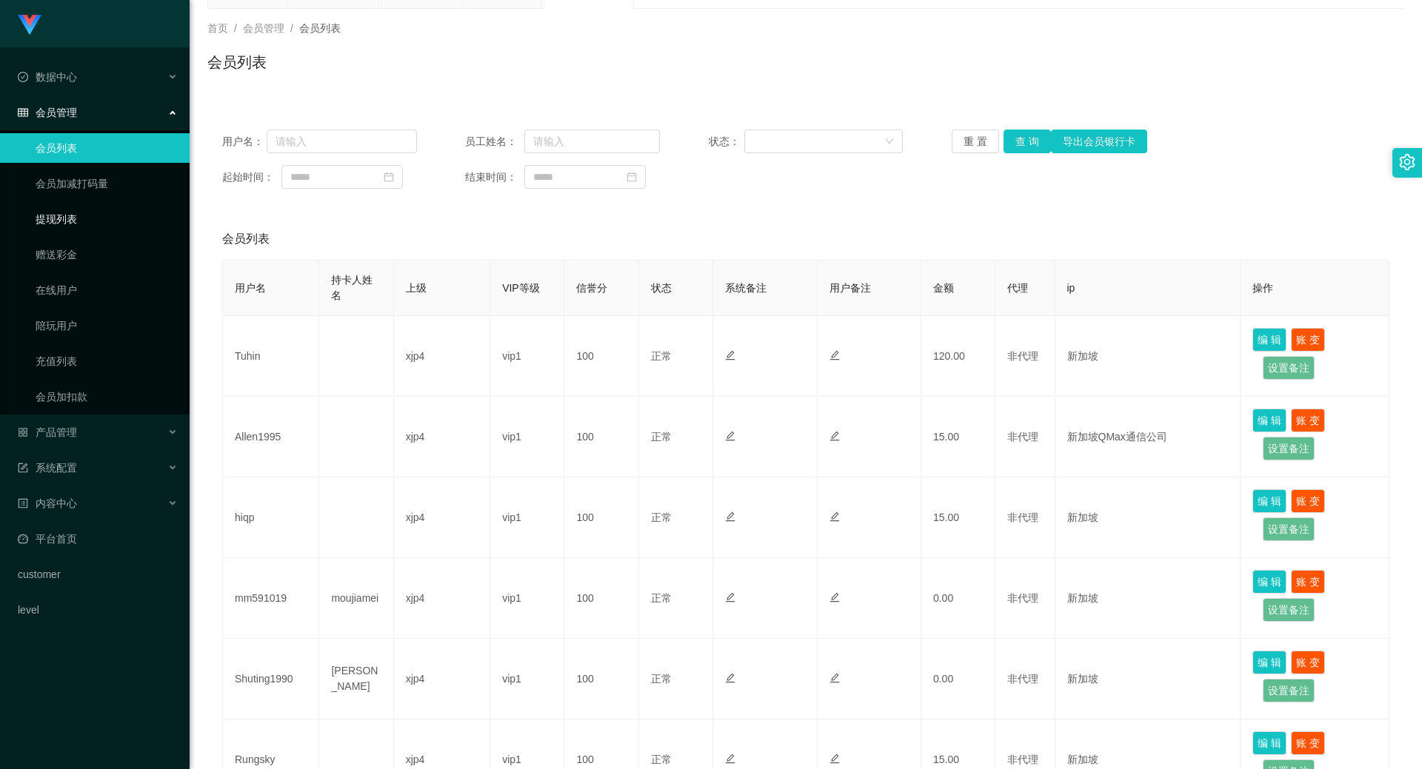
scroll to position [148, 0]
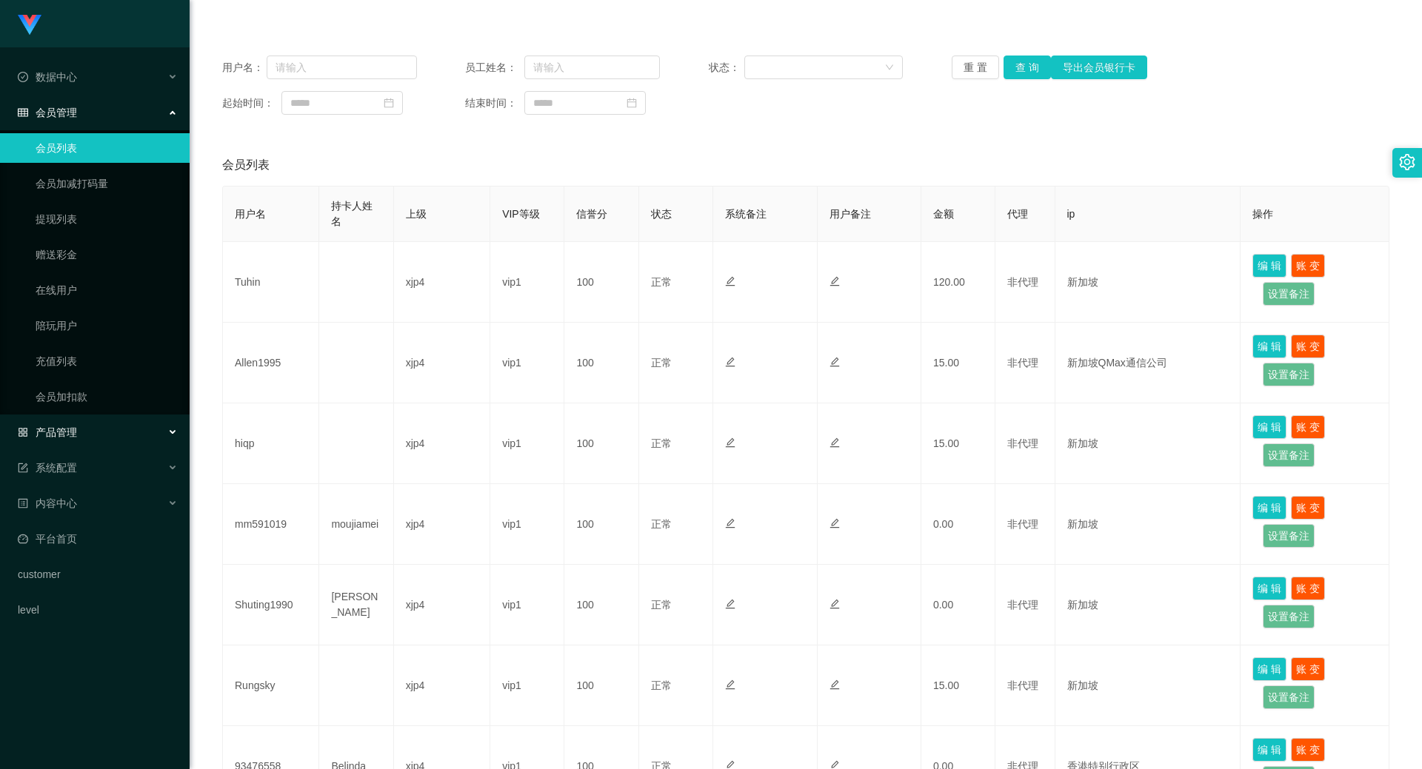
click at [73, 425] on div "产品管理" at bounding box center [95, 433] width 190 height 30
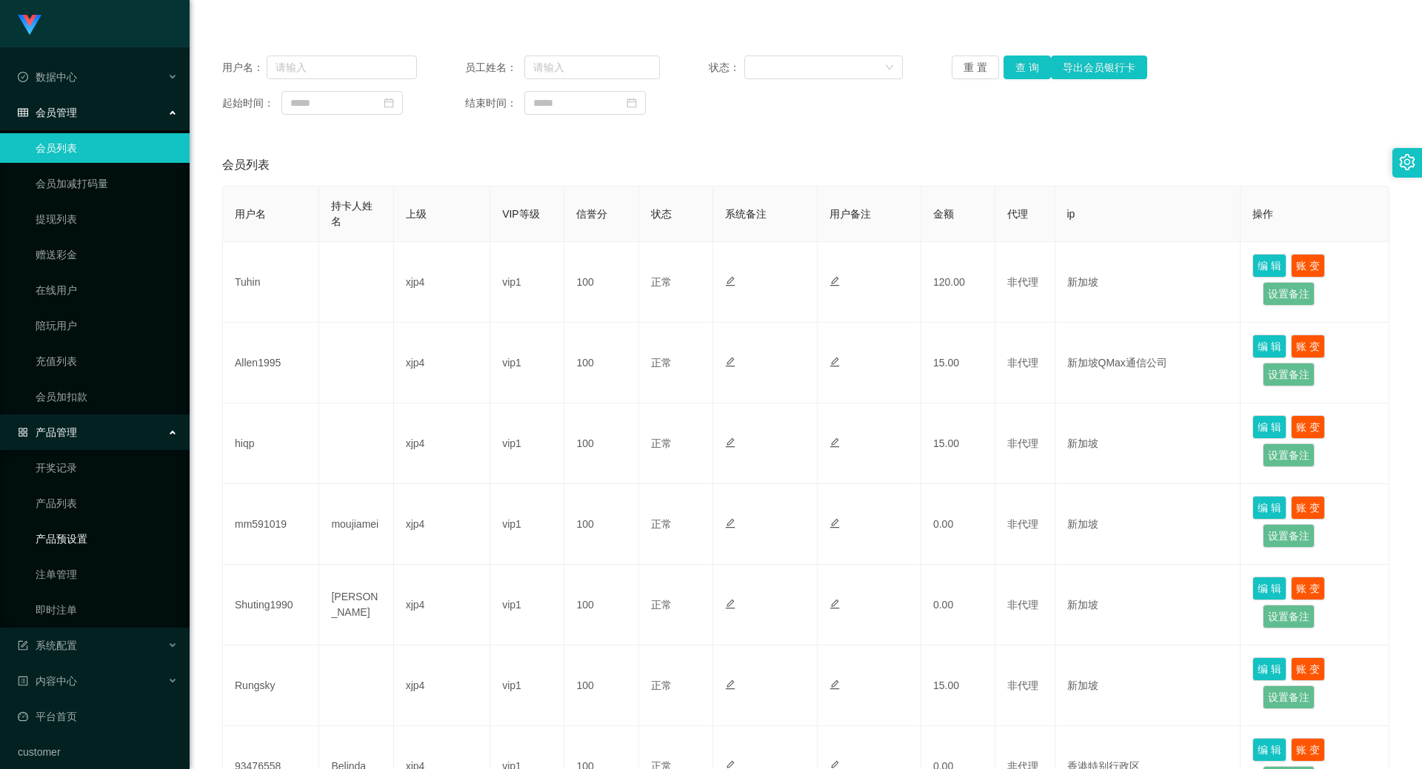
click at [70, 536] on link "产品预设置" at bounding box center [107, 539] width 142 height 30
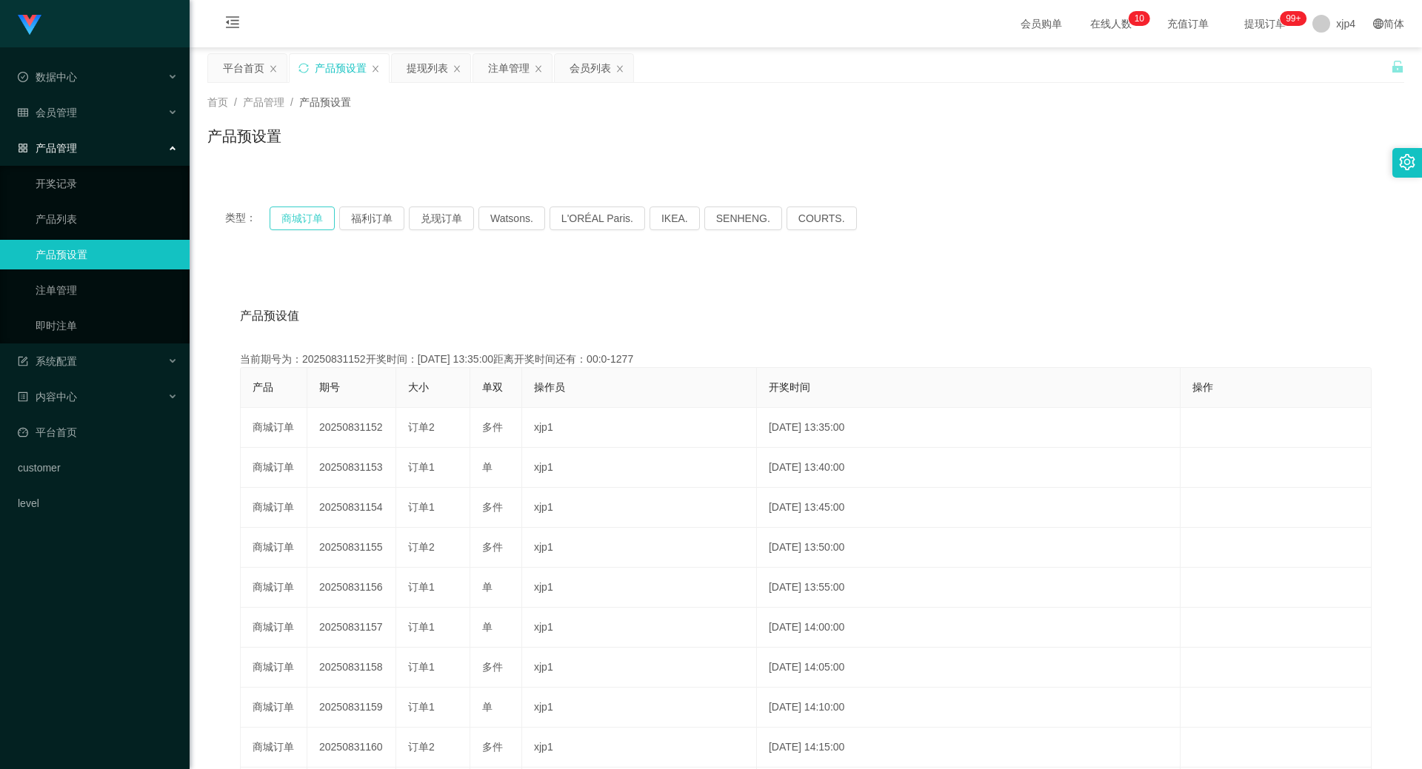
click at [318, 217] on button "商城订单" at bounding box center [302, 219] width 65 height 24
click at [360, 213] on button "福利订单" at bounding box center [371, 219] width 65 height 24
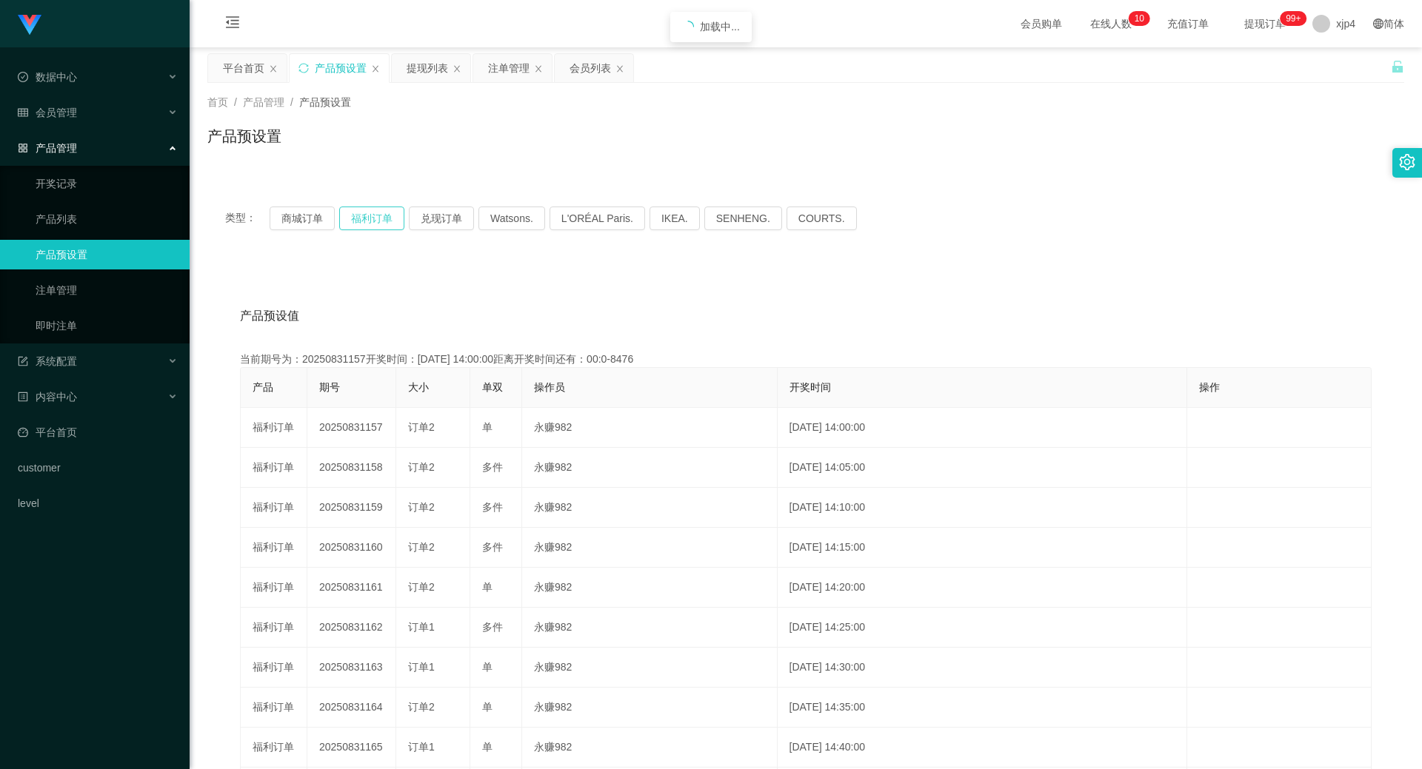
click at [360, 213] on button "福利订单" at bounding box center [371, 219] width 65 height 24
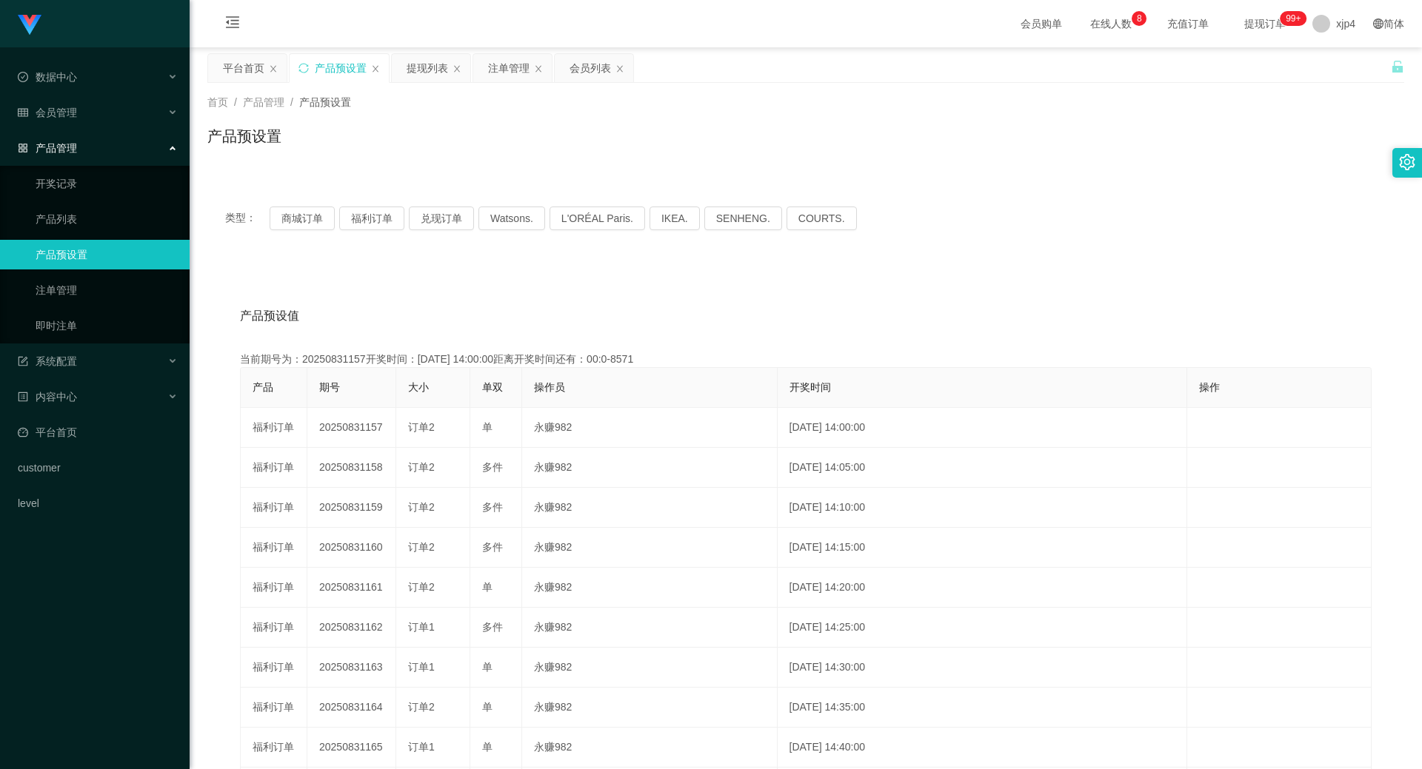
click at [79, 253] on link "产品预设置" at bounding box center [107, 255] width 142 height 30
click at [84, 281] on link "注单管理" at bounding box center [107, 290] width 142 height 30
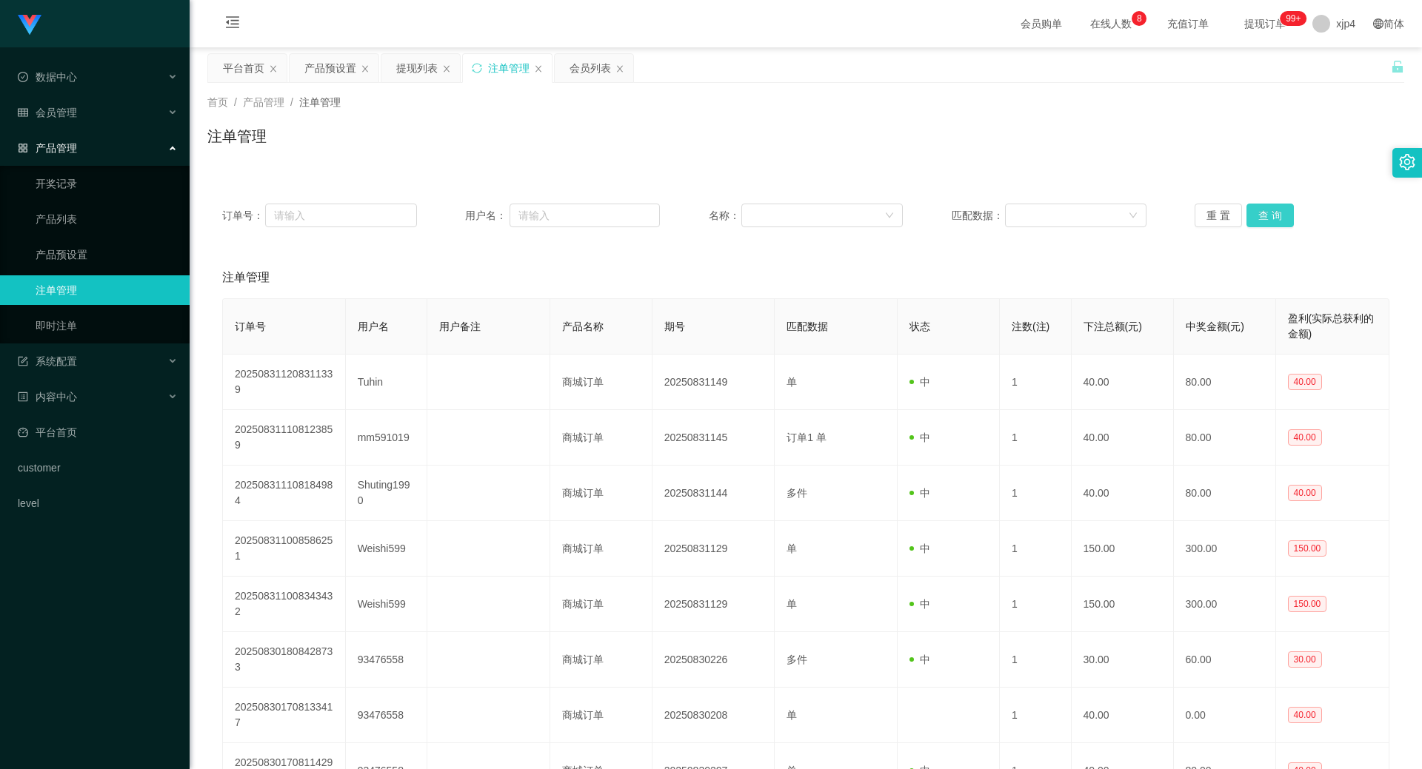
click at [1259, 211] on button "查 询" at bounding box center [1269, 216] width 47 height 24
click at [1259, 211] on div "重 置 查 询" at bounding box center [1291, 216] width 195 height 24
click at [1259, 211] on button "查 询" at bounding box center [1278, 216] width 64 height 24
click at [1259, 211] on div "重 置 查 询" at bounding box center [1291, 216] width 195 height 24
click at [1259, 211] on button "查 询" at bounding box center [1269, 216] width 47 height 24
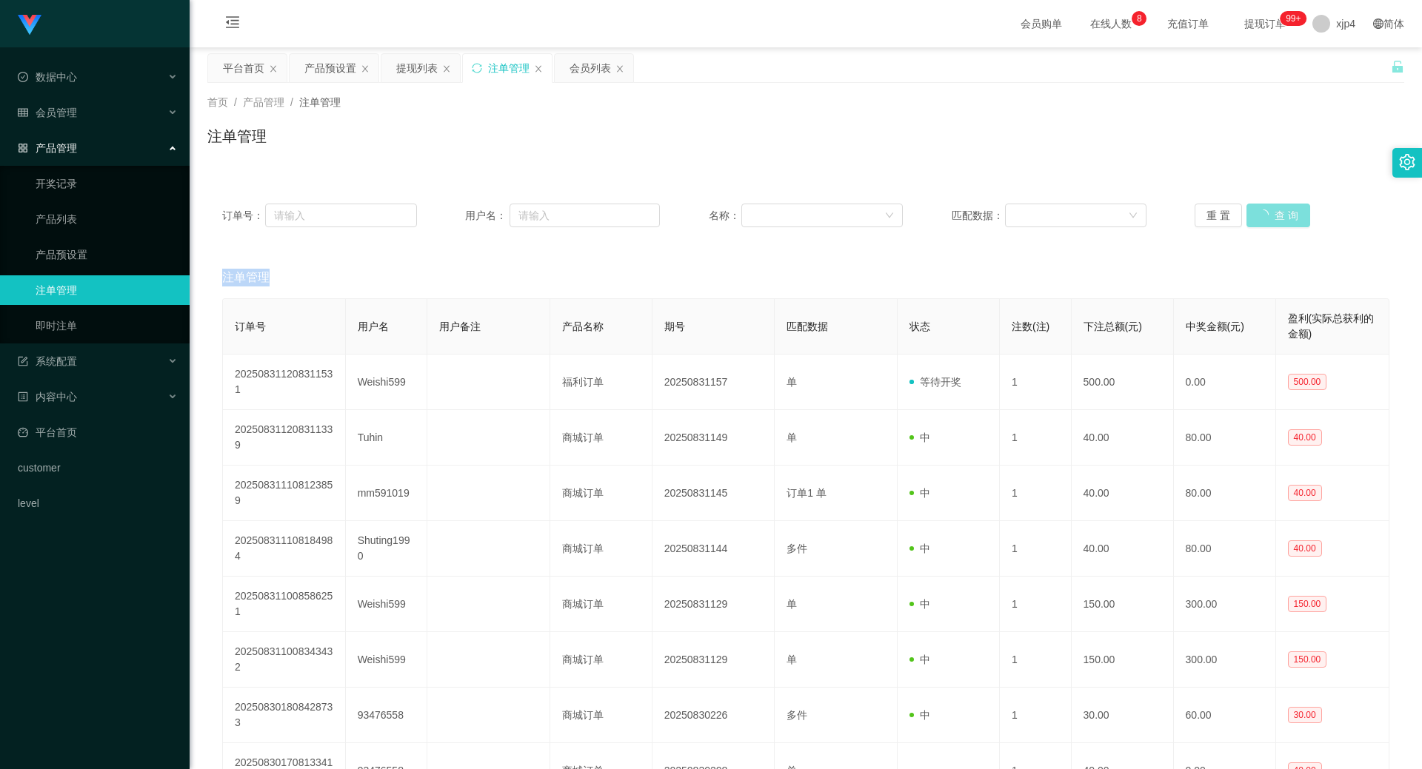
click at [1259, 211] on div "重 置 查 询" at bounding box center [1291, 216] width 195 height 24
click at [1259, 211] on button "查 询" at bounding box center [1269, 216] width 47 height 24
click at [1259, 211] on div "重 置 查 询" at bounding box center [1291, 216] width 195 height 24
click at [1259, 211] on button "查 询" at bounding box center [1269, 216] width 47 height 24
click at [1259, 211] on div "重 置 查 询" at bounding box center [1291, 216] width 195 height 24
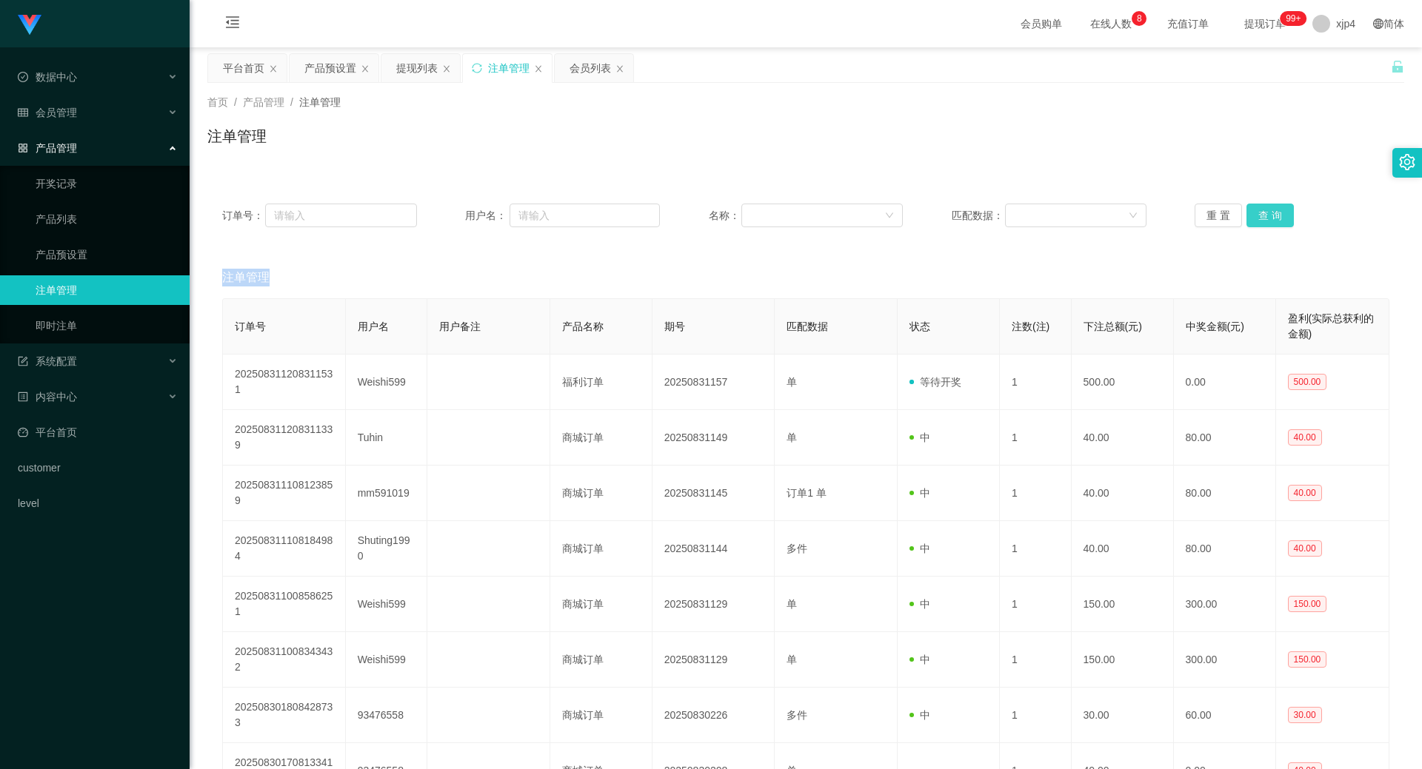
click at [1259, 211] on button "查 询" at bounding box center [1269, 216] width 47 height 24
click at [1259, 211] on div "重 置 查 询" at bounding box center [1291, 216] width 195 height 24
click at [1259, 211] on button "查 询" at bounding box center [1269, 216] width 47 height 24
click at [1259, 211] on div "重 置 查 询" at bounding box center [1291, 216] width 195 height 24
